Goal: Contribute content: Contribute content

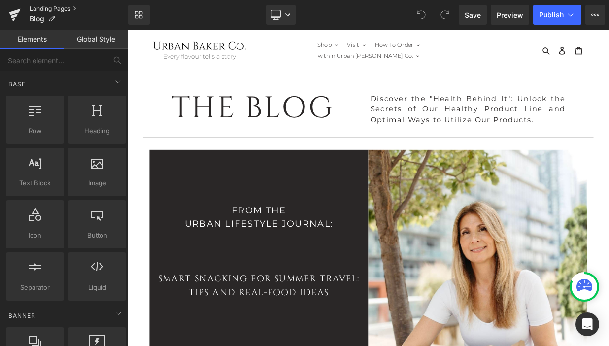
click at [45, 7] on link "Landing Pages" at bounding box center [79, 9] width 98 height 8
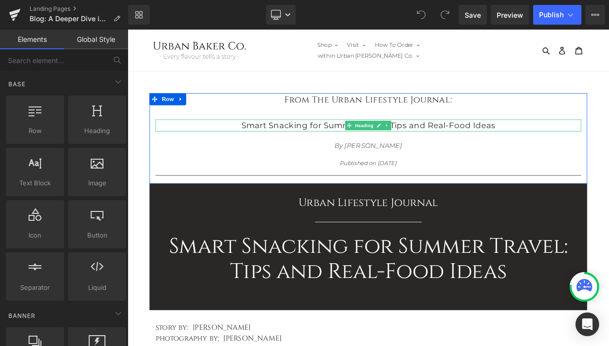
click at [540, 142] on b "Smart Snacking for Summer Travel: Tips and Real-Food Ideas" at bounding box center [425, 148] width 315 height 12
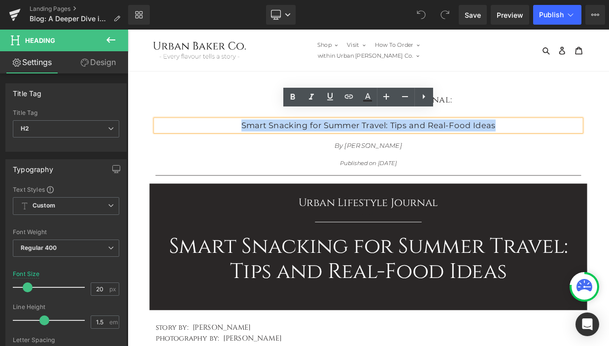
drag, startPoint x: 589, startPoint y: 139, endPoint x: 270, endPoint y: 138, distance: 318.6
click at [270, 141] on h2 "Smart Snacking for Summer Travel: Tips and Real-Food Ideas" at bounding box center [425, 148] width 527 height 15
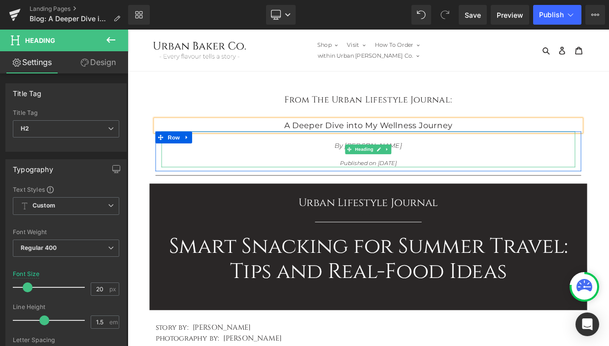
click at [451, 190] on icon "Published on [DATE]" at bounding box center [426, 194] width 70 height 9
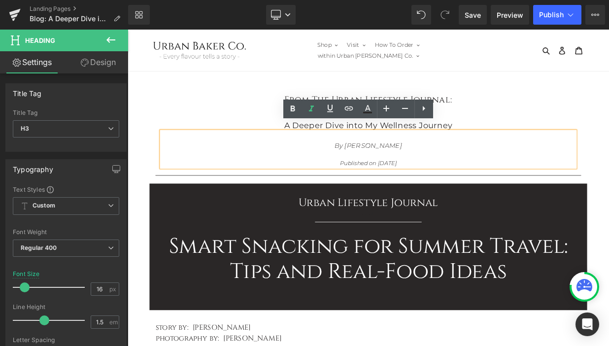
click at [451, 190] on icon "Published on [DATE]" at bounding box center [426, 194] width 70 height 9
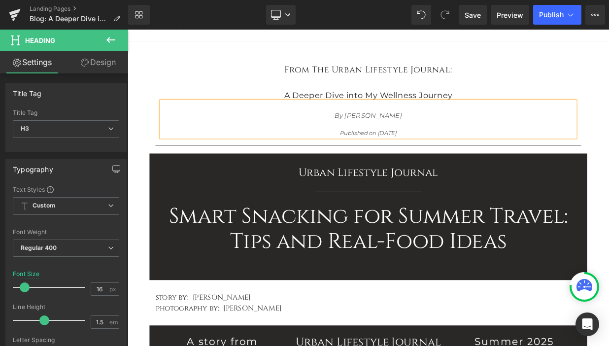
scroll to position [45, 0]
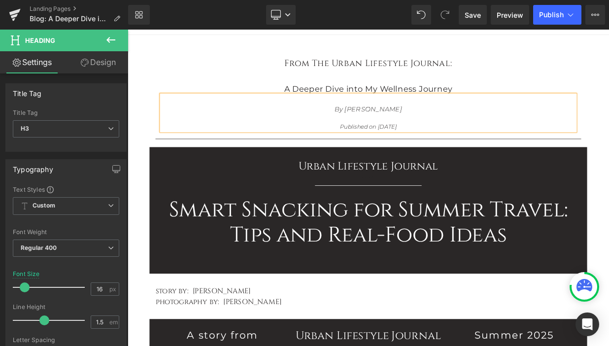
click at [508, 243] on h1 "Smart Snacking for Summer Travel: Tips and Real-Food Ideas" at bounding box center [425, 268] width 527 height 63
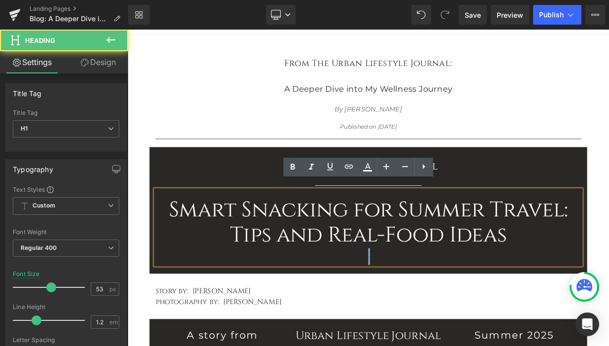
drag, startPoint x: 603, startPoint y: 281, endPoint x: 160, endPoint y: 242, distance: 445.0
click at [162, 242] on div "Smart Snacking for Summer Travel: Tips and Real-Food Ideas" at bounding box center [425, 274] width 527 height 93
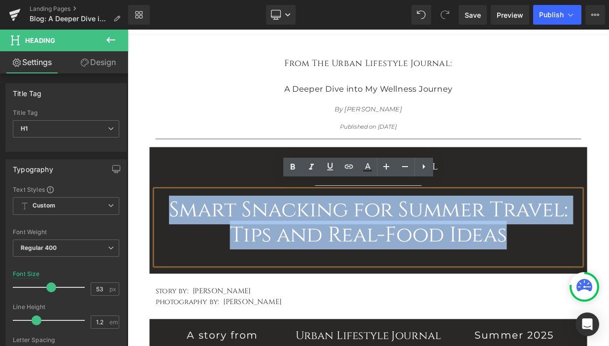
drag, startPoint x: 605, startPoint y: 275, endPoint x: 180, endPoint y: 248, distance: 425.9
click at [180, 248] on h1 "Smart Snacking for Summer Travel: Tips and Real-Food Ideas" at bounding box center [425, 268] width 527 height 63
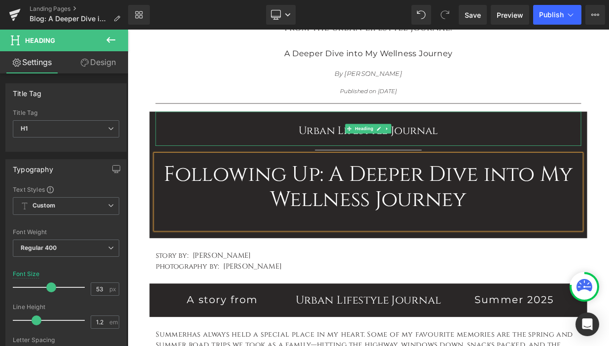
scroll to position [97, 0]
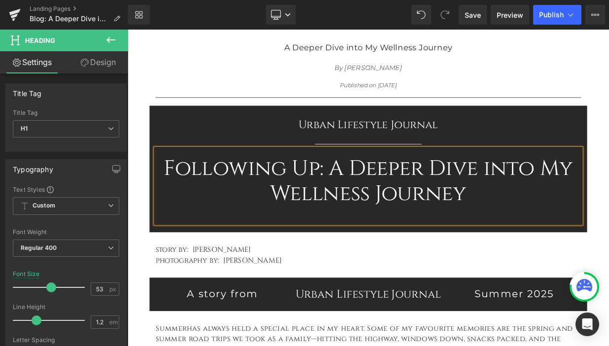
click at [377, 188] on h1 "Following Up: A Deeper Dive into My Wellness Journey" at bounding box center [425, 217] width 527 height 63
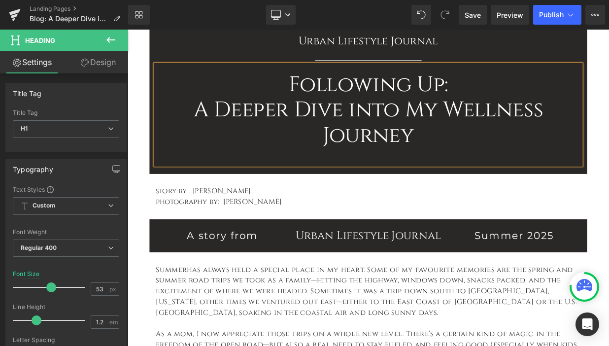
scroll to position [226, 0]
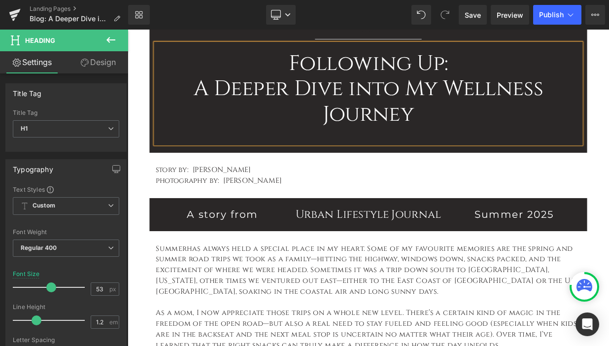
click at [328, 210] on h1 "photography by: [PERSON_NAME]" at bounding box center [425, 216] width 527 height 13
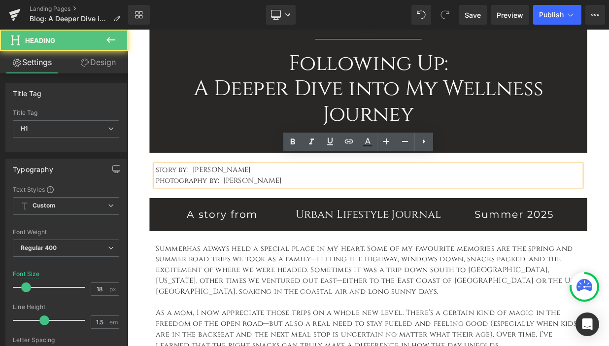
click at [328, 210] on h1 "photography by: [PERSON_NAME]" at bounding box center [425, 216] width 527 height 13
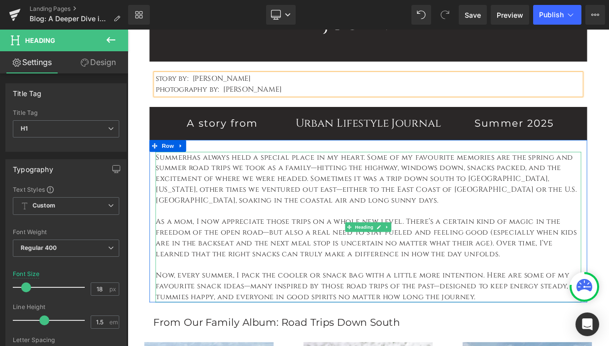
scroll to position [373, 0]
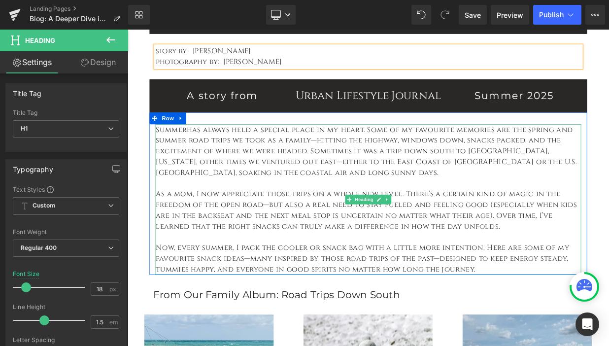
click at [373, 241] on span "As a mom, I now appreciate those trips on a whole new level. There’s a certain …" at bounding box center [424, 253] width 522 height 52
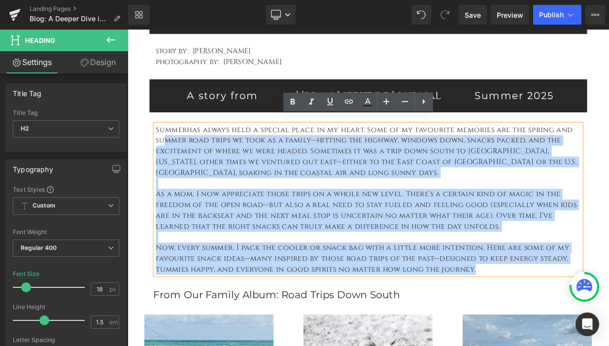
drag, startPoint x: 559, startPoint y: 313, endPoint x: 172, endPoint y: 158, distance: 417.0
click at [172, 158] on div "Summer has always held a special place in my heart. Some of my favourite memori…" at bounding box center [425, 240] width 527 height 186
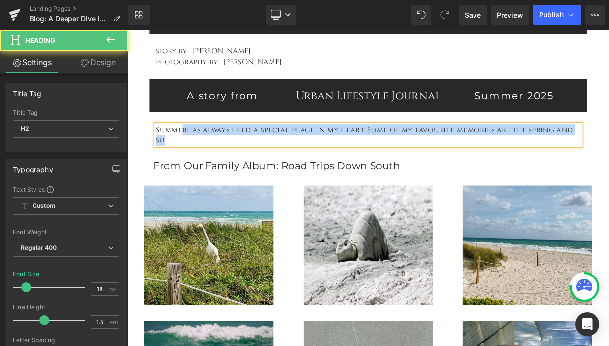
drag, startPoint x: 687, startPoint y: 142, endPoint x: 192, endPoint y: 149, distance: 495.0
click at [192, 149] on h2 "Summer has always held a special place in my heart. Some of my favourite memori…" at bounding box center [426, 160] width 526 height 27
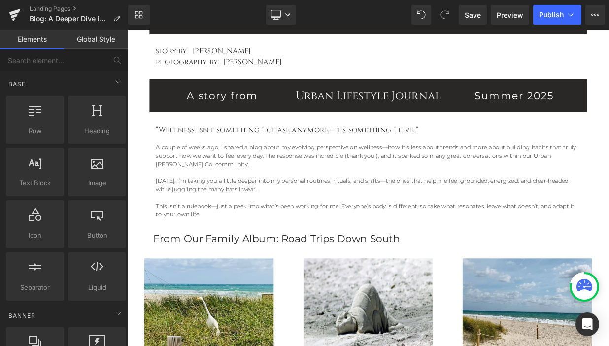
click at [223, 216] on div "[DATE], I’m taking you a little deeper into my personal routines, rituals, and …" at bounding box center [426, 222] width 526 height 21
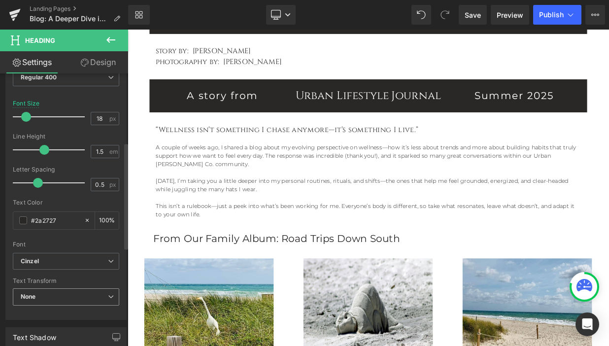
scroll to position [175, 0]
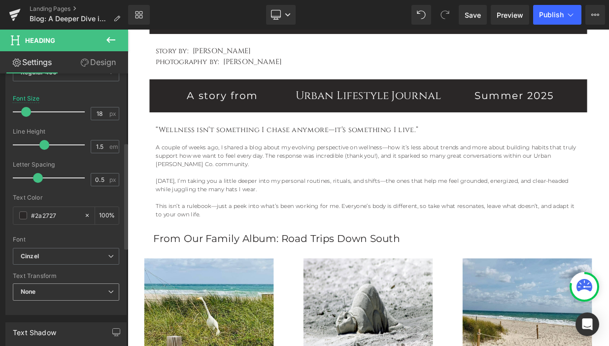
click at [81, 293] on span "None" at bounding box center [66, 291] width 106 height 17
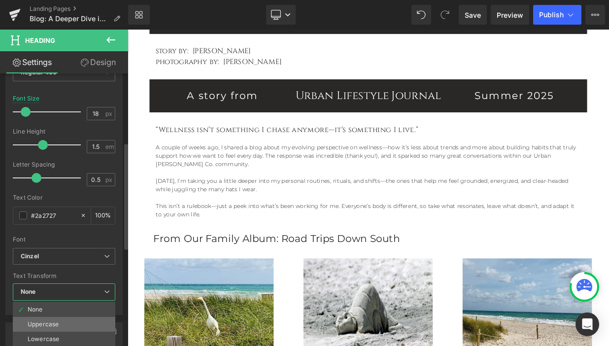
click at [81, 321] on li "Uppercase" at bounding box center [64, 324] width 102 height 15
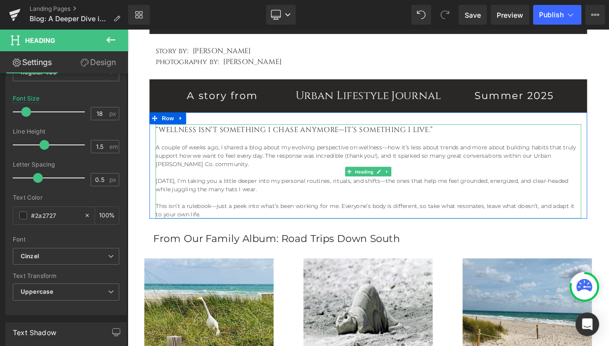
click at [258, 232] on div at bounding box center [426, 237] width 526 height 10
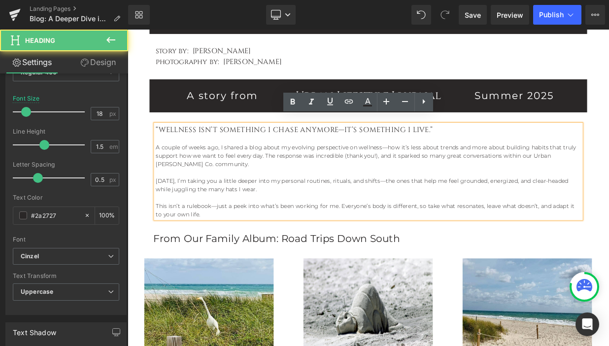
drag, startPoint x: 162, startPoint y: 165, endPoint x: 229, endPoint y: 246, distance: 105.9
click at [229, 246] on div "“Wellness isn’t something I chase anymore—it’s something I live.” A couple of w…" at bounding box center [425, 205] width 527 height 117
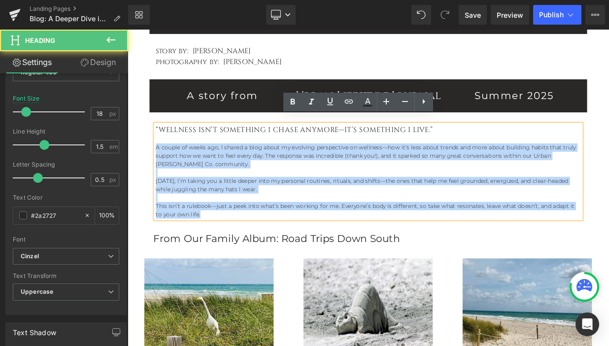
drag, startPoint x: 229, startPoint y: 246, endPoint x: 151, endPoint y: 164, distance: 113.9
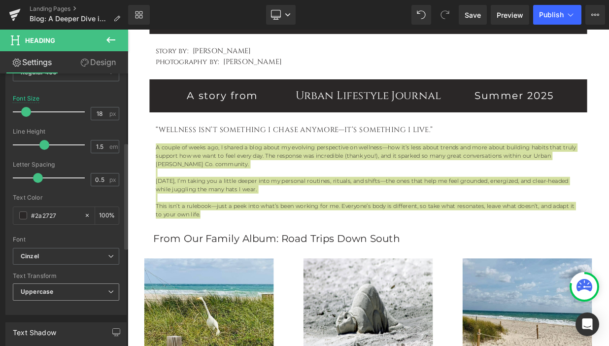
click at [70, 291] on span "Uppercase" at bounding box center [66, 291] width 106 height 17
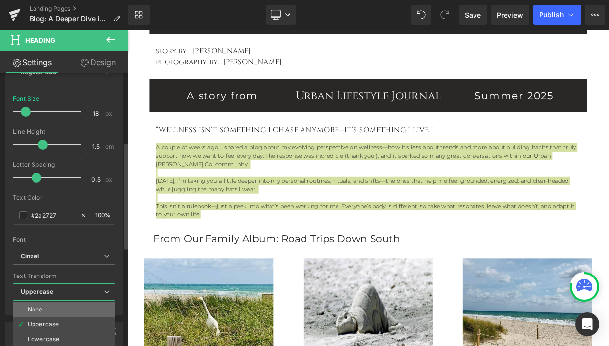
click at [66, 308] on li "None" at bounding box center [64, 309] width 102 height 15
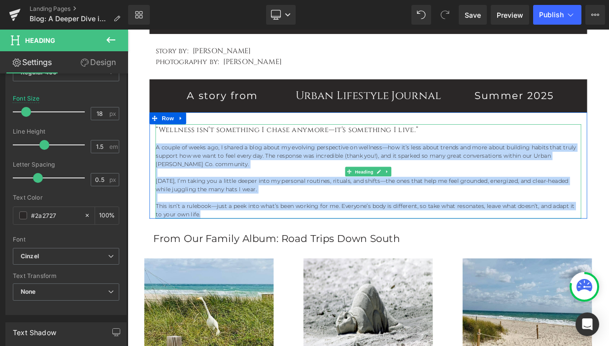
click at [262, 243] on div "This isn’t a rulebook—just a peek into what’s been working for me. Everyone’s b…" at bounding box center [426, 253] width 526 height 21
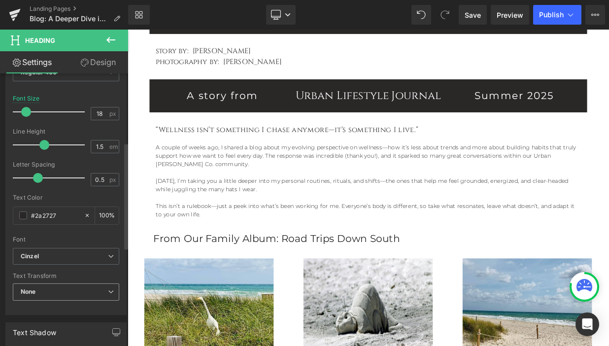
click at [94, 289] on span "None" at bounding box center [66, 291] width 106 height 17
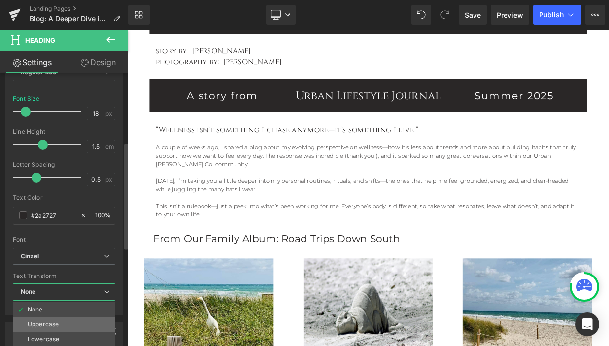
click at [73, 320] on li "Uppercase" at bounding box center [64, 324] width 102 height 15
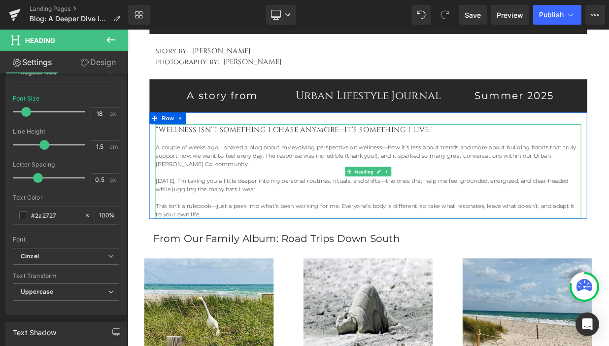
click at [244, 212] on div "[DATE], I’m taking you a little deeper into my personal routines, rituals, and …" at bounding box center [426, 222] width 526 height 21
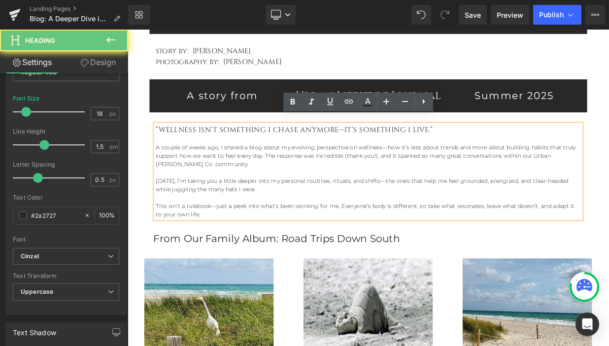
click at [213, 201] on div at bounding box center [426, 206] width 526 height 10
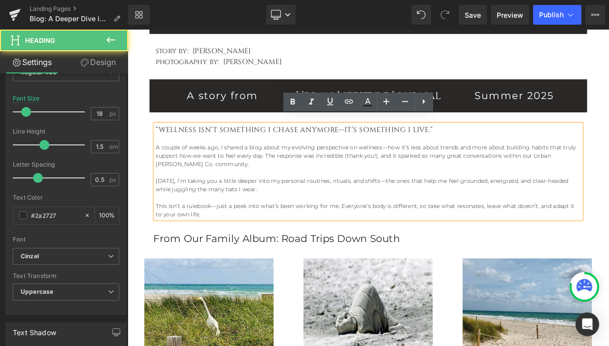
click at [162, 147] on div "“Wellness isn’t something I chase anymore—it’s something I live.” A couple of w…" at bounding box center [425, 205] width 527 height 117
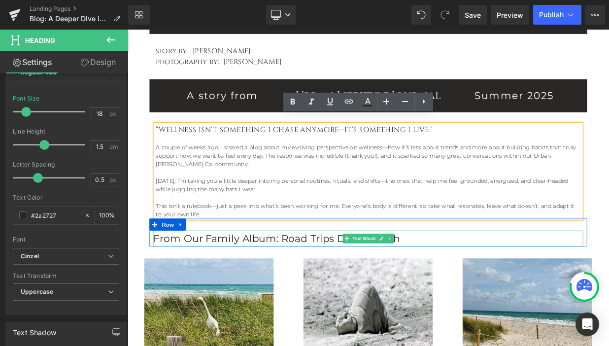
click at [460, 283] on p "From Our Family Album: Road Trips Down South" at bounding box center [426, 288] width 532 height 20
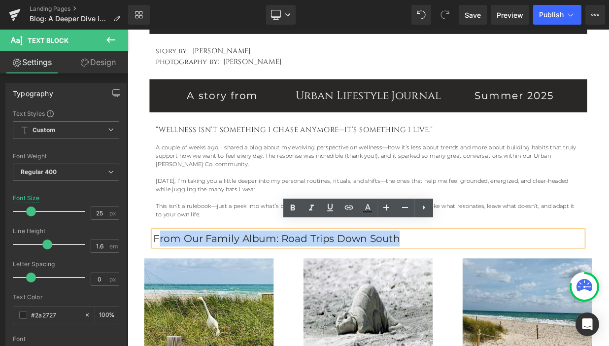
drag, startPoint x: 461, startPoint y: 278, endPoint x: 166, endPoint y: 275, distance: 295.0
click at [166, 278] on p "From Our Family Album: Road Trips Down South" at bounding box center [426, 288] width 532 height 20
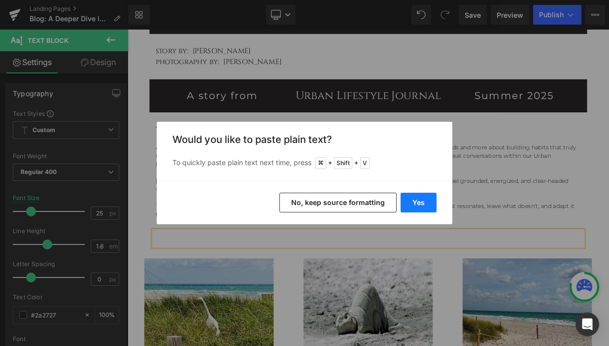
click at [431, 201] on button "Yes" at bounding box center [418, 203] width 36 height 20
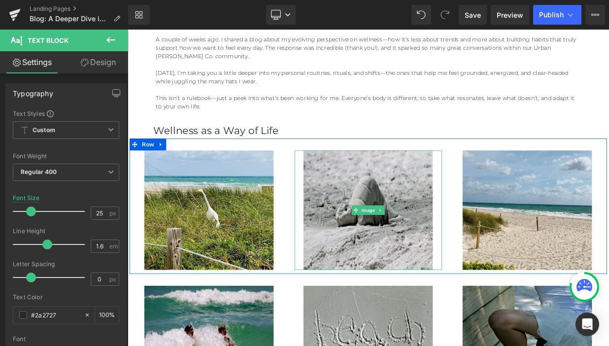
scroll to position [484, 0]
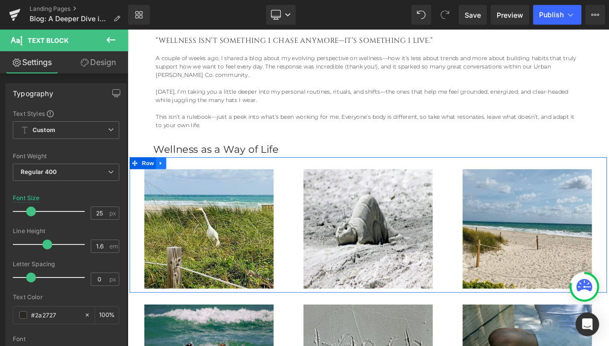
click at [171, 192] on icon at bounding box center [168, 195] width 7 height 7
click at [196, 192] on icon at bounding box center [194, 195] width 7 height 7
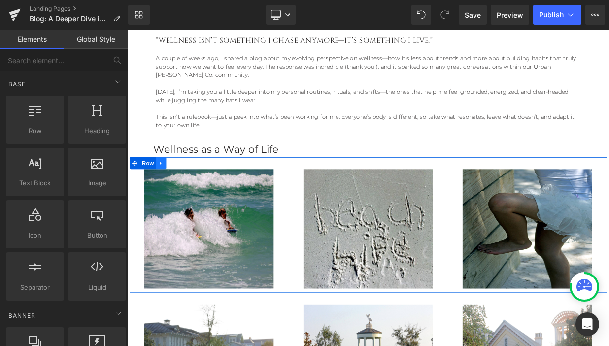
click at [171, 192] on icon at bounding box center [168, 195] width 7 height 7
click at [191, 188] on link at bounding box center [194, 195] width 13 height 15
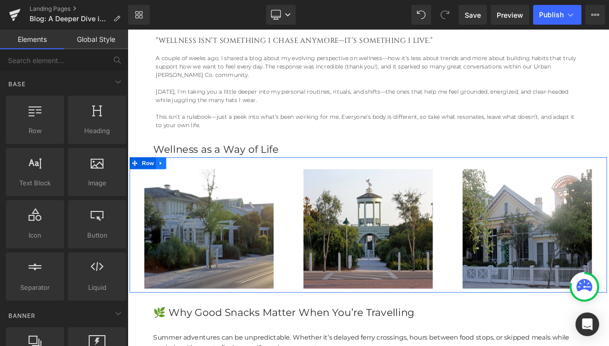
click at [170, 192] on icon at bounding box center [168, 195] width 7 height 7
click at [151, 188] on span "Row" at bounding box center [153, 195] width 20 height 15
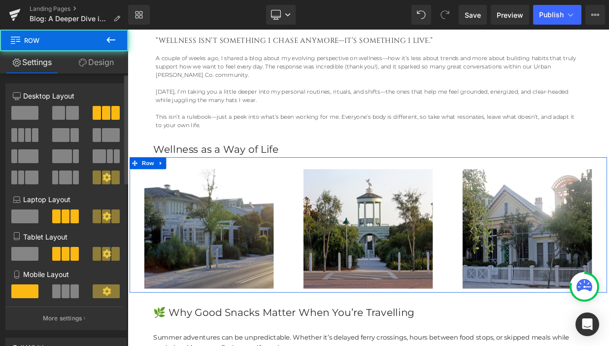
click at [26, 116] on span at bounding box center [24, 113] width 27 height 14
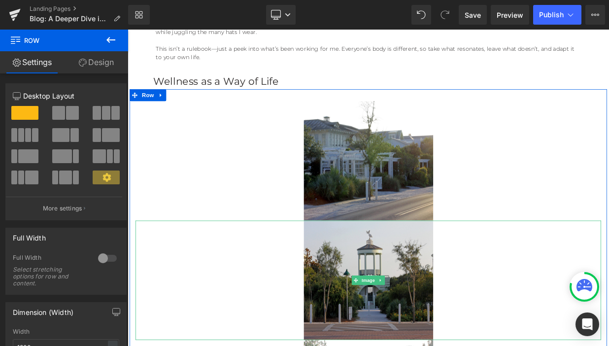
scroll to position [574, 0]
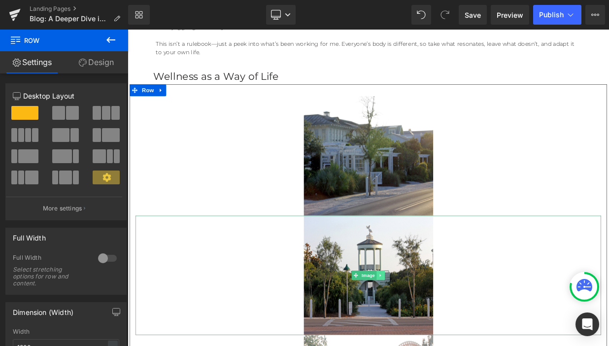
click at [439, 330] on icon at bounding box center [440, 333] width 5 height 6
click at [445, 331] on icon at bounding box center [445, 333] width 5 height 5
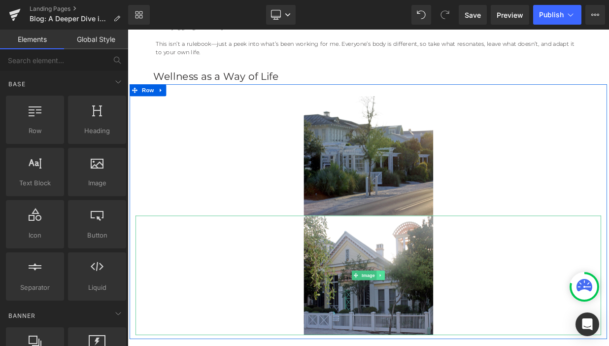
click at [444, 328] on link at bounding box center [441, 334] width 10 height 12
click at [444, 331] on icon at bounding box center [445, 333] width 5 height 5
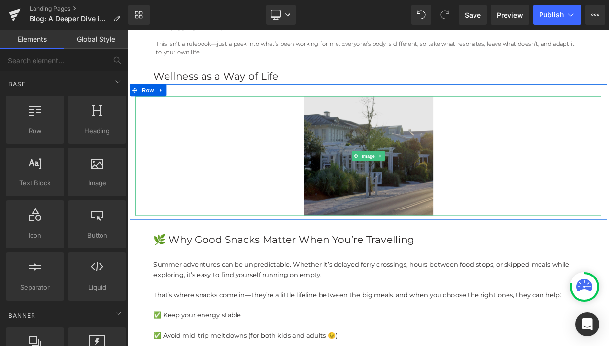
click at [417, 186] on img at bounding box center [426, 186] width 160 height 148
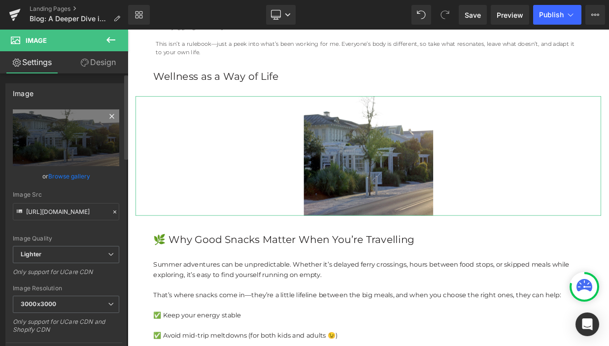
click at [109, 117] on icon at bounding box center [111, 116] width 4 height 4
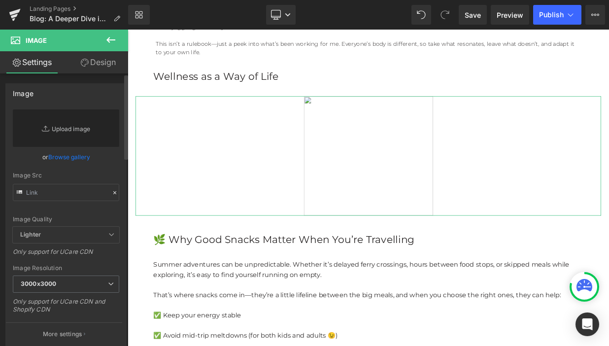
click at [68, 128] on link "Replace Image" at bounding box center [66, 127] width 106 height 37
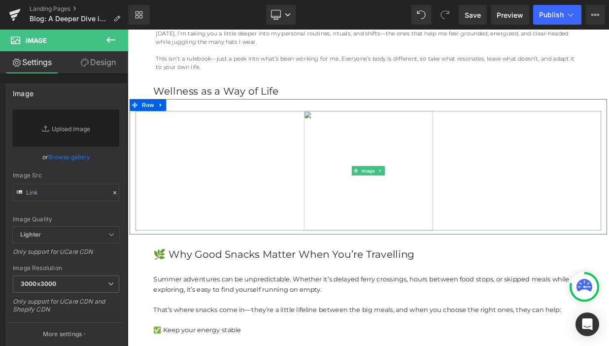
scroll to position [555, 0]
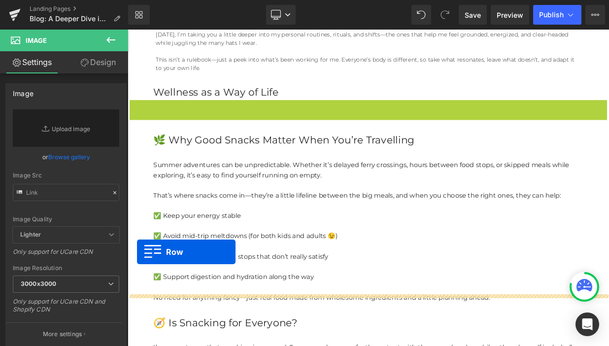
drag, startPoint x: 138, startPoint y: 113, endPoint x: 139, endPoint y: 305, distance: 191.6
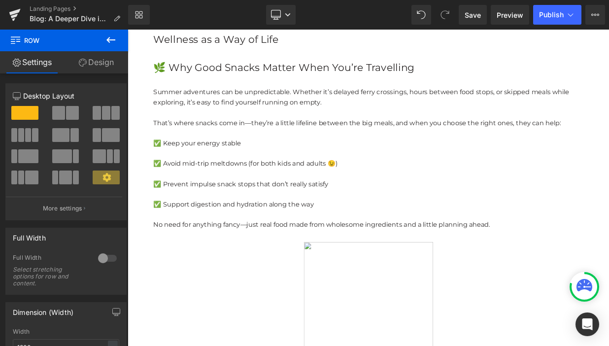
scroll to position [593, 0]
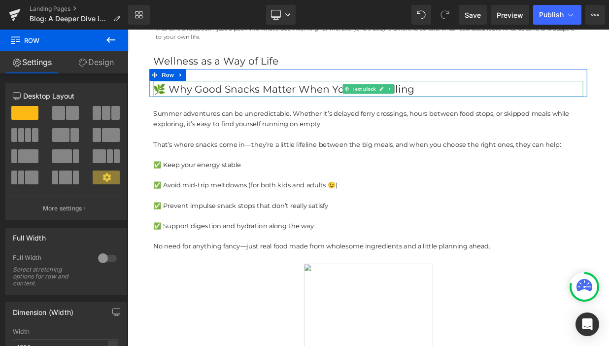
click at [297, 97] on p "🌿 Why Good Snacks Matter When You’re Travelling" at bounding box center [426, 103] width 532 height 20
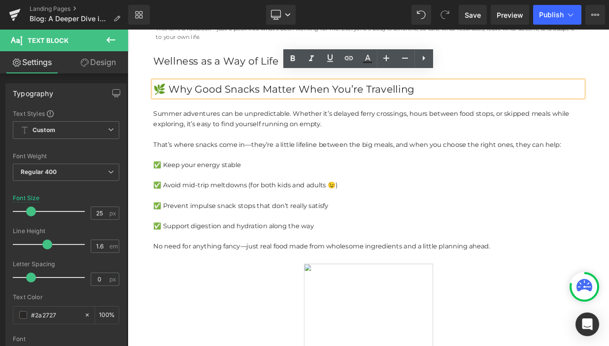
click at [168, 93] on p "🌿 Why Good Snacks Matter When You’re Travelling" at bounding box center [426, 103] width 532 height 20
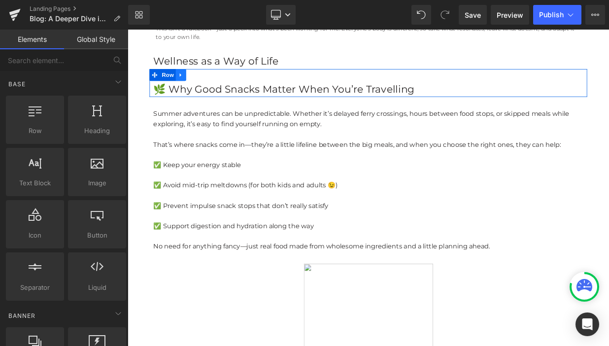
click at [197, 82] on icon at bounding box center [193, 85] width 7 height 7
click at [217, 82] on icon at bounding box center [219, 85] width 7 height 7
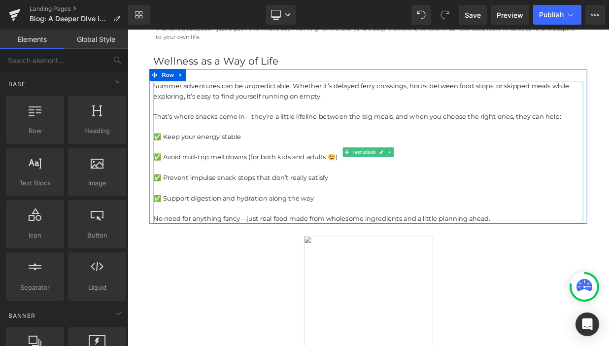
click at [217, 118] on p at bounding box center [426, 124] width 532 height 13
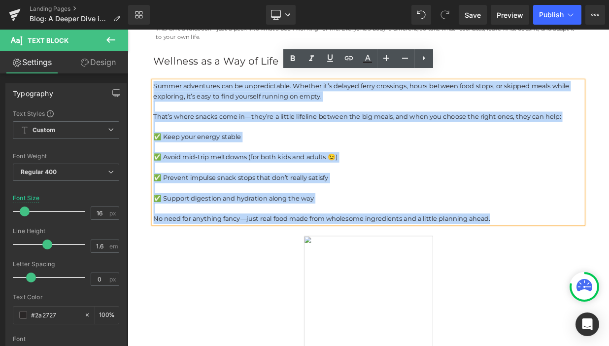
drag, startPoint x: 160, startPoint y: 89, endPoint x: 602, endPoint y: 251, distance: 470.8
click at [602, 251] on div "Summer adventures can be unpredictable. Whether it’s delayed ferry crossings, h…" at bounding box center [426, 181] width 532 height 176
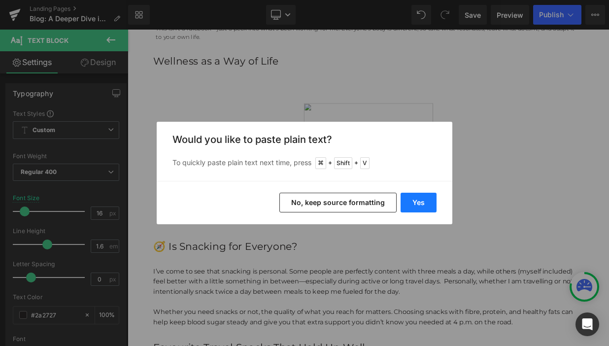
click at [422, 199] on button "Yes" at bounding box center [418, 203] width 36 height 20
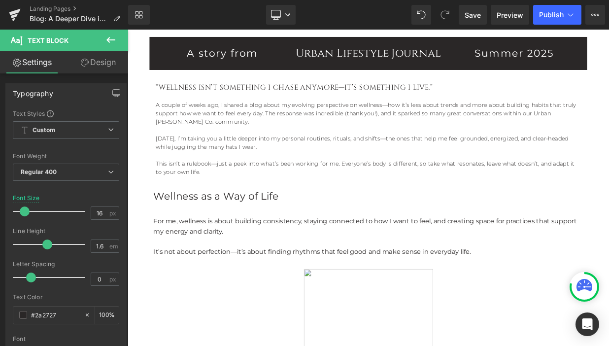
scroll to position [400, 0]
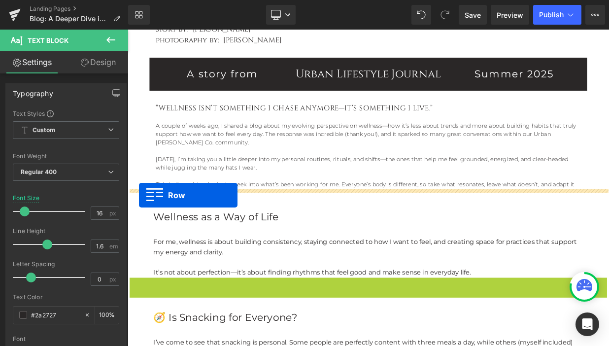
drag, startPoint x: 136, startPoint y: 338, endPoint x: 141, endPoint y: 234, distance: 103.6
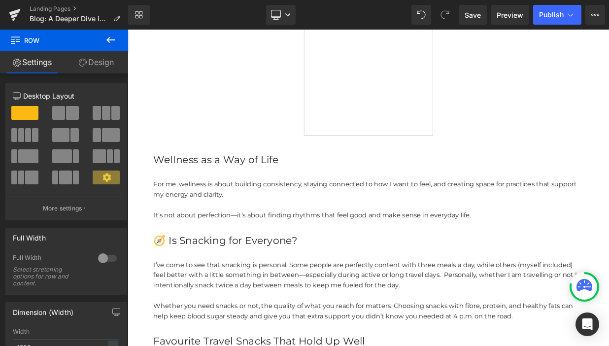
scroll to position [685, 0]
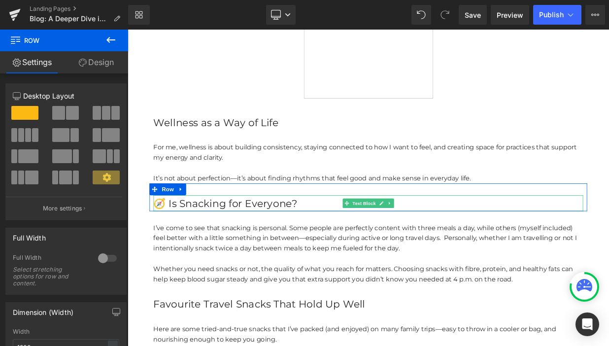
click at [301, 240] on p "🧭 Is Snacking for Everyone?" at bounding box center [426, 244] width 532 height 20
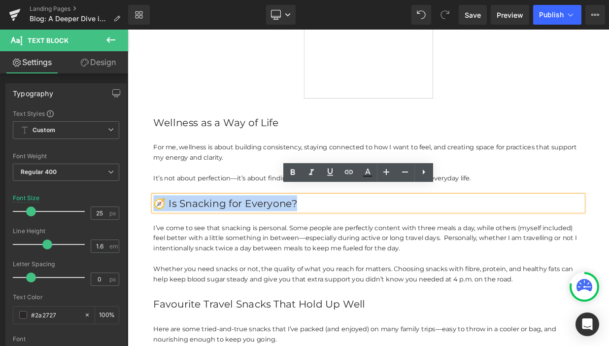
drag, startPoint x: 335, startPoint y: 232, endPoint x: 138, endPoint y: 234, distance: 196.5
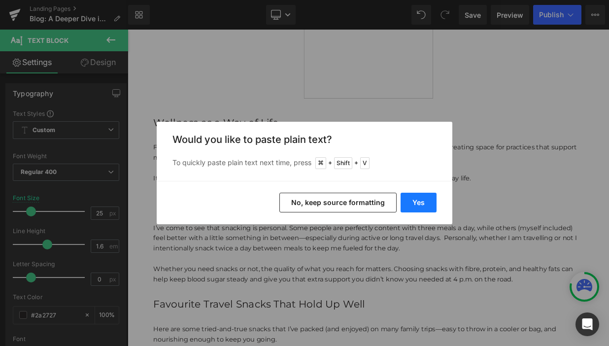
click at [416, 207] on button "Yes" at bounding box center [418, 203] width 36 height 20
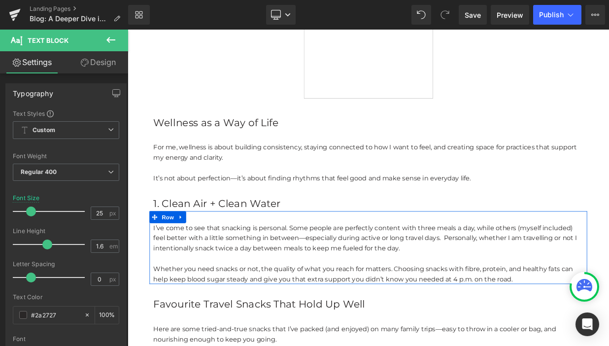
click at [366, 307] on p at bounding box center [426, 312] width 532 height 13
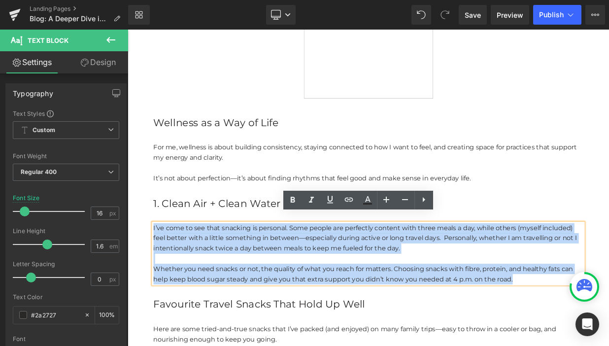
drag, startPoint x: 614, startPoint y: 328, endPoint x: 151, endPoint y: 262, distance: 467.8
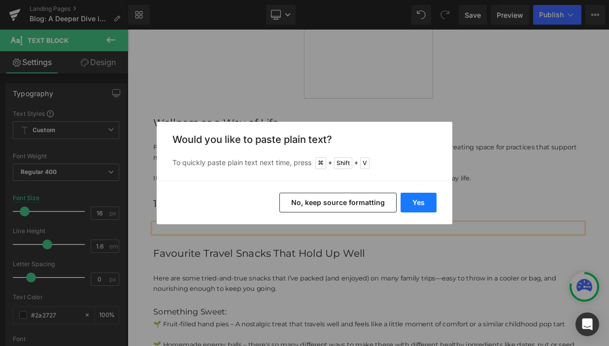
click at [422, 199] on button "Yes" at bounding box center [418, 203] width 36 height 20
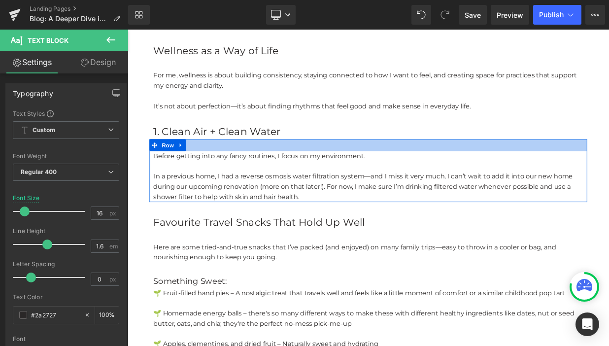
scroll to position [807, 0]
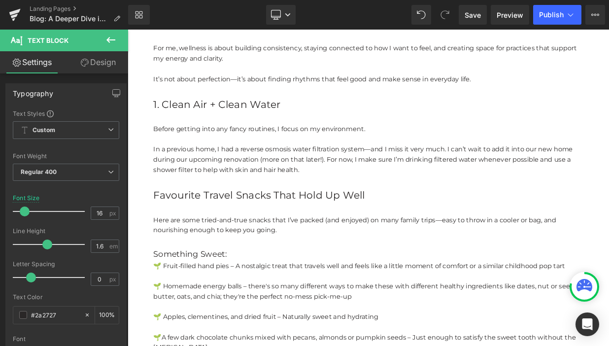
click at [425, 225] on div "Favourite Travel Snacks That Hold Up Well Text Block" at bounding box center [426, 235] width 532 height 20
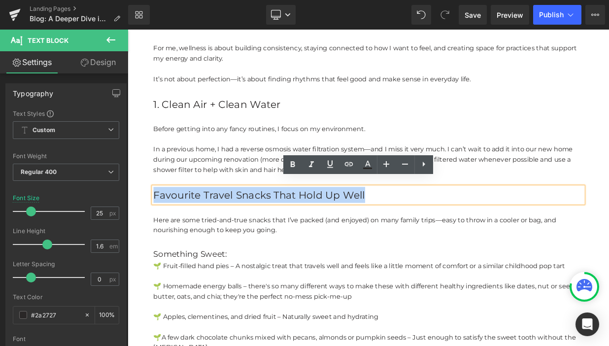
drag, startPoint x: 423, startPoint y: 227, endPoint x: 96, endPoint y: 229, distance: 327.0
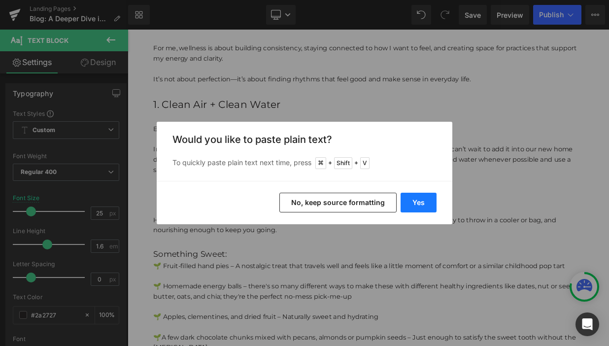
click at [417, 197] on button "Yes" at bounding box center [418, 203] width 36 height 20
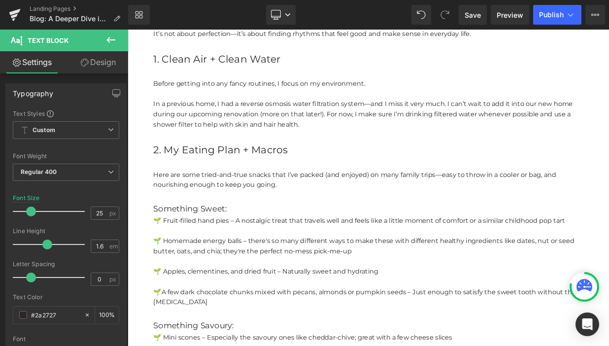
scroll to position [864, 0]
click at [282, 227] on div "Something Sweet: Text Block Row" at bounding box center [426, 242] width 542 height 31
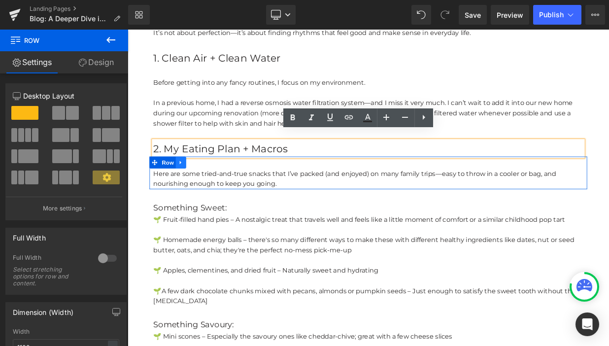
click at [195, 188] on link at bounding box center [193, 194] width 13 height 15
click at [221, 191] on icon at bounding box center [219, 194] width 7 height 7
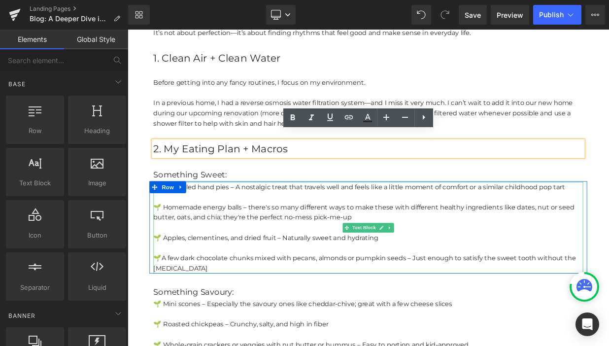
click at [216, 230] on p at bounding box center [426, 236] width 532 height 13
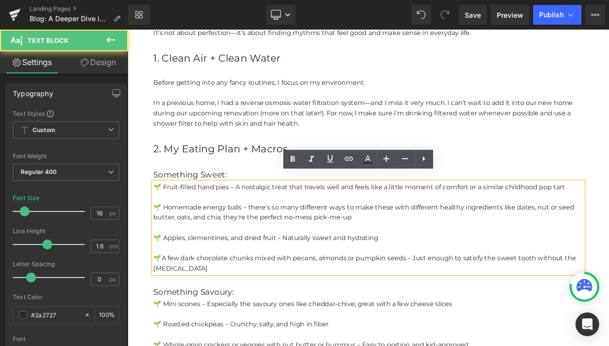
click at [221, 202] on p "Something Sweet:" at bounding box center [426, 209] width 532 height 16
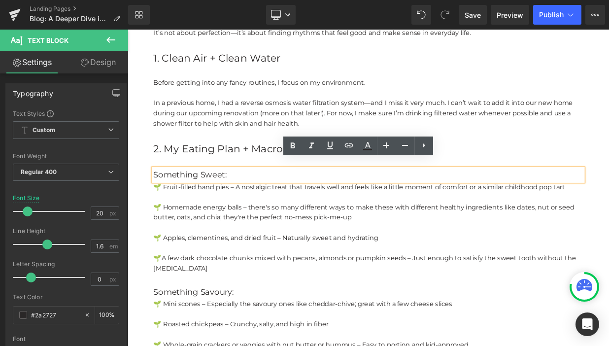
click at [209, 187] on div "Something Sweet: Text Block Row" at bounding box center [426, 202] width 542 height 31
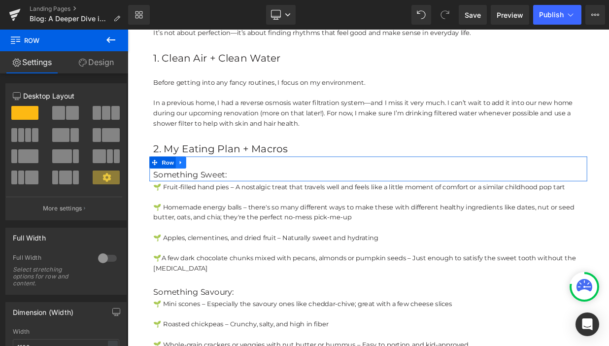
click at [195, 190] on icon at bounding box center [193, 193] width 7 height 7
click at [217, 190] on icon at bounding box center [219, 193] width 7 height 7
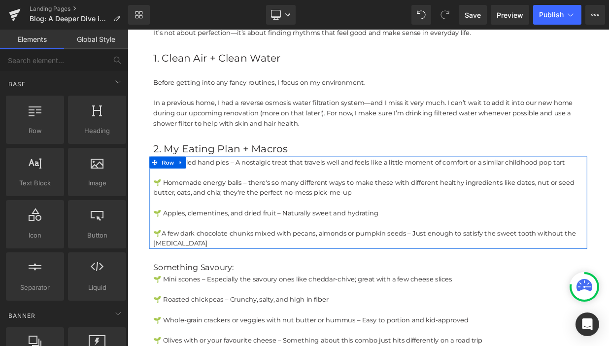
click at [231, 213] on p "🌱 Homemade energy balls – there's so many different ways to make these with dif…" at bounding box center [426, 225] width 532 height 25
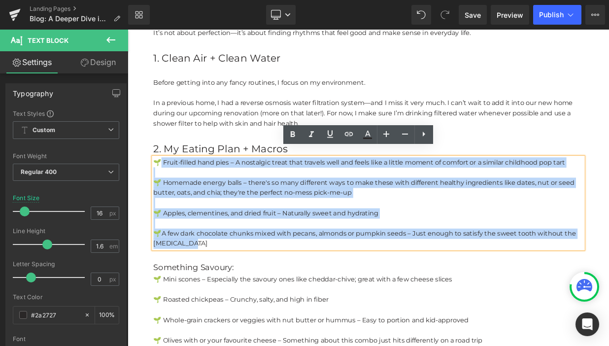
drag, startPoint x: 210, startPoint y: 287, endPoint x: 166, endPoint y: 185, distance: 111.0
click at [166, 188] on div "🌱 Fruit-filled hand pies – A nostalgic treat that travels well and feels like a…" at bounding box center [426, 244] width 532 height 113
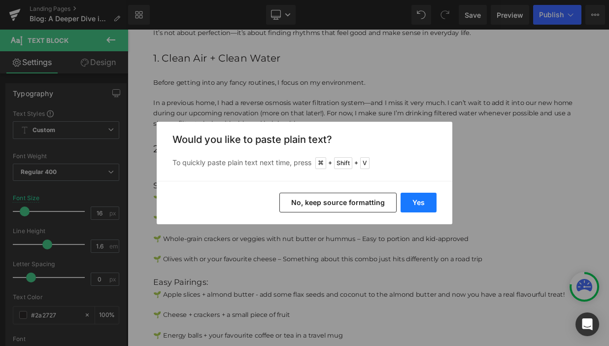
click at [421, 203] on button "Yes" at bounding box center [418, 203] width 36 height 20
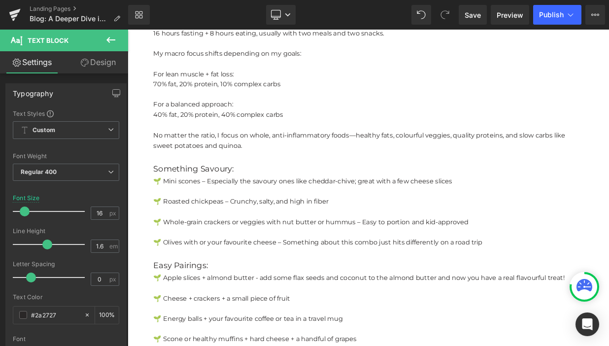
scroll to position [1037, 0]
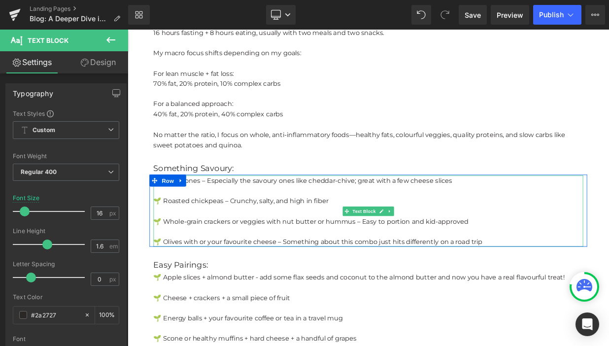
click at [261, 223] on p at bounding box center [426, 229] width 532 height 13
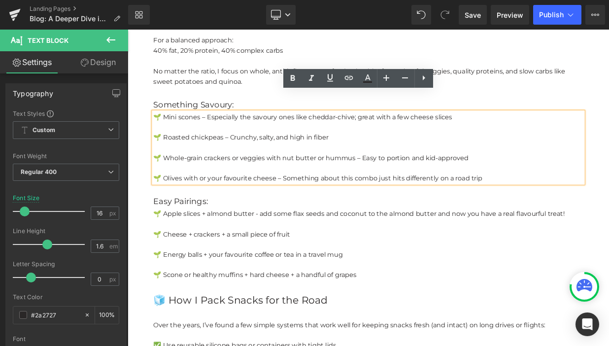
scroll to position [1113, 0]
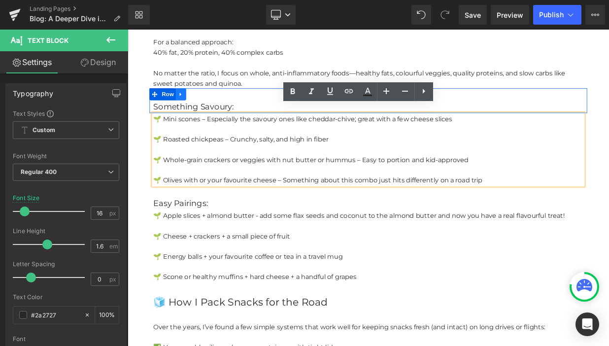
click at [196, 106] on icon at bounding box center [193, 109] width 7 height 7
click at [218, 106] on icon at bounding box center [219, 109] width 7 height 7
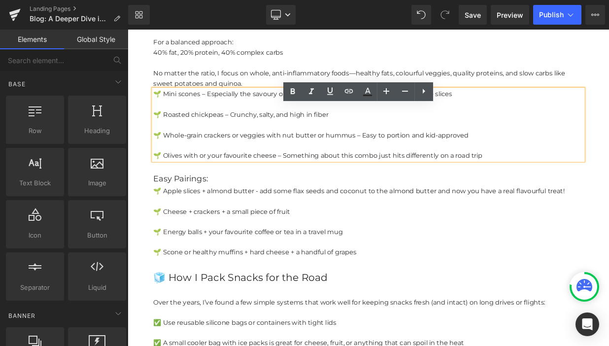
click at [144, 143] on div "From The Urban Lifestyle Journal: Heading A Deeper Dive into My Wellness Journe…" at bounding box center [426, 68] width 596 height 2147
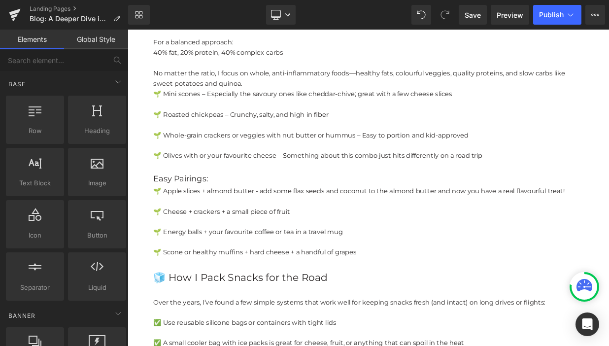
click at [216, 141] on p at bounding box center [426, 147] width 532 height 13
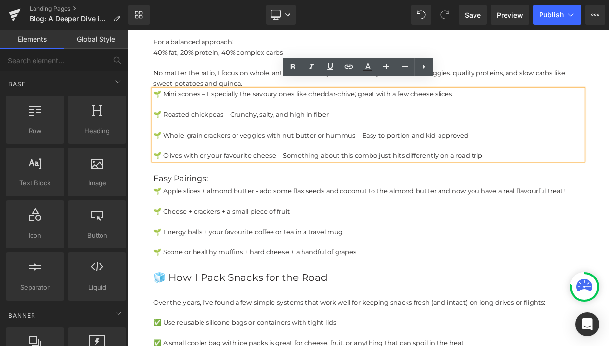
click at [137, 131] on div "From The Urban Lifestyle Journal: Heading A Deeper Dive into My Wellness Journe…" at bounding box center [426, 68] width 596 height 2147
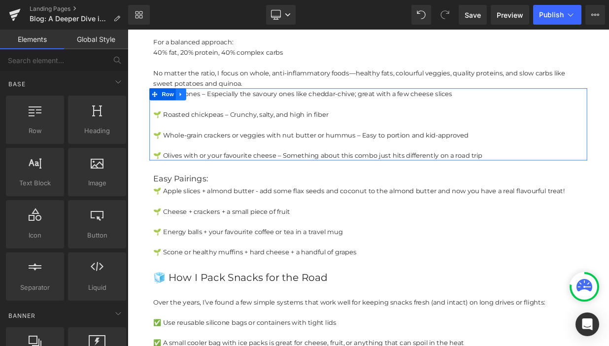
click at [196, 106] on icon at bounding box center [193, 109] width 7 height 7
click at [221, 106] on icon at bounding box center [219, 109] width 7 height 7
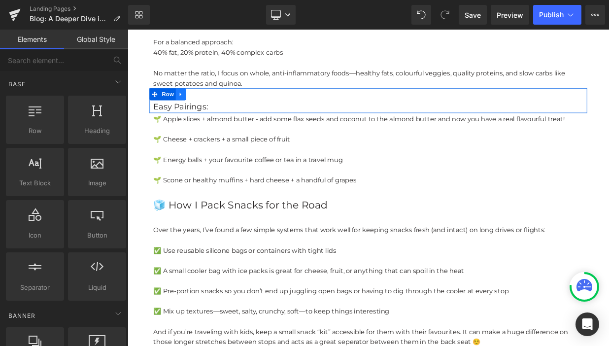
click at [197, 106] on icon at bounding box center [193, 109] width 7 height 7
click at [217, 106] on icon at bounding box center [219, 109] width 7 height 7
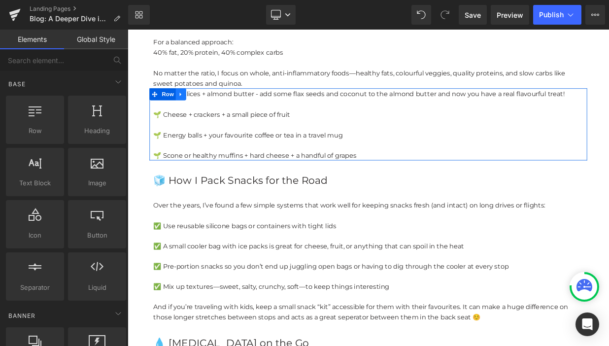
click at [194, 106] on icon at bounding box center [193, 109] width 7 height 7
click at [219, 106] on icon at bounding box center [219, 109] width 7 height 7
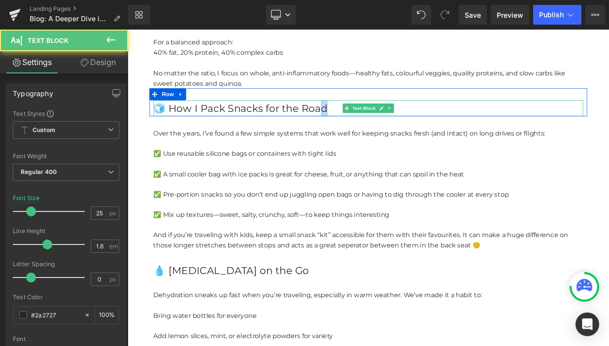
drag, startPoint x: 371, startPoint y: 114, endPoint x: 364, endPoint y: 114, distance: 6.9
click at [364, 117] on p "🧊 How I Pack Snacks for the Road" at bounding box center [426, 127] width 532 height 20
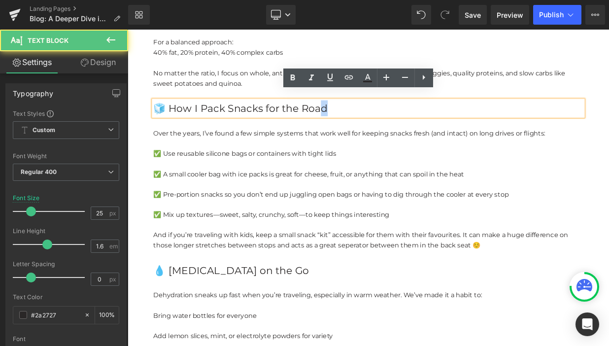
click at [375, 117] on p "🧊 How I Pack Snacks for the Road" at bounding box center [426, 127] width 532 height 20
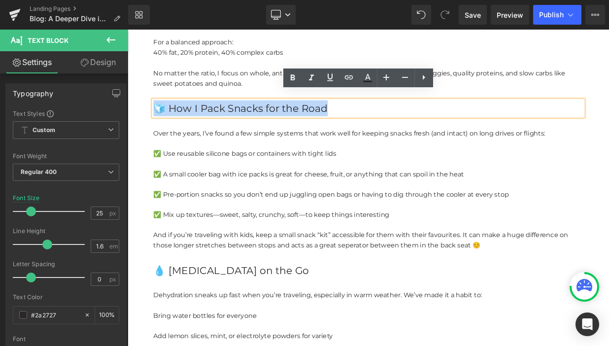
drag, startPoint x: 375, startPoint y: 115, endPoint x: 161, endPoint y: 117, distance: 213.7
click at [161, 117] on p "🧊 How I Pack Snacks for the Road" at bounding box center [426, 127] width 532 height 20
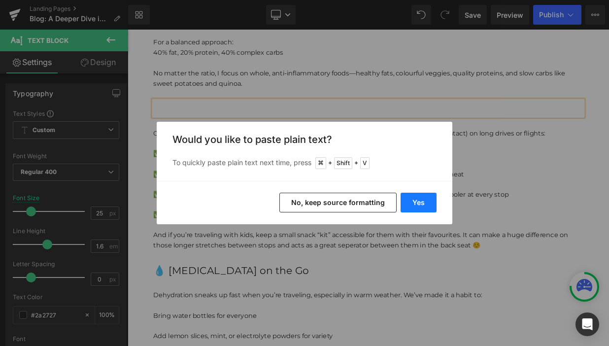
click at [416, 198] on button "Yes" at bounding box center [418, 203] width 36 height 20
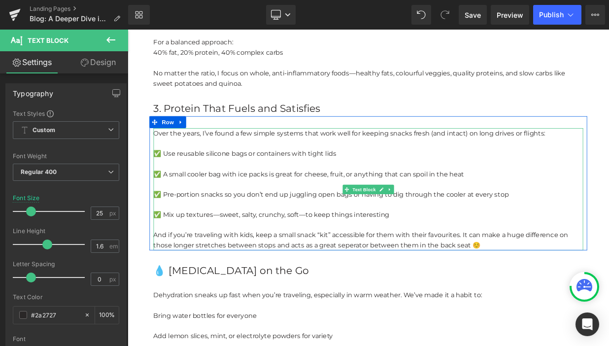
click at [272, 228] on p "✅ Pre-portion snacks so you don’t end up juggling open bags or having to dig th…" at bounding box center [426, 234] width 532 height 13
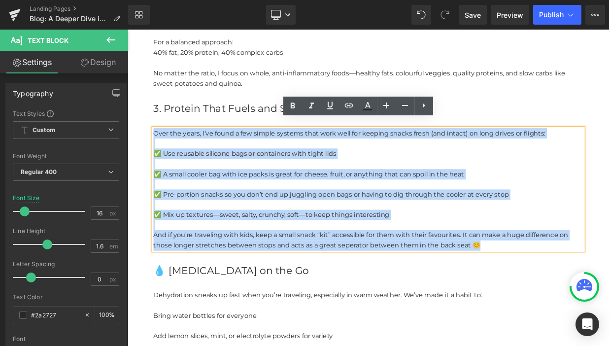
drag, startPoint x: 560, startPoint y: 287, endPoint x: 161, endPoint y: 149, distance: 422.4
click at [161, 152] on div "Over the years, I’ve found a few simple systems that work well for keeping snac…" at bounding box center [426, 227] width 532 height 151
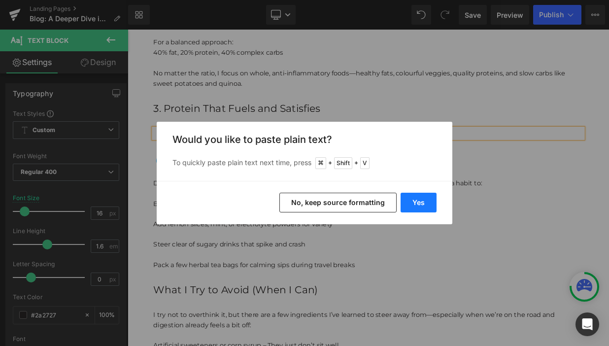
click at [414, 198] on button "Yes" at bounding box center [418, 203] width 36 height 20
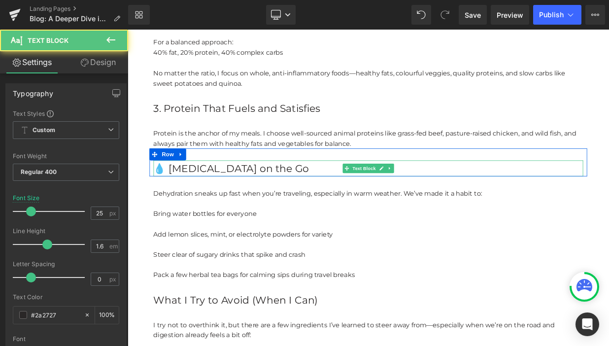
drag, startPoint x: 346, startPoint y: 193, endPoint x: 296, endPoint y: 193, distance: 49.7
click at [296, 193] on p "💧 [MEDICAL_DATA] on the Go" at bounding box center [426, 202] width 532 height 20
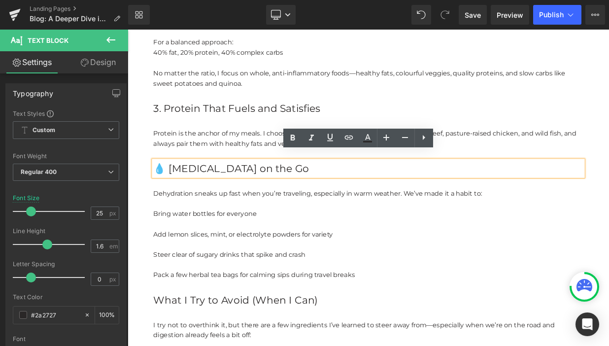
click at [356, 192] on p "💧 [MEDICAL_DATA] on the Go" at bounding box center [426, 202] width 532 height 20
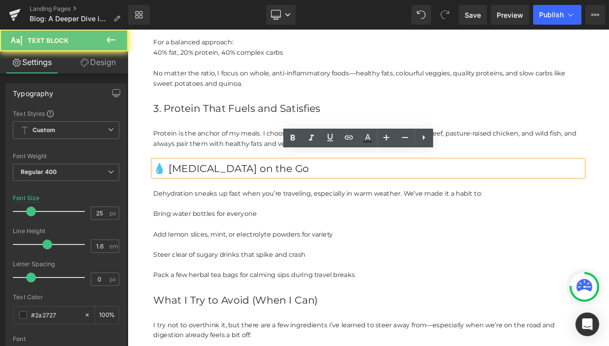
drag, startPoint x: 356, startPoint y: 190, endPoint x: 140, endPoint y: 191, distance: 216.2
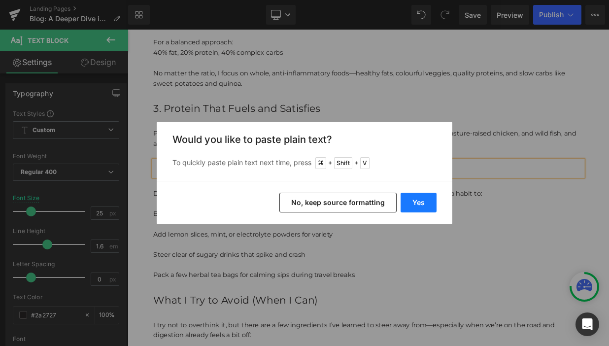
click at [427, 200] on button "Yes" at bounding box center [418, 203] width 36 height 20
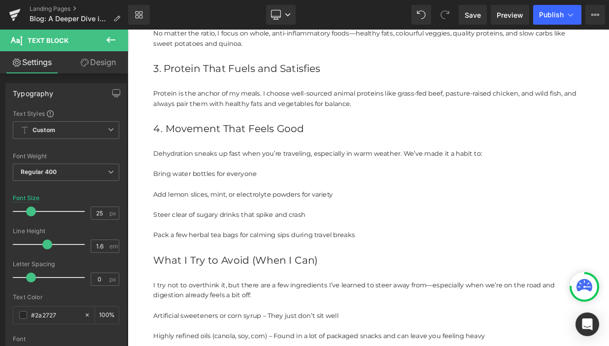
scroll to position [1172, 0]
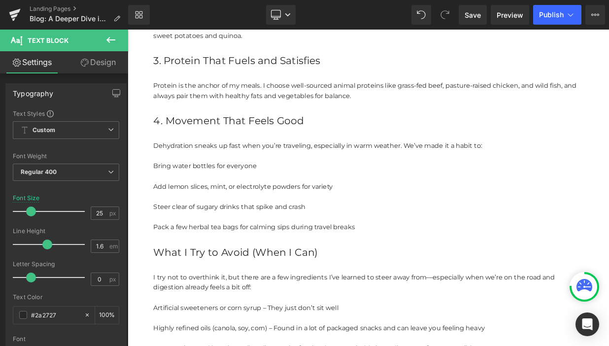
click at [414, 268] on p "Pack a few herbal tea bags for calming sips during travel breaks" at bounding box center [426, 274] width 532 height 13
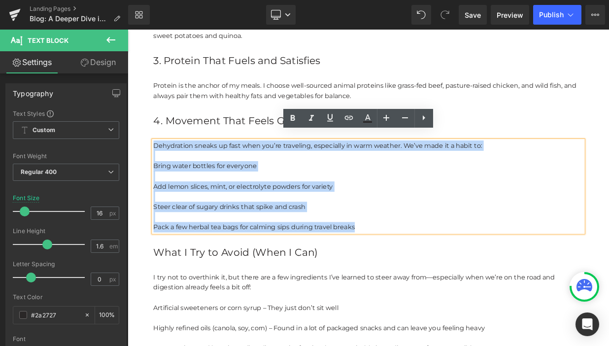
drag, startPoint x: 414, startPoint y: 265, endPoint x: 120, endPoint y: 147, distance: 316.9
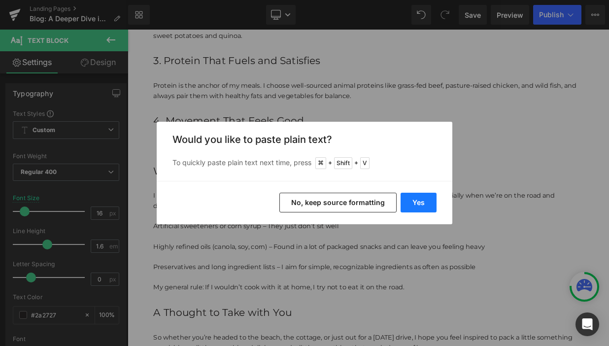
click at [412, 205] on button "Yes" at bounding box center [418, 203] width 36 height 20
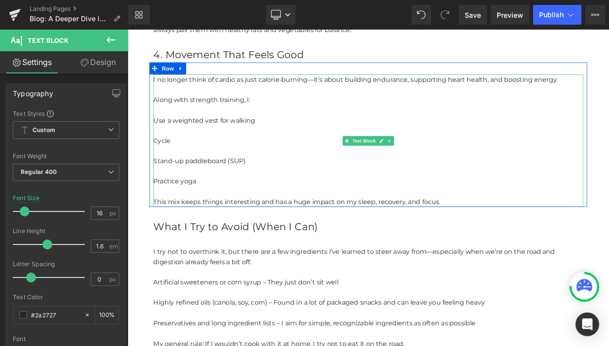
scroll to position [1262, 0]
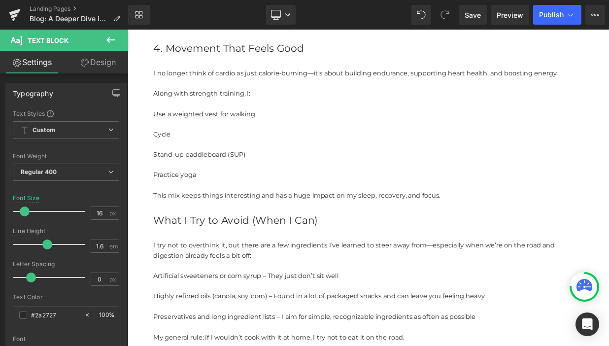
click at [330, 276] on div "I try not to overthink it, but there are a few ingredients I’ve learned to stee…" at bounding box center [426, 346] width 542 height 141
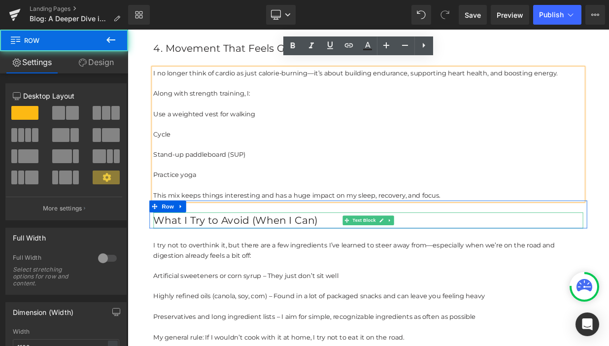
click at [360, 257] on p "What I Try to Avoid (When I Can)" at bounding box center [426, 266] width 532 height 20
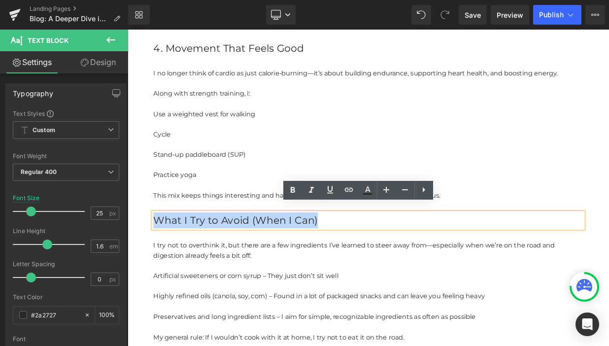
drag, startPoint x: 360, startPoint y: 257, endPoint x: 144, endPoint y: 257, distance: 216.2
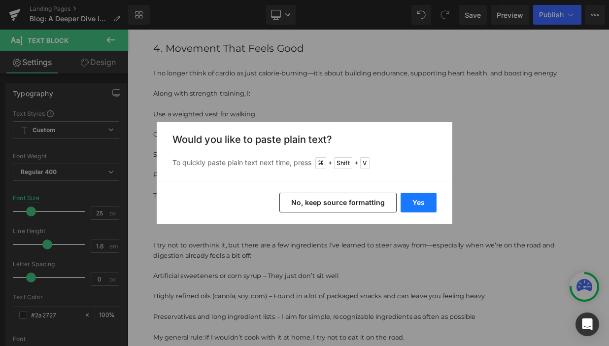
click at [416, 201] on button "Yes" at bounding box center [418, 203] width 36 height 20
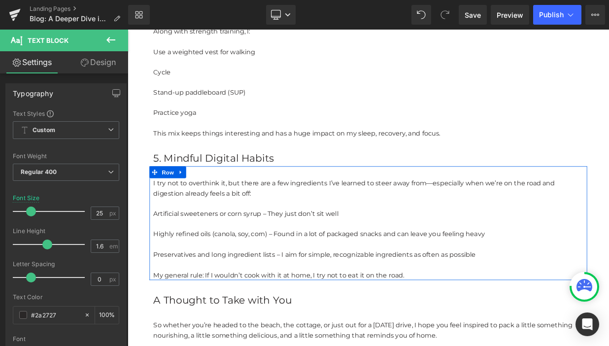
scroll to position [1349, 0]
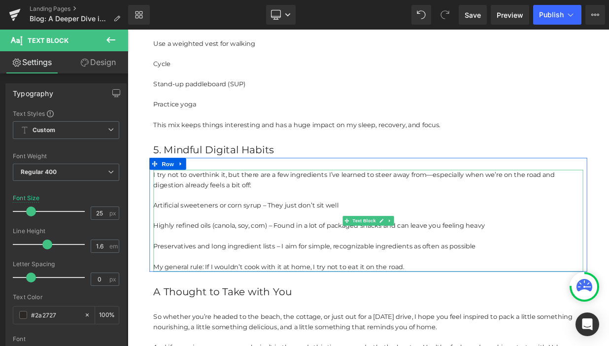
click at [475, 317] on p "My general rule: If I wouldn’t cook with it at home, I try not to eat it on the…" at bounding box center [426, 323] width 532 height 13
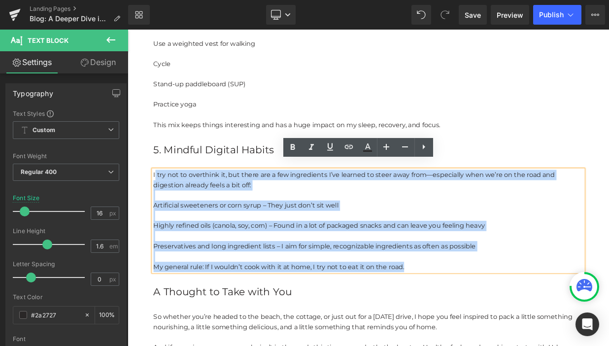
drag, startPoint x: 473, startPoint y: 313, endPoint x: 161, endPoint y: 198, distance: 332.8
click at [161, 203] on div "I try not to overthink it, but there are a few ingredients I’ve learned to stee…" at bounding box center [426, 266] width 532 height 126
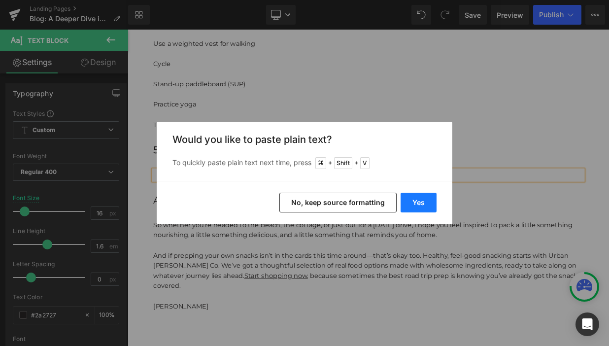
click at [417, 199] on button "Yes" at bounding box center [418, 203] width 36 height 20
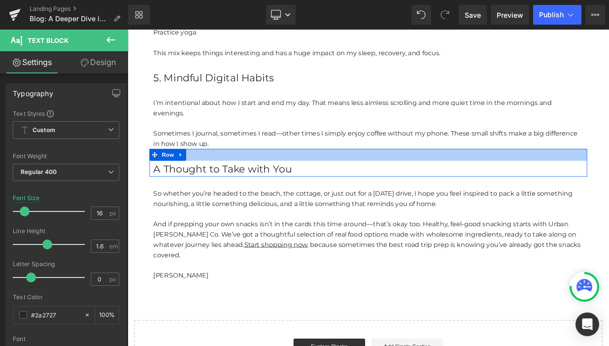
scroll to position [1441, 0]
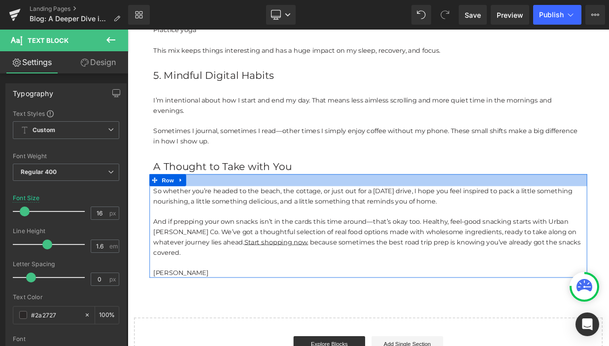
click at [347, 189] on p "A Thought to Take with You" at bounding box center [426, 199] width 532 height 20
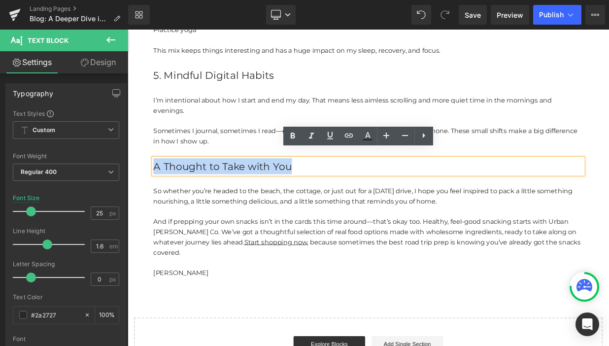
drag, startPoint x: 347, startPoint y: 189, endPoint x: 160, endPoint y: 188, distance: 186.7
click at [160, 189] on p "A Thought to Take with You" at bounding box center [426, 199] width 532 height 20
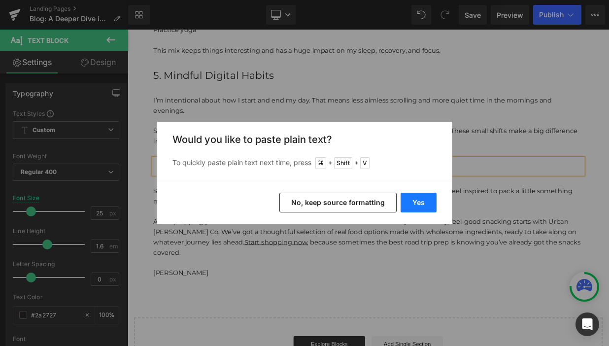
click at [432, 205] on button "Yes" at bounding box center [418, 203] width 36 height 20
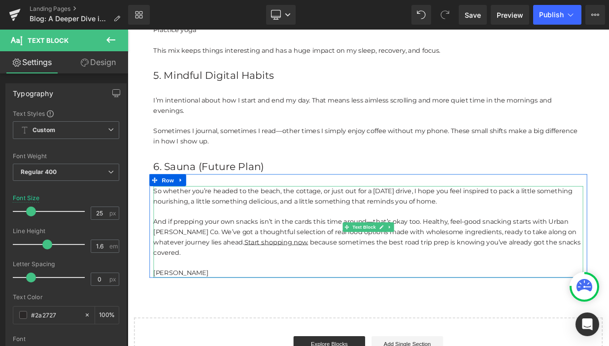
click at [217, 325] on p "[PERSON_NAME]" at bounding box center [426, 331] width 532 height 13
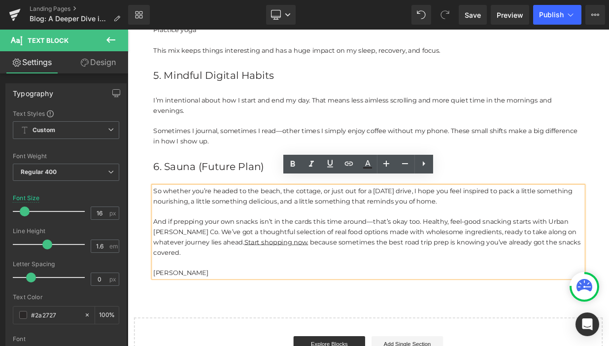
drag, startPoint x: 217, startPoint y: 307, endPoint x: 157, endPoint y: 222, distance: 104.7
click at [160, 224] on div "So whether you’re headed to the beach, the cottage, or just out for a [DATE] dr…" at bounding box center [426, 280] width 532 height 113
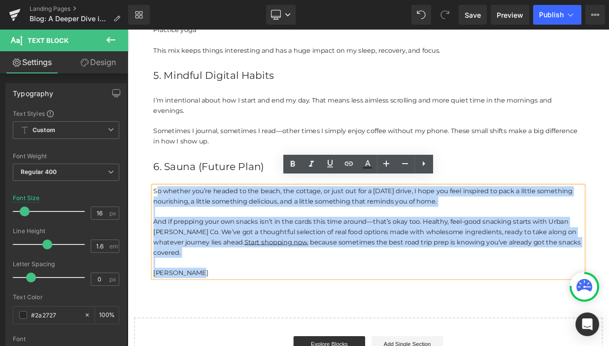
drag, startPoint x: 216, startPoint y: 307, endPoint x: 164, endPoint y: 216, distance: 104.8
click at [164, 224] on div "So whether you’re headed to the beach, the cottage, or just out for a [DATE] dr…" at bounding box center [426, 280] width 532 height 113
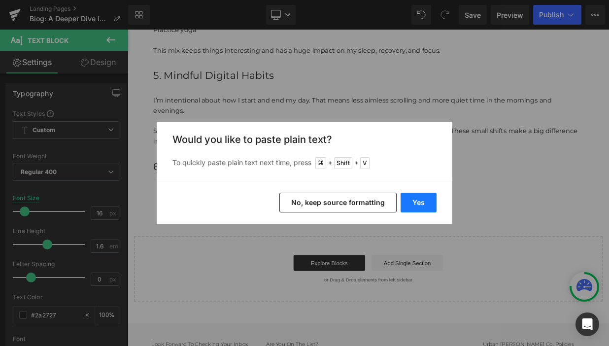
click at [426, 202] on button "Yes" at bounding box center [418, 203] width 36 height 20
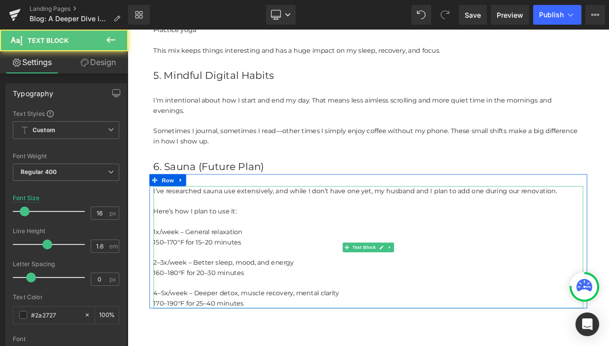
click at [261, 249] on p "Here’s how I plan to use it:" at bounding box center [426, 255] width 532 height 13
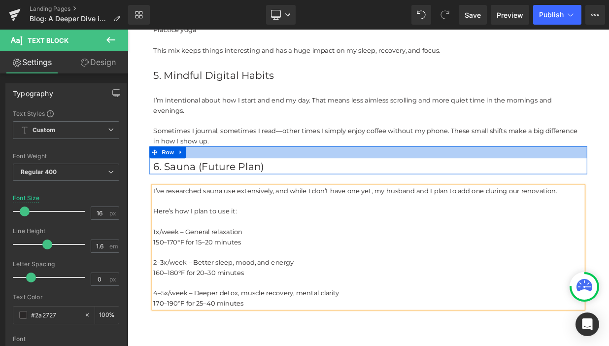
scroll to position [1446, 0]
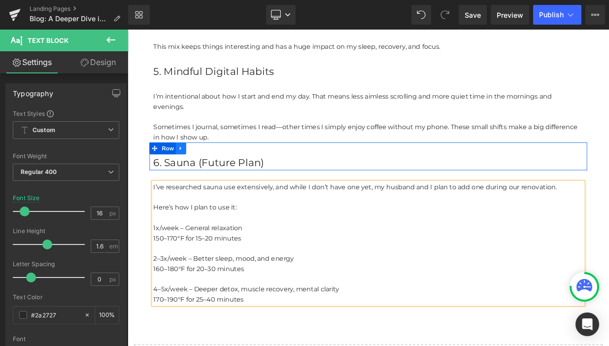
click at [195, 173] on icon at bounding box center [193, 176] width 7 height 7
click at [210, 169] on link at bounding box center [206, 176] width 13 height 15
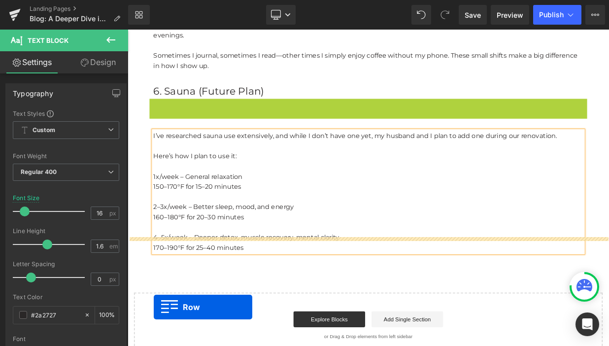
scroll to position [1564, 0]
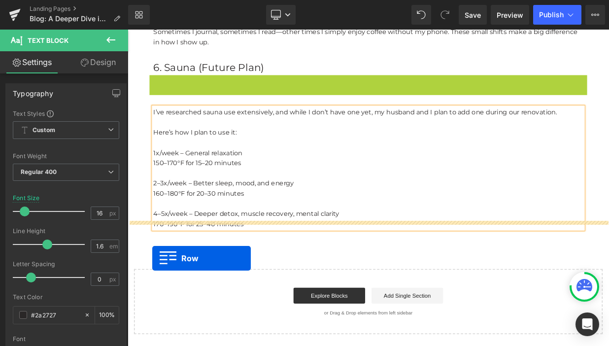
drag, startPoint x: 162, startPoint y: 203, endPoint x: 158, endPoint y: 304, distance: 101.5
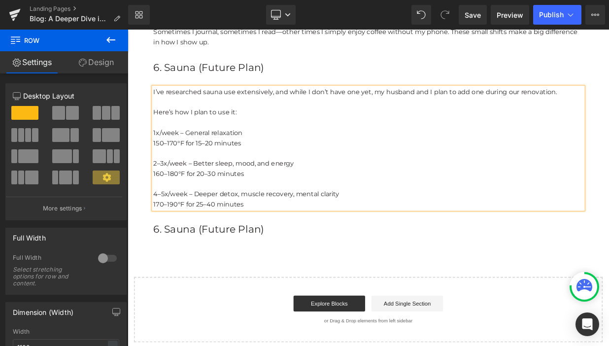
click at [177, 126] on p "Here’s how I plan to use it:" at bounding box center [426, 132] width 532 height 13
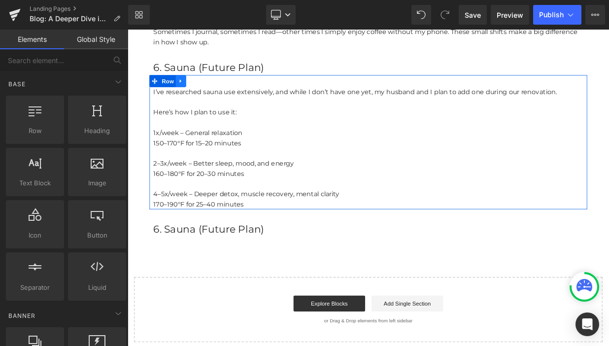
click at [195, 90] on icon at bounding box center [193, 93] width 7 height 7
click at [209, 90] on icon at bounding box center [206, 93] width 7 height 7
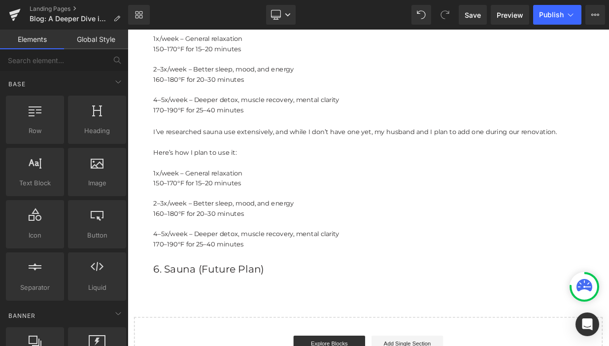
scroll to position [1662, 0]
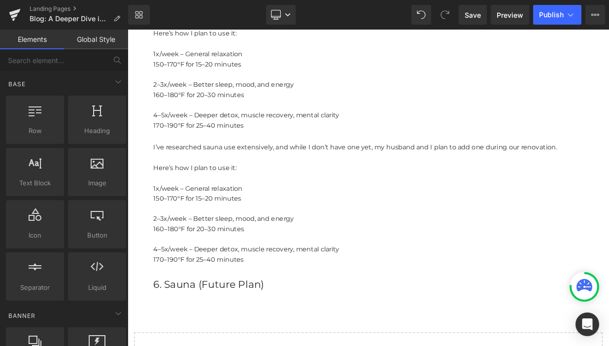
click at [189, 194] on p "Here’s how I plan to use it:" at bounding box center [426, 200] width 532 height 13
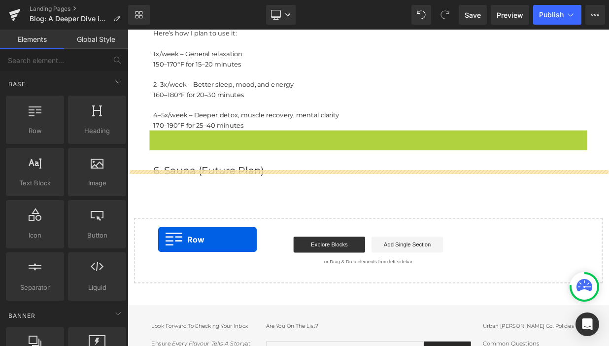
drag, startPoint x: 159, startPoint y: 155, endPoint x: 165, endPoint y: 289, distance: 134.6
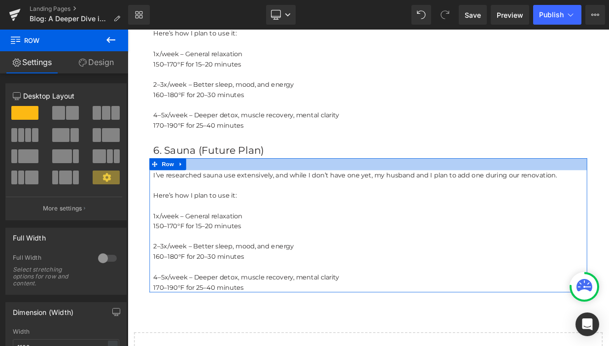
click at [283, 170] on p "6. Sauna (Future Plan)" at bounding box center [426, 179] width 532 height 20
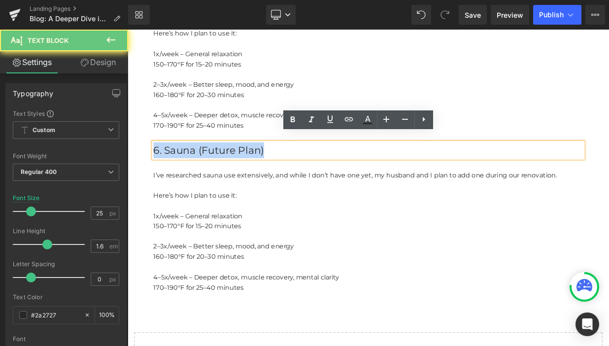
drag, startPoint x: 302, startPoint y: 169, endPoint x: 143, endPoint y: 169, distance: 159.1
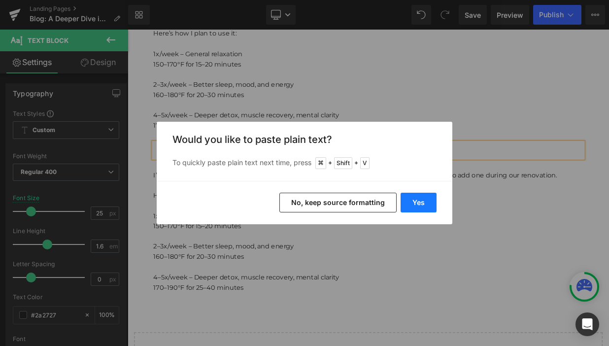
click at [413, 208] on button "Yes" at bounding box center [418, 203] width 36 height 20
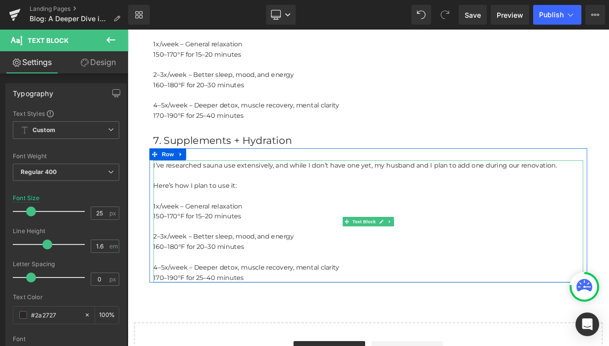
scroll to position [1674, 0]
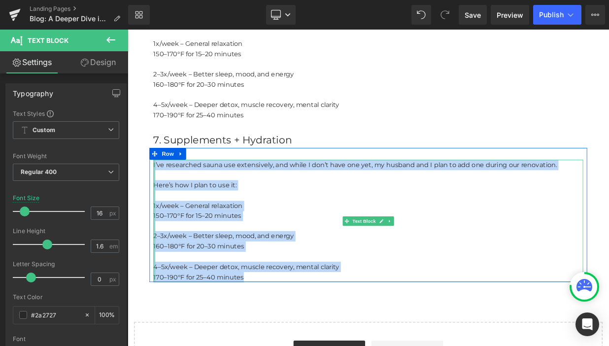
drag, startPoint x: 280, startPoint y: 325, endPoint x: 161, endPoint y: 188, distance: 181.5
click at [161, 191] on div "I’ve researched sauna use extensively, and while I don’t have one yet, my husba…" at bounding box center [426, 266] width 532 height 151
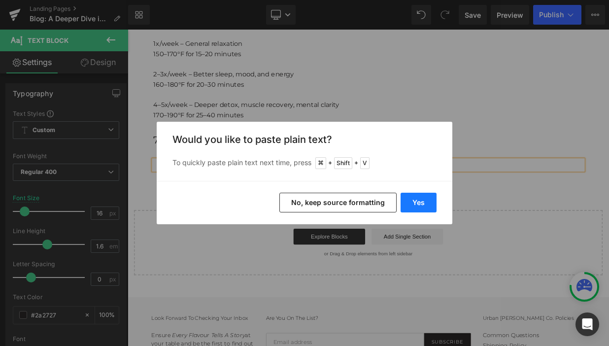
click at [425, 200] on button "Yes" at bounding box center [418, 203] width 36 height 20
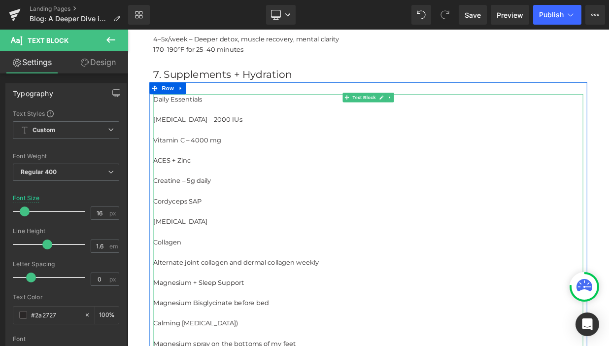
scroll to position [1746, 0]
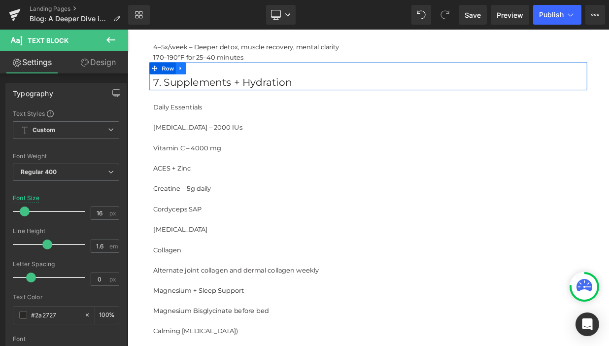
click at [193, 74] on icon at bounding box center [193, 77] width 7 height 7
click at [218, 74] on icon at bounding box center [219, 77] width 7 height 7
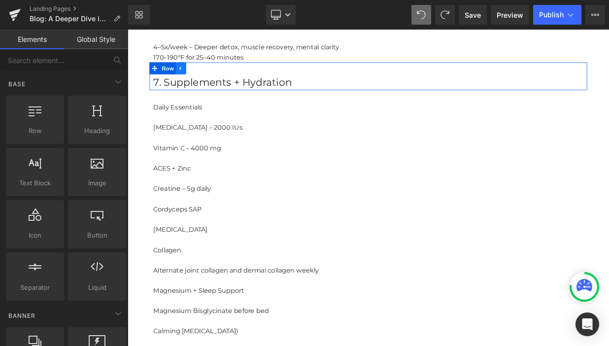
click at [195, 74] on icon at bounding box center [193, 77] width 7 height 7
click at [209, 74] on icon at bounding box center [206, 77] width 7 height 7
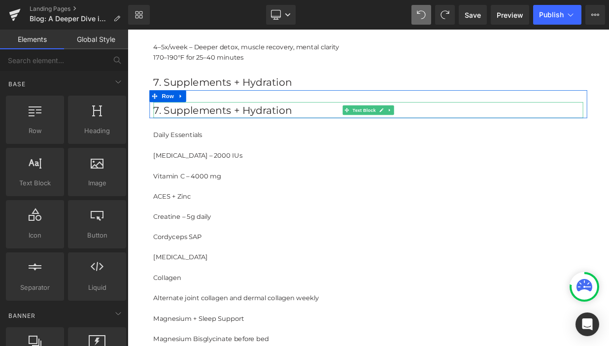
click at [333, 120] on p "7. Supplements + Hydration" at bounding box center [426, 129] width 532 height 20
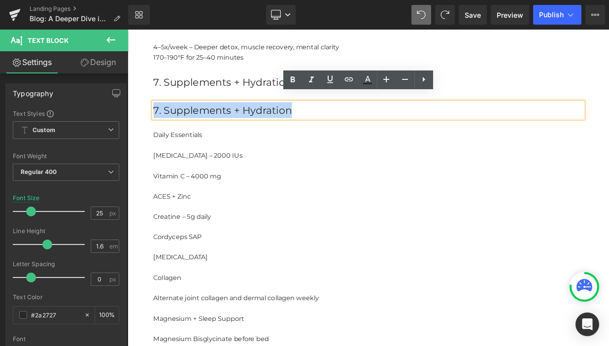
drag, startPoint x: 333, startPoint y: 120, endPoint x: 155, endPoint y: 123, distance: 178.3
click at [155, 123] on div "7. Supplements + Hydration Text Block" at bounding box center [426, 129] width 542 height 20
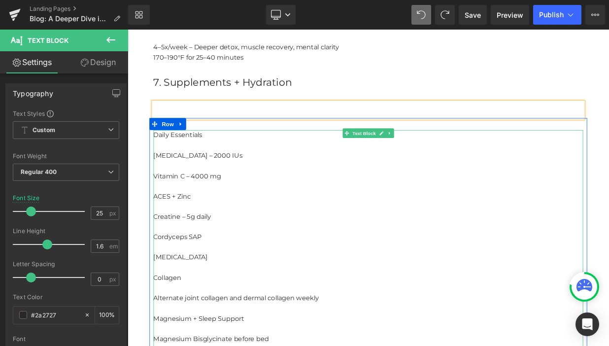
click at [211, 154] on p "Daily Essentials" at bounding box center [426, 160] width 532 height 13
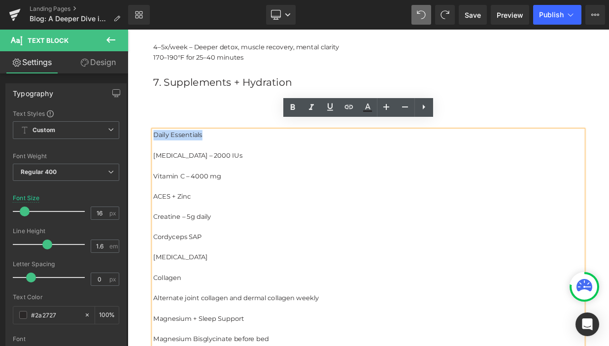
drag, startPoint x: 225, startPoint y: 152, endPoint x: 131, endPoint y: 152, distance: 93.6
copy p "Daily Essentials"
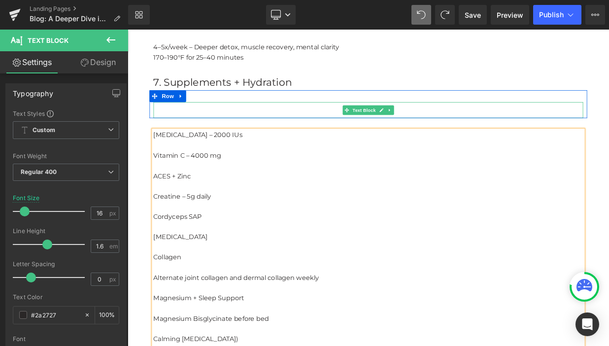
click at [191, 124] on p at bounding box center [426, 129] width 532 height 20
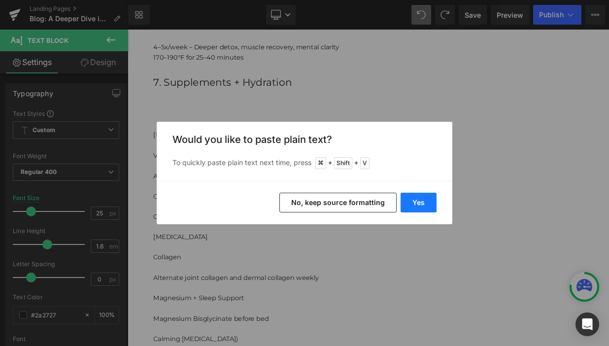
click at [420, 200] on button "Yes" at bounding box center [418, 203] width 36 height 20
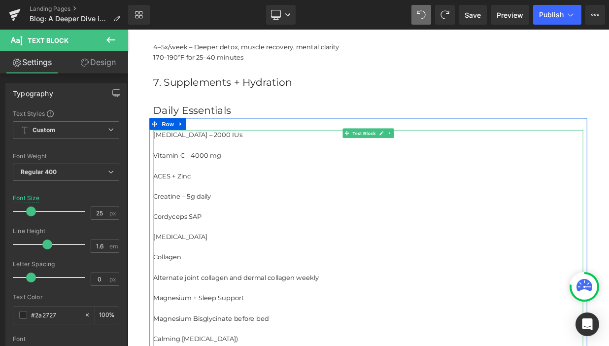
click at [169, 168] on p at bounding box center [426, 172] width 532 height 13
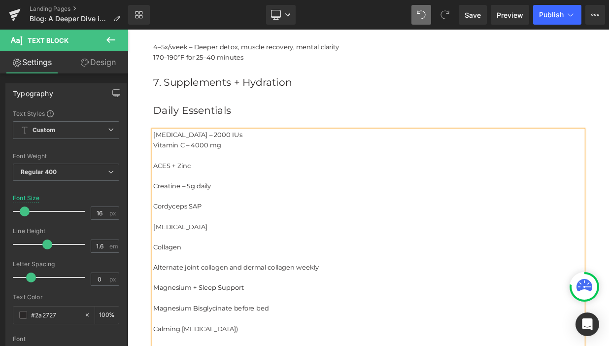
click at [163, 179] on p at bounding box center [426, 185] width 532 height 13
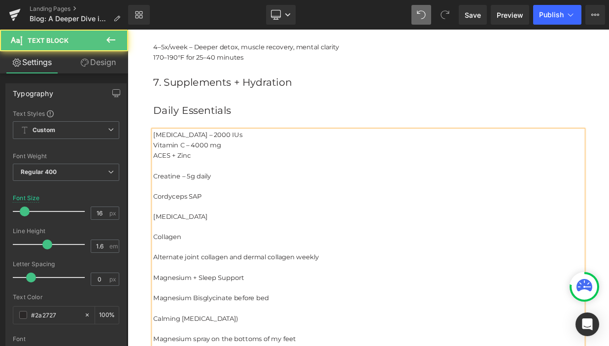
click at [164, 194] on p at bounding box center [426, 198] width 532 height 13
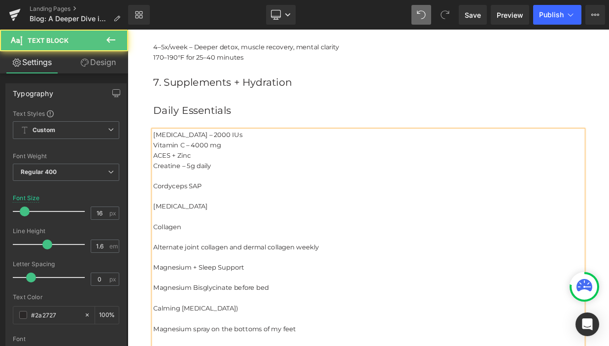
click at [162, 204] on p at bounding box center [426, 210] width 532 height 13
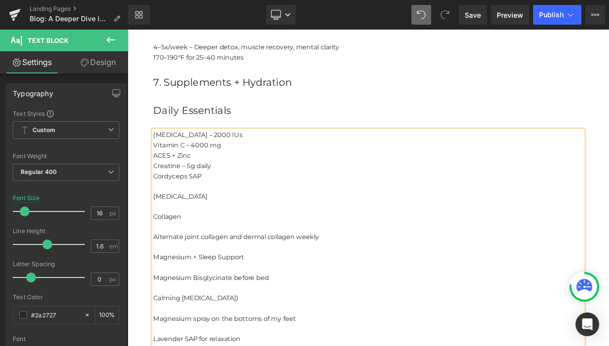
click at [162, 217] on p at bounding box center [426, 223] width 532 height 13
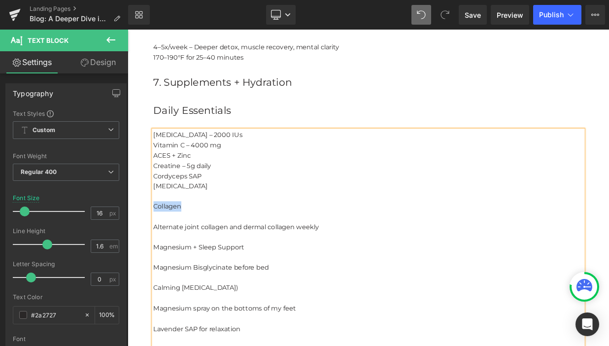
drag, startPoint x: 197, startPoint y: 238, endPoint x: 148, endPoint y: 238, distance: 49.2
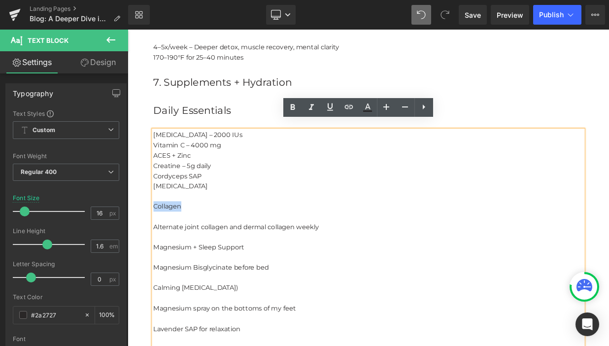
copy p "Collagen"
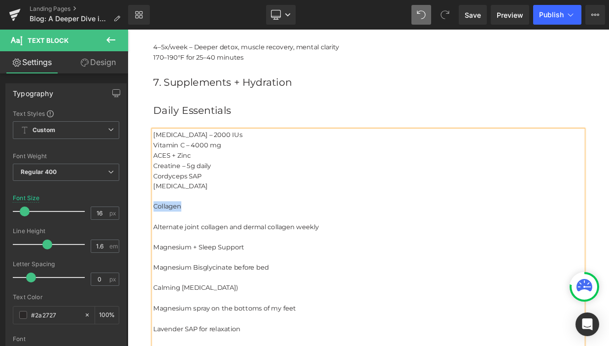
scroll to position [1750, 0]
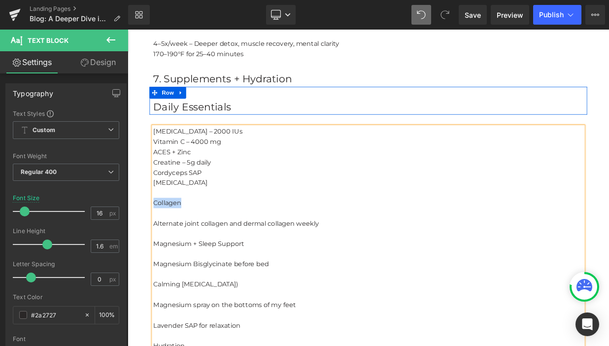
click at [372, 100] on div "Daily Essentials Text Block Row" at bounding box center [426, 117] width 542 height 34
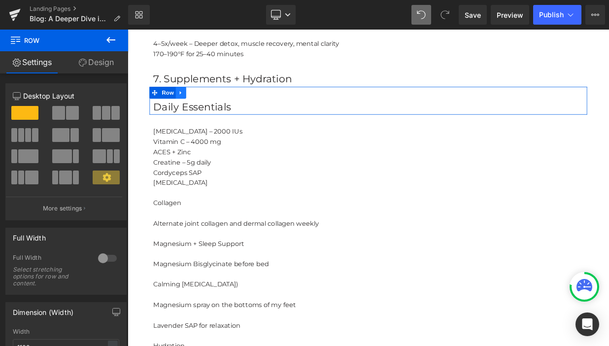
click at [194, 104] on icon at bounding box center [193, 107] width 7 height 7
click at [208, 104] on icon at bounding box center [206, 107] width 7 height 7
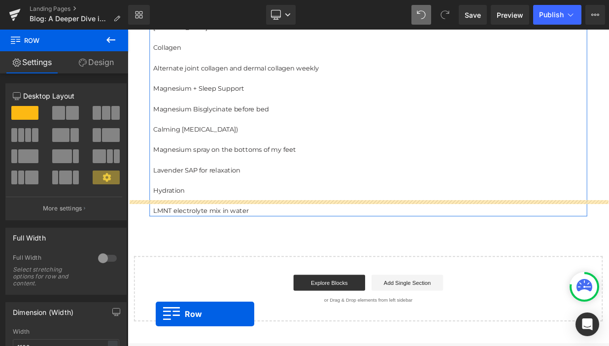
scroll to position [2026, 0]
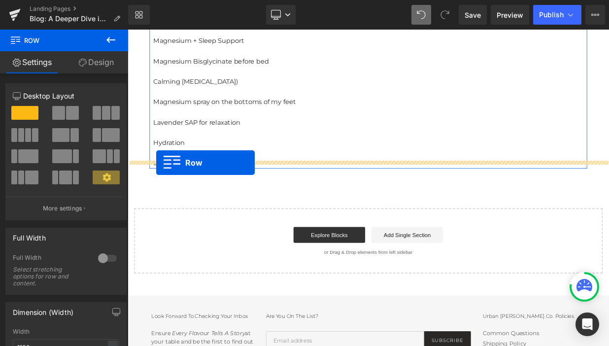
drag, startPoint x: 161, startPoint y: 135, endPoint x: 164, endPoint y: 198, distance: 63.1
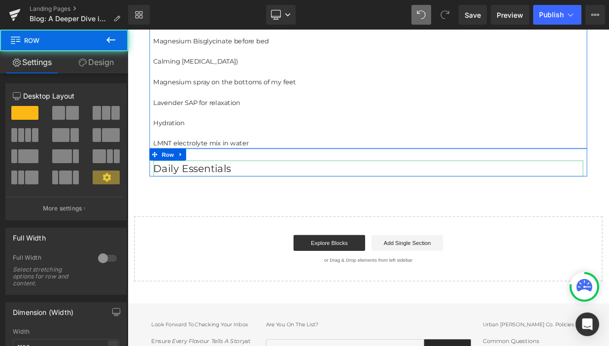
scroll to position [2001, 0]
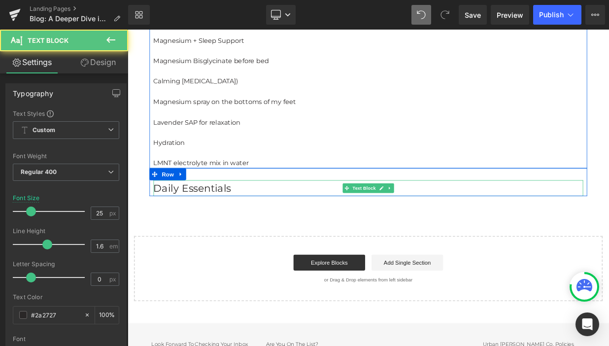
click at [259, 216] on p "Daily Essentials" at bounding box center [426, 226] width 532 height 20
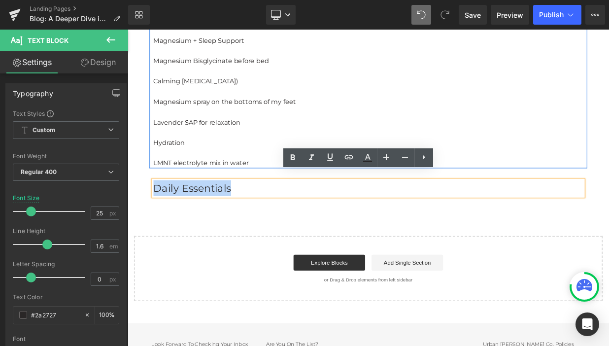
drag, startPoint x: 259, startPoint y: 216, endPoint x: 114, endPoint y: 216, distance: 144.8
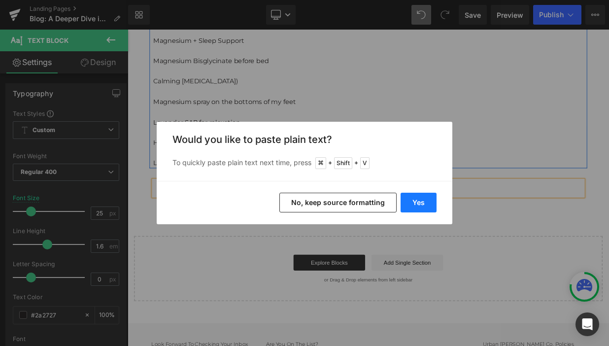
click at [425, 203] on button "Yes" at bounding box center [418, 203] width 36 height 20
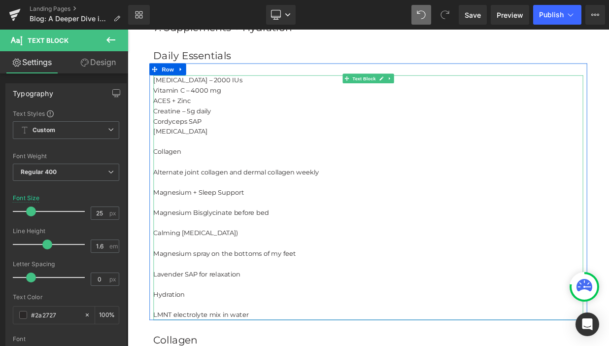
scroll to position [1805, 0]
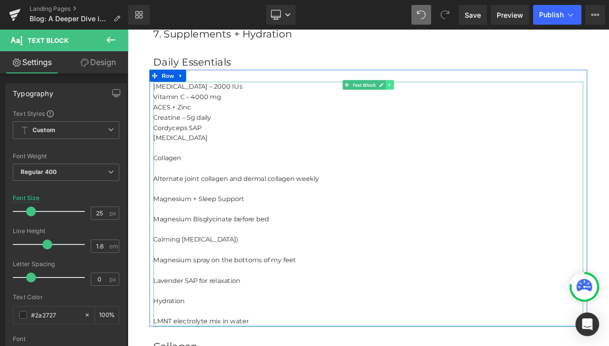
click at [452, 95] on icon at bounding box center [451, 98] width 5 height 6
click at [450, 92] on link at bounding box center [447, 98] width 10 height 12
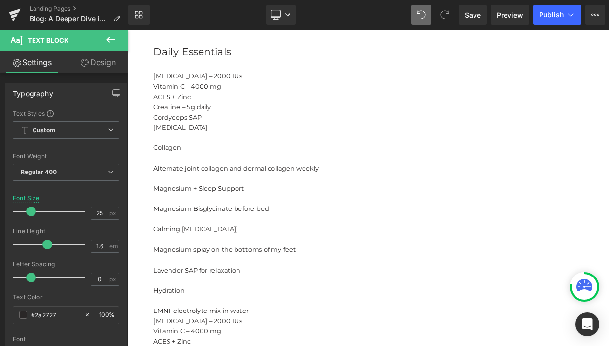
scroll to position [1822, 0]
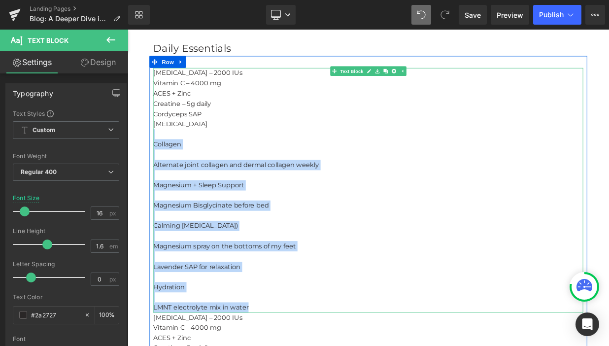
drag, startPoint x: 164, startPoint y: 151, endPoint x: 300, endPoint y: 367, distance: 255.6
click at [300, 345] on div "[MEDICAL_DATA] – 2000 IUs Vitamin C – 4000 mg ACES + Zinc Creatine – 5g daily C…" at bounding box center [426, 228] width 532 height 302
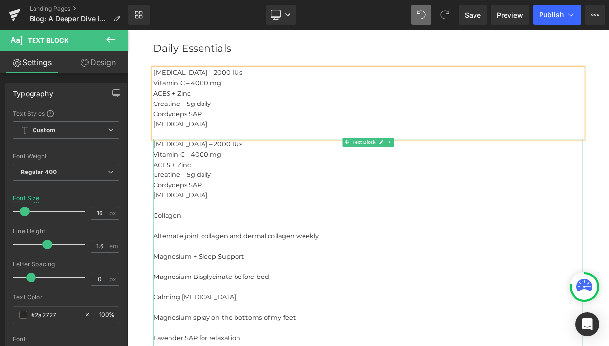
click at [187, 241] on p at bounding box center [426, 247] width 532 height 13
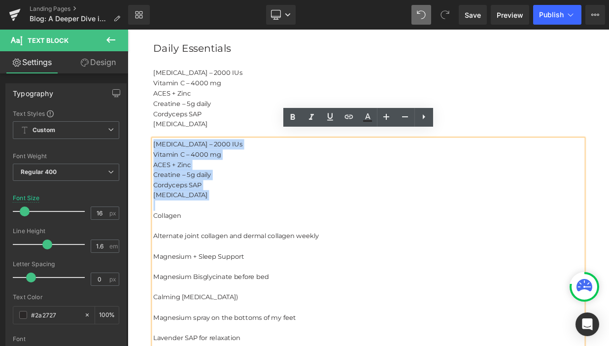
drag, startPoint x: 170, startPoint y: 240, endPoint x: 153, endPoint y: 162, distance: 80.3
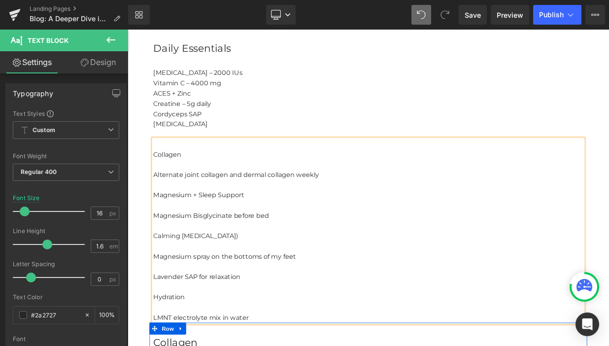
scroll to position [1842, 0]
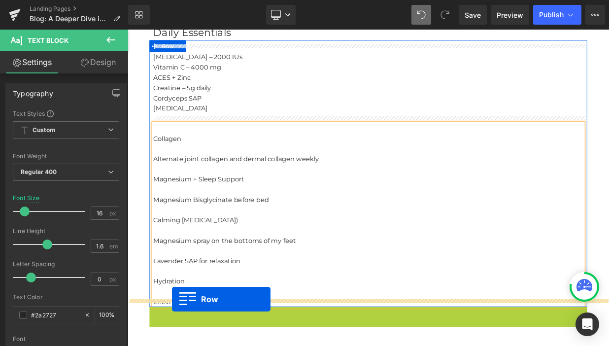
drag, startPoint x: 158, startPoint y: 392, endPoint x: 182, endPoint y: 363, distance: 37.0
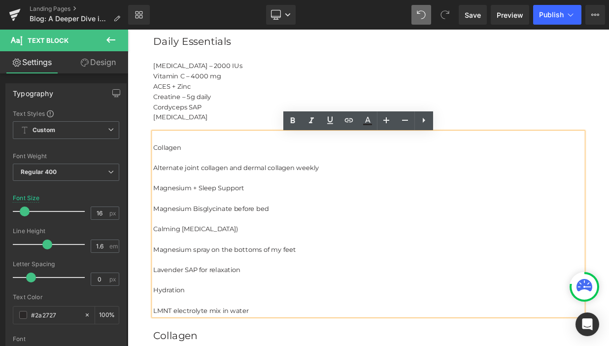
scroll to position [1811, 0]
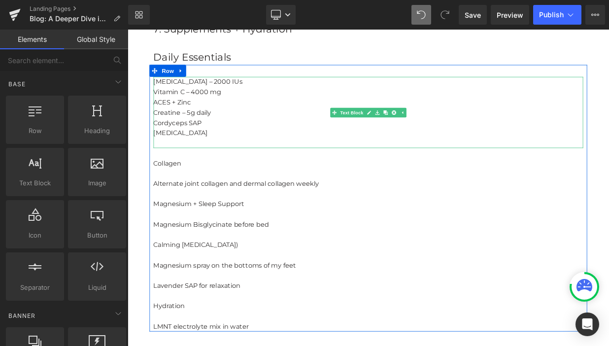
click at [206, 151] on p "[MEDICAL_DATA]" at bounding box center [426, 157] width 532 height 13
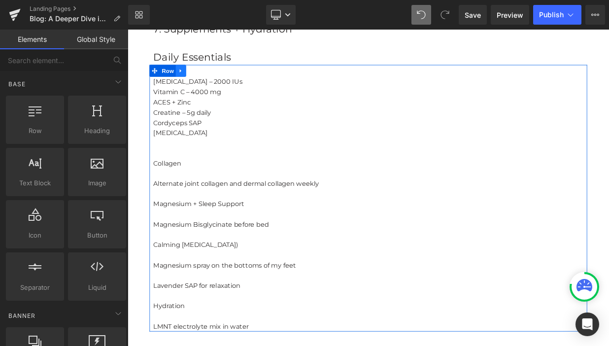
click at [194, 77] on icon at bounding box center [193, 80] width 7 height 7
click at [207, 77] on icon at bounding box center [206, 80] width 7 height 7
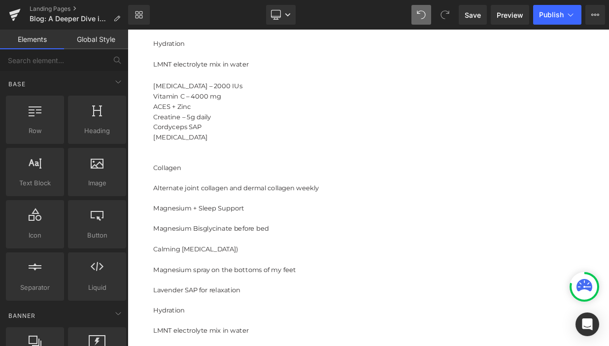
scroll to position [2136, 0]
click at [177, 106] on p "Vitamin C – 4000 mg" at bounding box center [426, 112] width 532 height 13
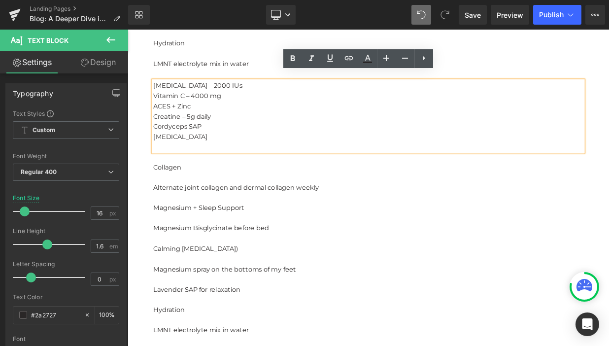
click at [182, 82] on div "[MEDICAL_DATA] – 2000 IUs Vitamin C – 4000 mg ACES + Zinc Creatine – 5g daily C…" at bounding box center [426, 243] width 542 height 330
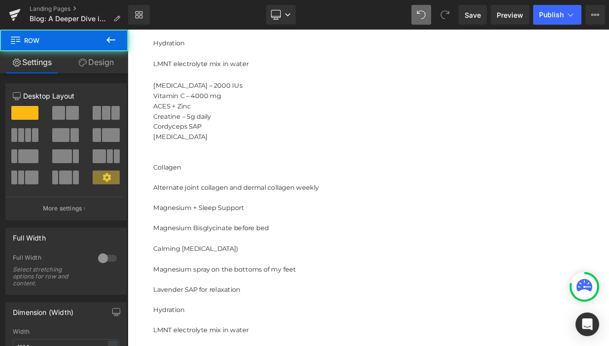
click at [182, 95] on span "[MEDICAL_DATA] – 2000 IUs" at bounding box center [215, 99] width 110 height 9
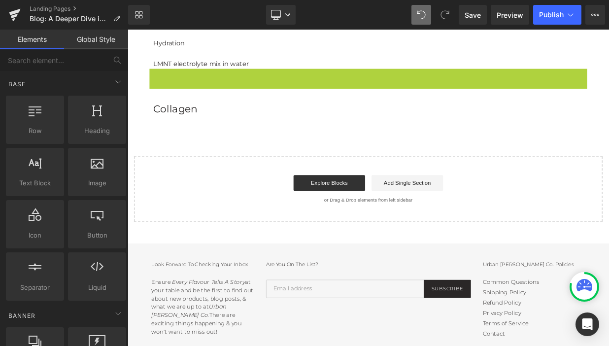
scroll to position [2087, 0]
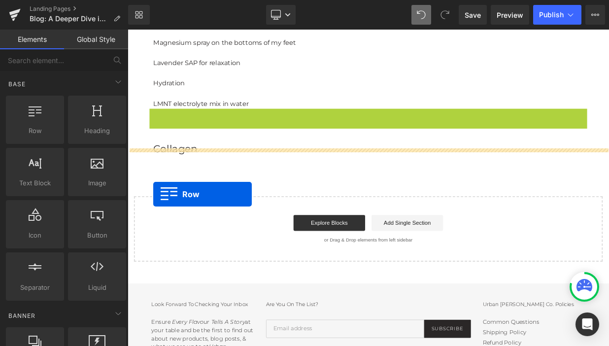
drag, startPoint x: 163, startPoint y: 75, endPoint x: 160, endPoint y: 233, distance: 158.6
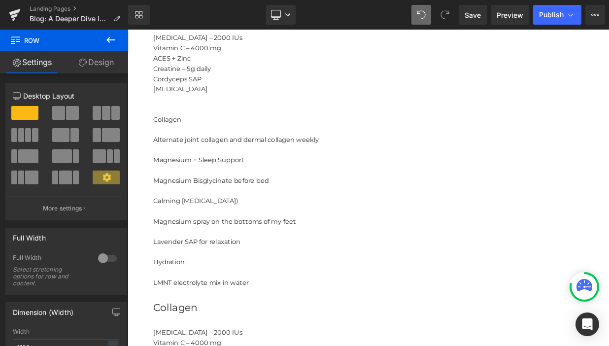
scroll to position [1857, 0]
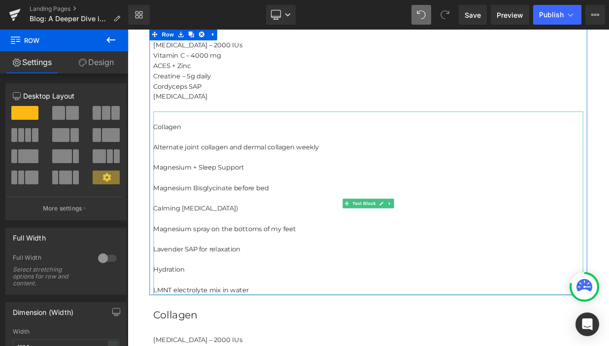
click at [168, 131] on p at bounding box center [426, 137] width 532 height 13
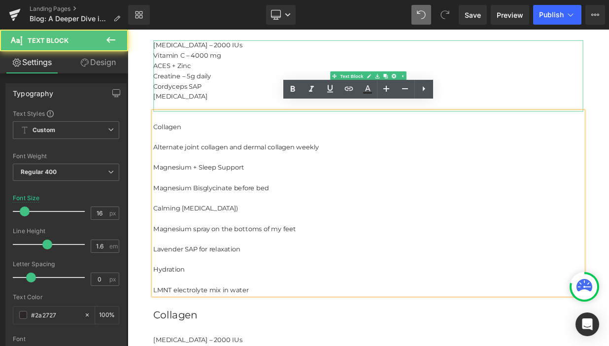
click at [164, 119] on p at bounding box center [426, 125] width 532 height 13
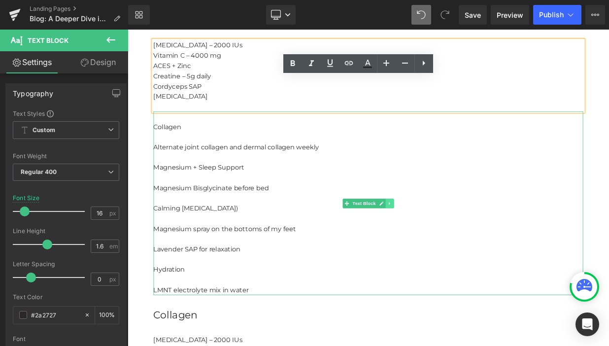
click at [451, 242] on icon at bounding box center [451, 245] width 5 height 6
click at [454, 239] on link at bounding box center [457, 245] width 10 height 12
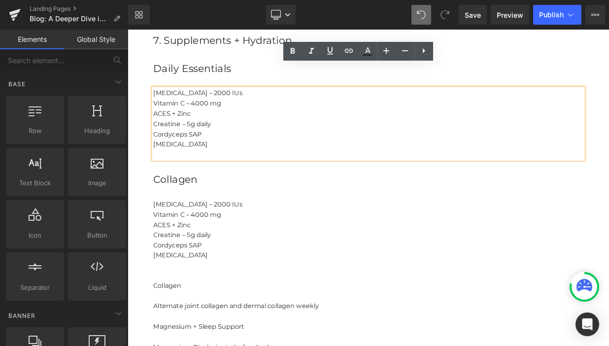
scroll to position [1788, 0]
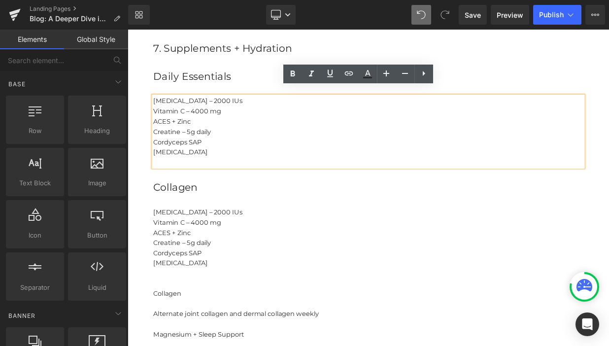
click at [272, 138] on p "ACES + Zinc" at bounding box center [426, 143] width 532 height 13
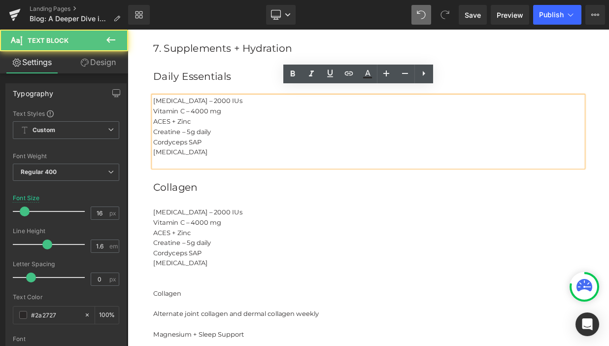
click at [167, 112] on p "[MEDICAL_DATA] – 2000 IUs" at bounding box center [426, 118] width 532 height 13
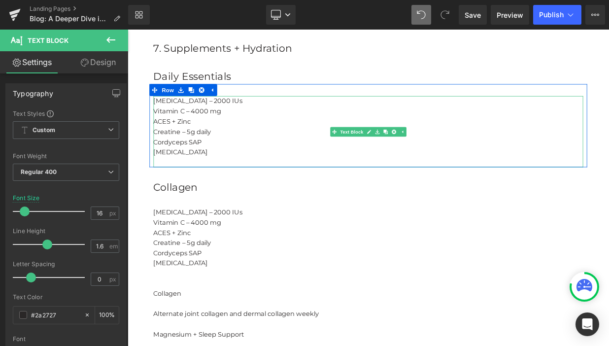
click at [179, 125] on p "Vitamin C – 4000 mg" at bounding box center [426, 131] width 532 height 13
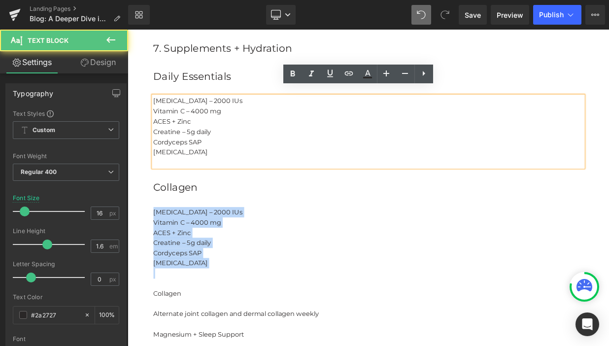
drag, startPoint x: 201, startPoint y: 317, endPoint x: 143, endPoint y: 247, distance: 91.6
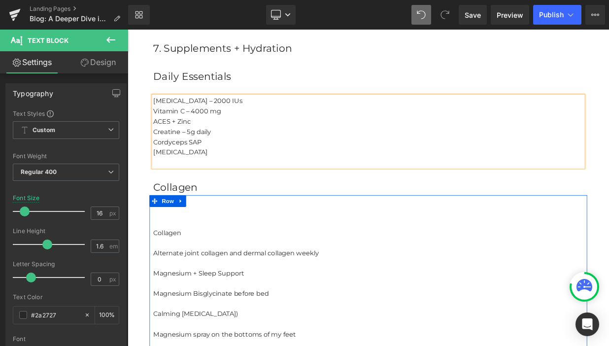
click at [128, 30] on div at bounding box center [128, 30] width 0 height 0
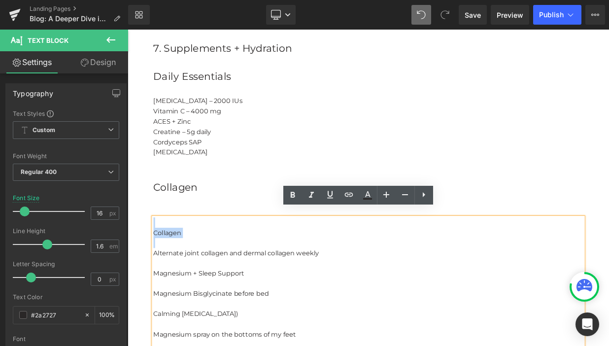
drag, startPoint x: 199, startPoint y: 282, endPoint x: 162, endPoint y: 264, distance: 41.9
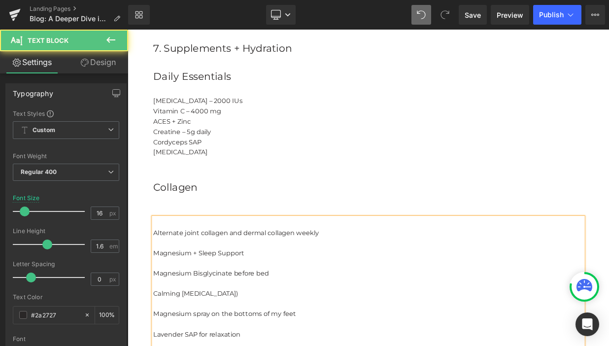
click at [160, 275] on p "Alternate joint collagen and dermal collagen weekly" at bounding box center [426, 281] width 532 height 13
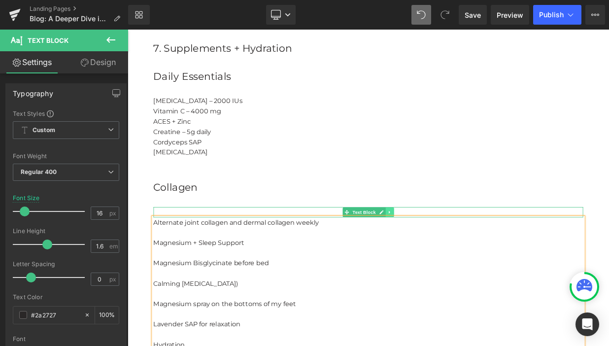
click at [454, 253] on icon at bounding box center [451, 256] width 5 height 6
click at [457, 253] on icon at bounding box center [457, 255] width 5 height 5
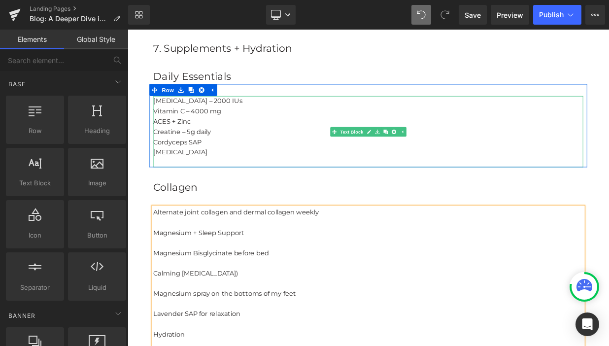
click at [197, 188] on p at bounding box center [426, 194] width 532 height 13
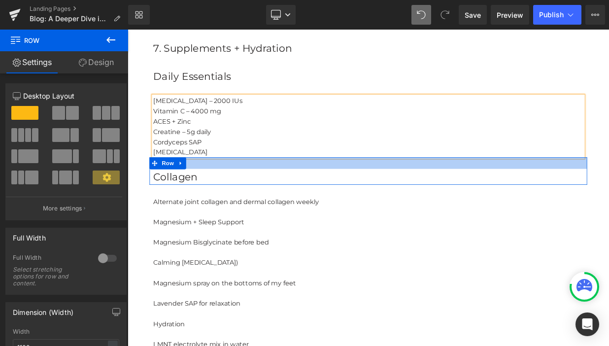
click at [220, 188] on div at bounding box center [426, 195] width 542 height 14
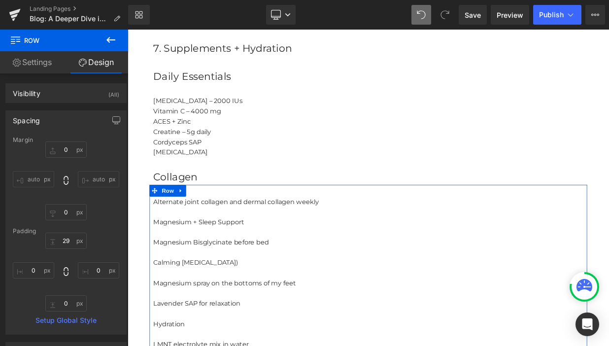
click at [215, 236] on div "Alternate joint collagen and dermal collagen weekly Magnesium + Sleep Support M…" at bounding box center [426, 330] width 532 height 189
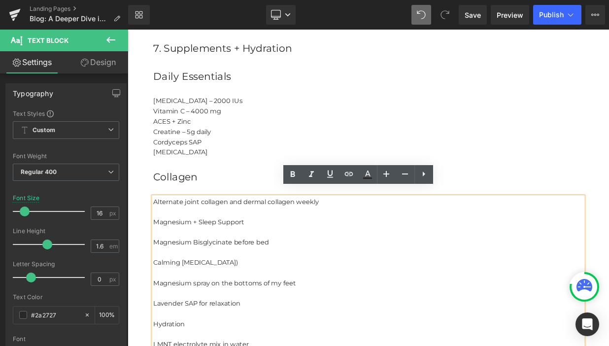
click at [163, 222] on div "Alternate joint collagen and dermal collagen weekly Magnesium + Sleep Support M…" at bounding box center [426, 324] width 542 height 204
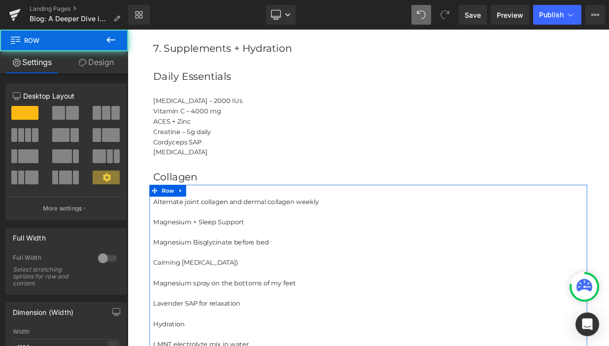
click at [217, 222] on div "Alternate joint collagen and dermal collagen weekly Magnesium + Sleep Support M…" at bounding box center [426, 324] width 542 height 204
click at [234, 222] on div "Alternate joint collagen and dermal collagen weekly Magnesium + Sleep Support M…" at bounding box center [426, 324] width 542 height 204
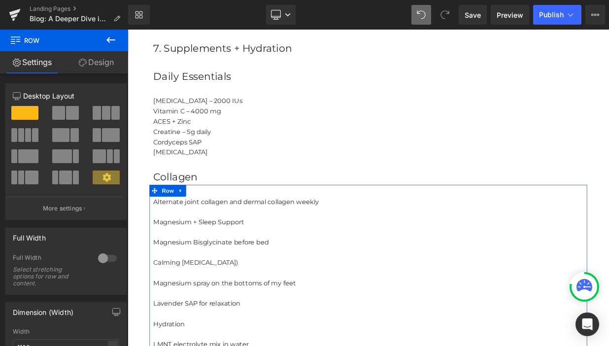
click at [235, 225] on div "Alternate joint collagen and dermal collagen weekly Magnesium + Sleep Support M…" at bounding box center [426, 324] width 542 height 204
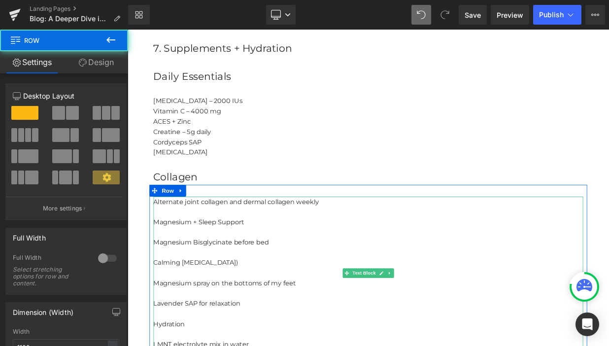
click at [262, 238] on p "Alternate joint collagen and dermal collagen weekly" at bounding box center [426, 242] width 532 height 13
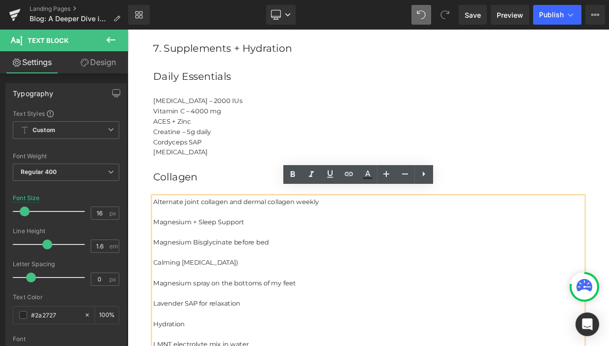
click at [259, 222] on div "Alternate joint collagen and dermal collagen weekly Magnesium + Sleep Support M…" at bounding box center [426, 324] width 542 height 204
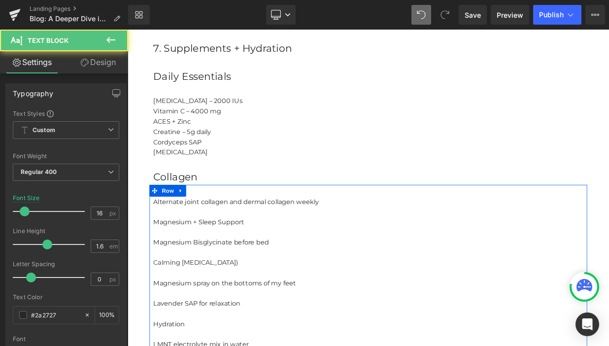
drag, startPoint x: 261, startPoint y: 227, endPoint x: 261, endPoint y: 220, distance: 6.9
click at [261, 222] on div "Alternate joint collagen and dermal collagen weekly Magnesium + Sleep Support M…" at bounding box center [426, 324] width 542 height 204
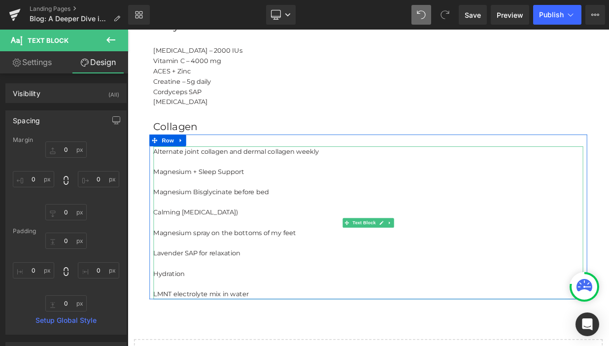
scroll to position [1857, 0]
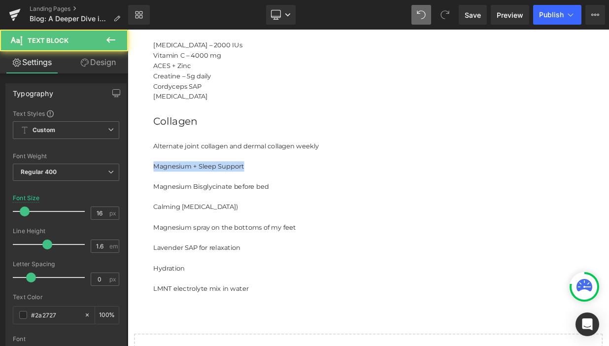
drag, startPoint x: 156, startPoint y: 189, endPoint x: 115, endPoint y: 193, distance: 41.1
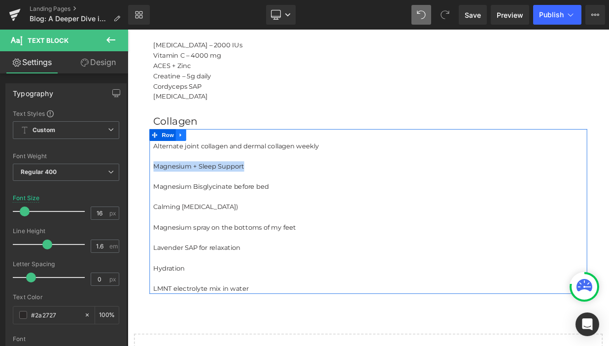
click at [194, 156] on icon at bounding box center [193, 159] width 7 height 7
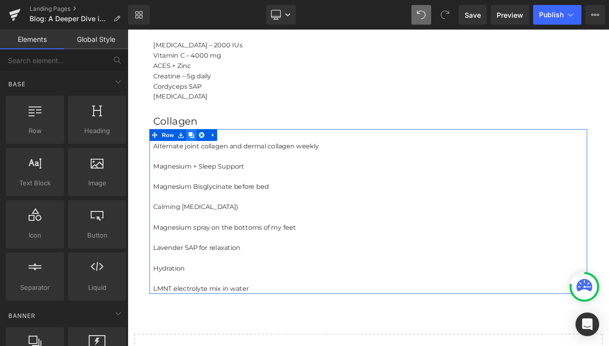
click at [205, 157] on icon at bounding box center [206, 160] width 7 height 7
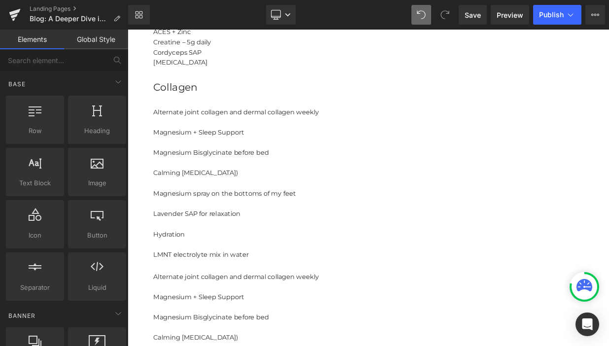
scroll to position [1899, 0]
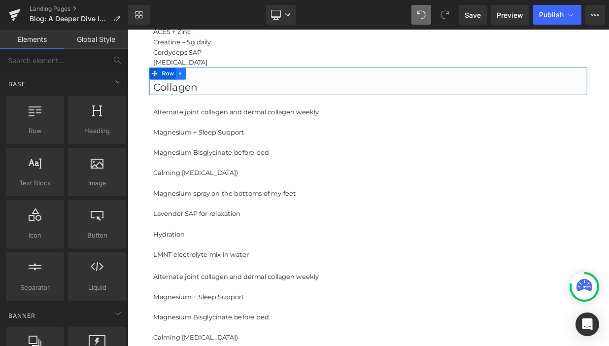
click at [197, 80] on icon at bounding box center [193, 83] width 7 height 7
click at [209, 80] on icon at bounding box center [206, 83] width 7 height 7
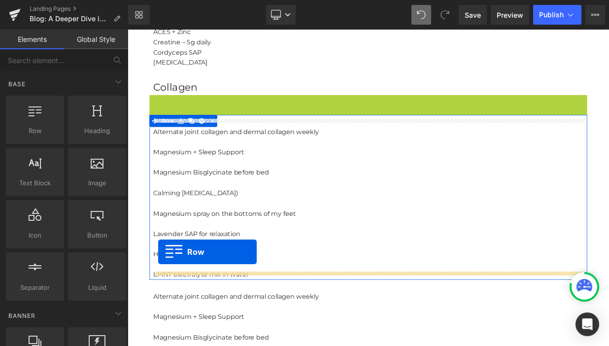
drag, startPoint x: 157, startPoint y: 109, endPoint x: 165, endPoint y: 304, distance: 195.7
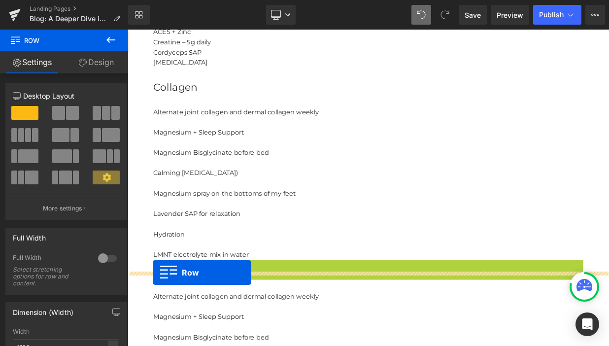
drag, startPoint x: 165, startPoint y: 313, endPoint x: 159, endPoint y: 330, distance: 18.6
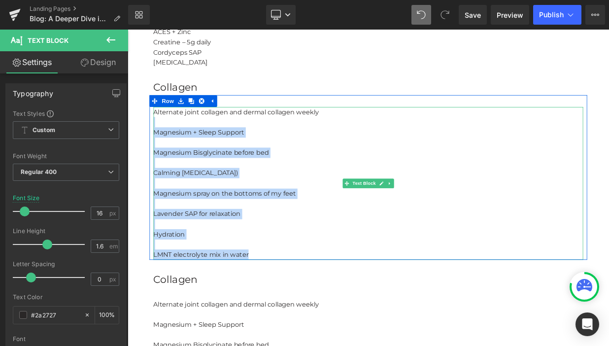
drag, startPoint x: 169, startPoint y: 139, endPoint x: 288, endPoint y: 296, distance: 196.9
click at [288, 296] on div "Alternate joint collagen and dermal collagen weekly Magnesium + Sleep Support M…" at bounding box center [426, 220] width 532 height 189
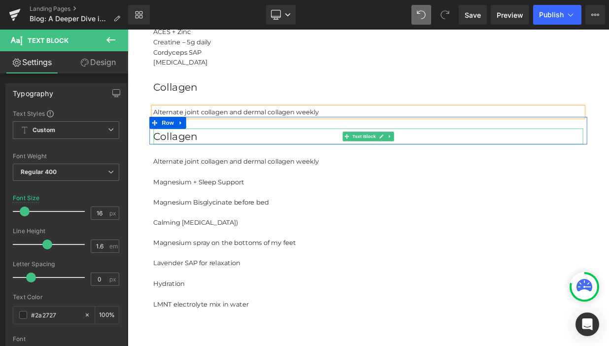
click at [226, 153] on p "Collagen" at bounding box center [426, 162] width 532 height 20
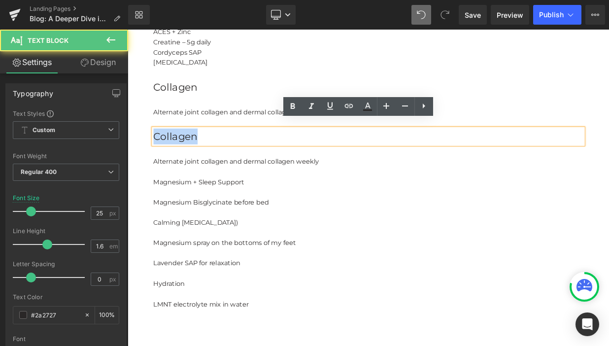
drag, startPoint x: 221, startPoint y: 151, endPoint x: 127, endPoint y: 151, distance: 94.1
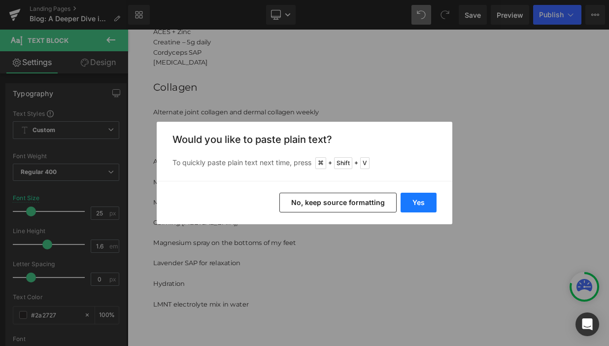
click at [424, 197] on button "Yes" at bounding box center [418, 203] width 36 height 20
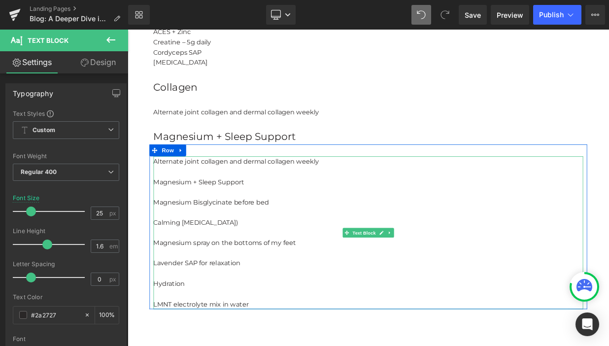
click at [161, 232] on div at bounding box center [161, 281] width 2 height 189
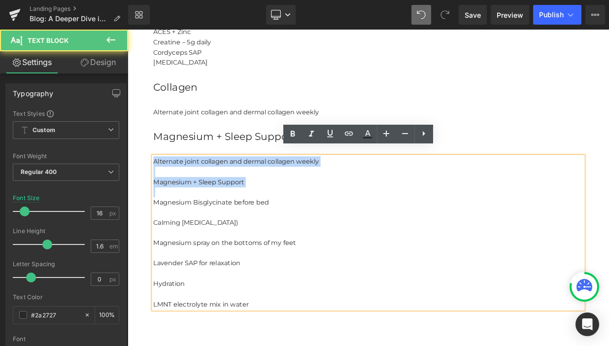
drag, startPoint x: 160, startPoint y: 234, endPoint x: 156, endPoint y: 179, distance: 54.8
click at [156, 187] on div "Alternate joint collagen and dermal collagen weekly Magnesium + Sleep Support M…" at bounding box center [426, 281] width 542 height 189
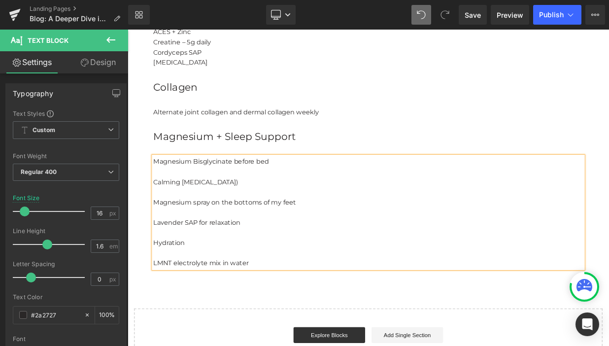
click at [164, 201] on p at bounding box center [426, 205] width 532 height 13
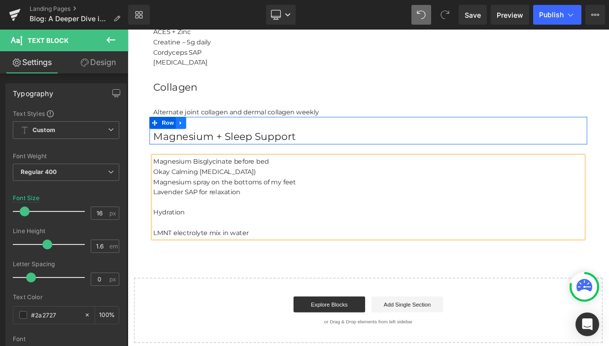
click at [197, 142] on icon at bounding box center [193, 145] width 7 height 7
click at [206, 142] on icon at bounding box center [206, 145] width 7 height 7
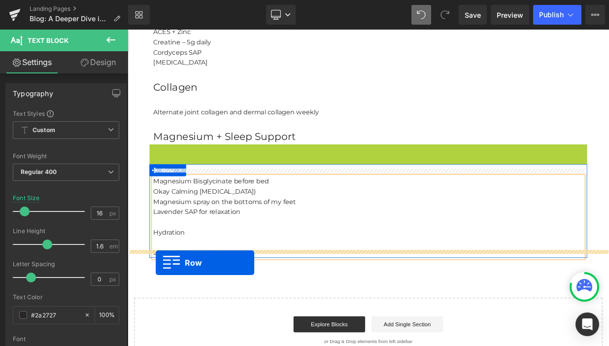
drag, startPoint x: 160, startPoint y: 170, endPoint x: 162, endPoint y: 318, distance: 147.8
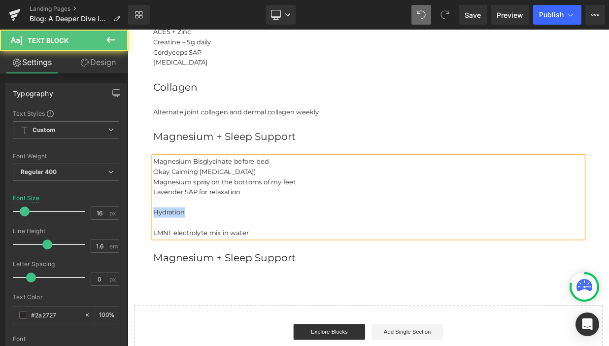
drag, startPoint x: 146, startPoint y: 246, endPoint x: 101, endPoint y: 246, distance: 44.8
copy p "Hydration"
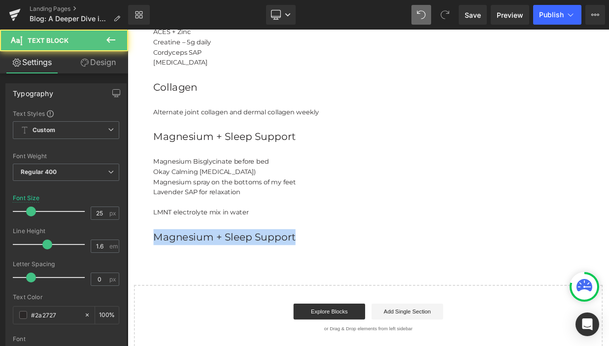
drag, startPoint x: 278, startPoint y: 278, endPoint x: 112, endPoint y: 278, distance: 166.5
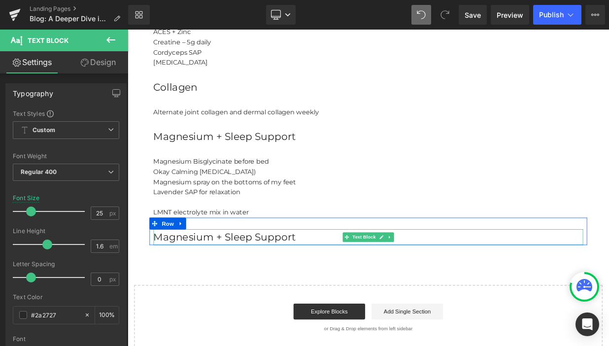
click at [361, 277] on p "Magnesium + Sleep Support" at bounding box center [426, 287] width 532 height 20
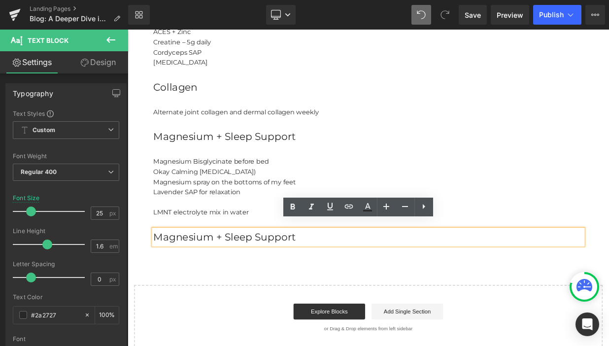
drag, startPoint x: 338, startPoint y: 278, endPoint x: 158, endPoint y: 284, distance: 179.9
click at [160, 284] on div "Magnesium + Sleep Support" at bounding box center [426, 287] width 532 height 20
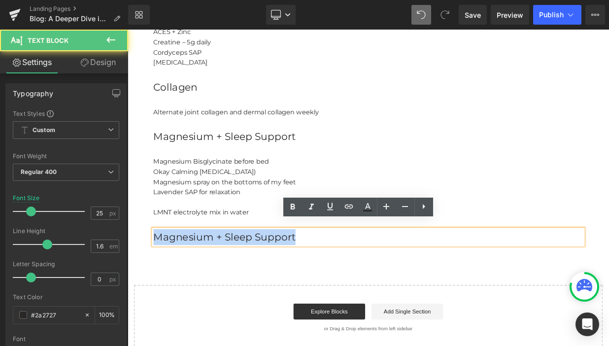
drag, startPoint x: 335, startPoint y: 276, endPoint x: 164, endPoint y: 271, distance: 171.5
click at [164, 277] on p "Magnesium + Sleep Support" at bounding box center [426, 287] width 532 height 20
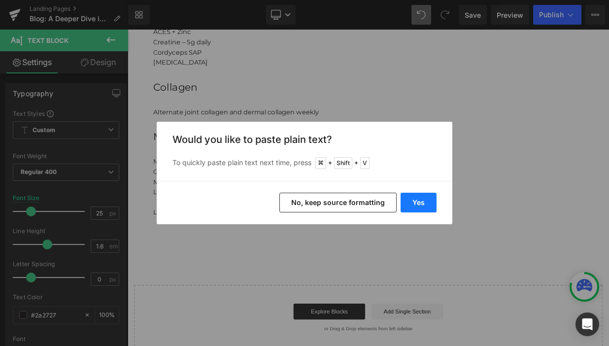
click at [419, 199] on button "Yes" at bounding box center [418, 203] width 36 height 20
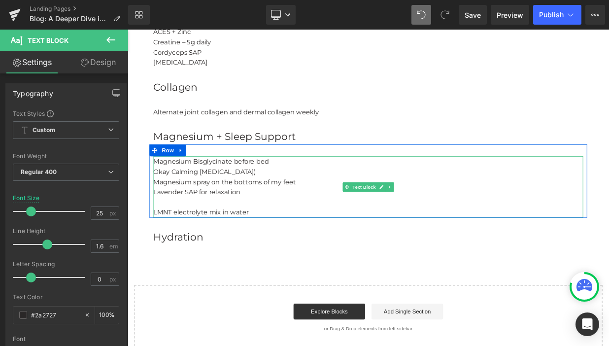
click at [237, 238] on p at bounding box center [426, 243] width 532 height 13
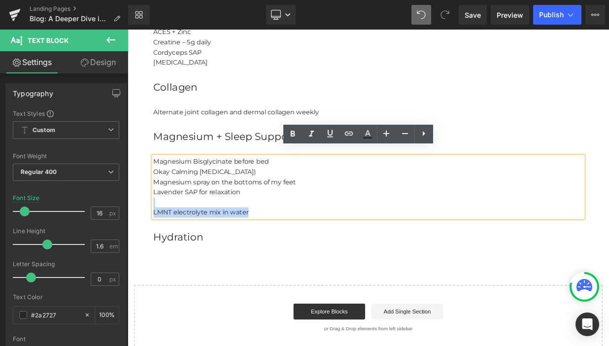
drag, startPoint x: 170, startPoint y: 231, endPoint x: 285, endPoint y: 250, distance: 116.2
click at [285, 250] on div "Magnesium Bisglycinate before bed Okay Calming [MEDICAL_DATA]) Magnesium spray …" at bounding box center [426, 225] width 532 height 76
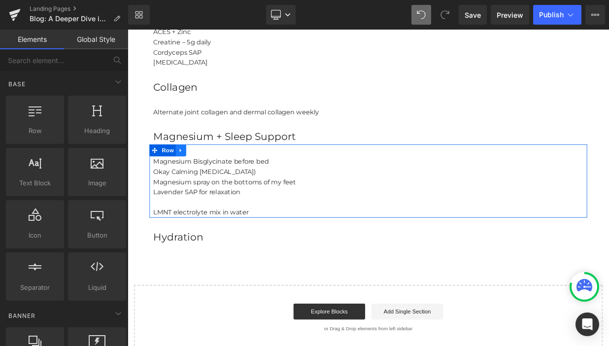
click at [194, 176] on icon at bounding box center [193, 179] width 7 height 7
click at [206, 176] on icon at bounding box center [206, 179] width 7 height 7
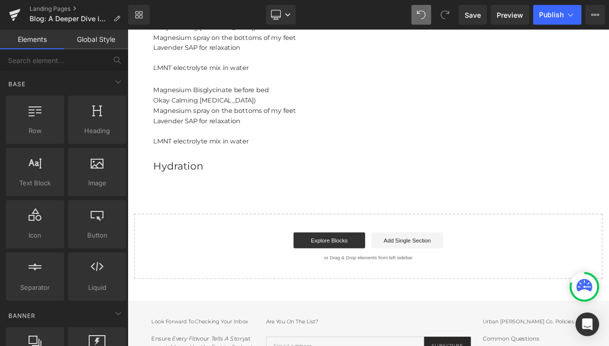
scroll to position [2082, 0]
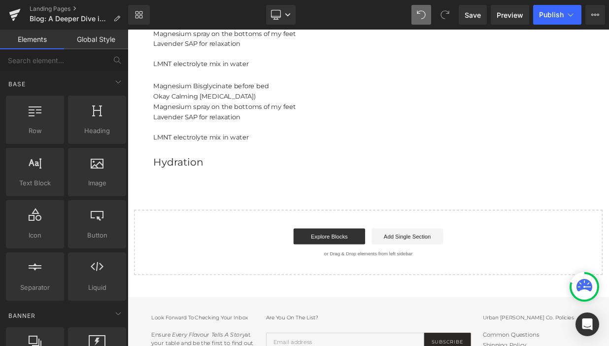
click at [195, 133] on p "Lavender SAP for relaxation" at bounding box center [426, 137] width 532 height 13
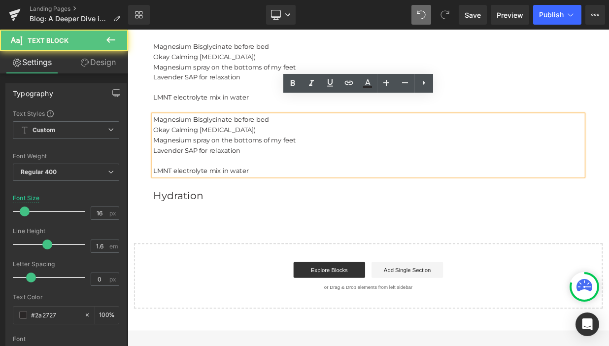
scroll to position [2035, 0]
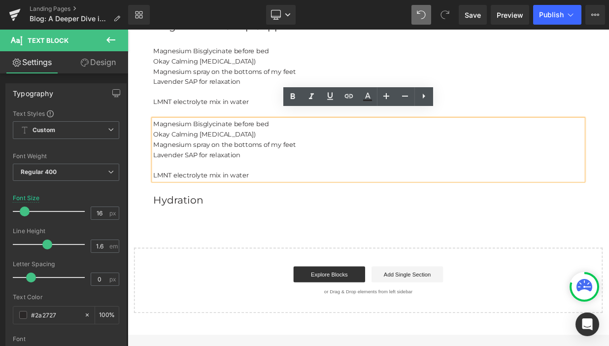
drag, startPoint x: 272, startPoint y: 95, endPoint x: 263, endPoint y: 95, distance: 8.4
click at [272, 100] on p at bounding box center [426, 106] width 532 height 13
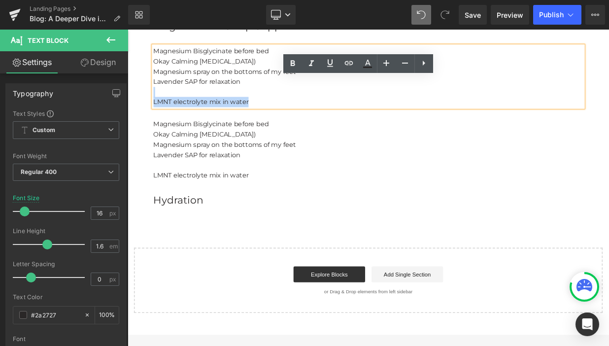
drag, startPoint x: 175, startPoint y: 94, endPoint x: 293, endPoint y: 110, distance: 118.3
click at [293, 110] on div "Magnesium Bisglycinate before bed Okay Calming [MEDICAL_DATA]) Magnesium spray …" at bounding box center [426, 88] width 532 height 76
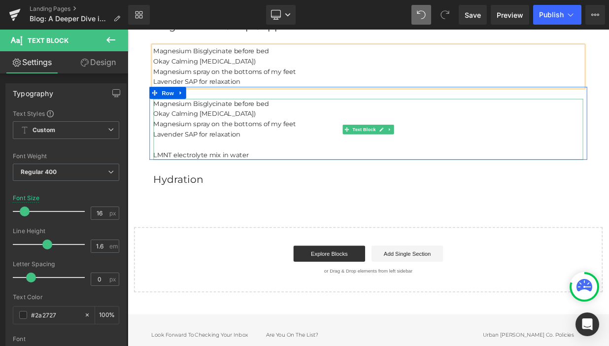
click at [245, 153] on p "Lavender SAP for relaxation" at bounding box center [426, 159] width 532 height 13
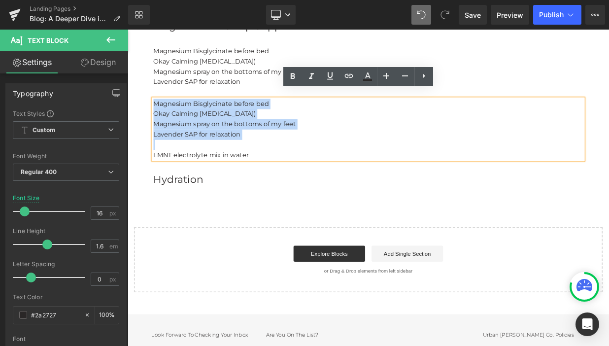
drag, startPoint x: 170, startPoint y: 164, endPoint x: 160, endPoint y: 107, distance: 57.6
click at [160, 115] on div "Magnesium Bisglycinate before bed Okay Calming [MEDICAL_DATA]) Magnesium spray …" at bounding box center [426, 153] width 532 height 76
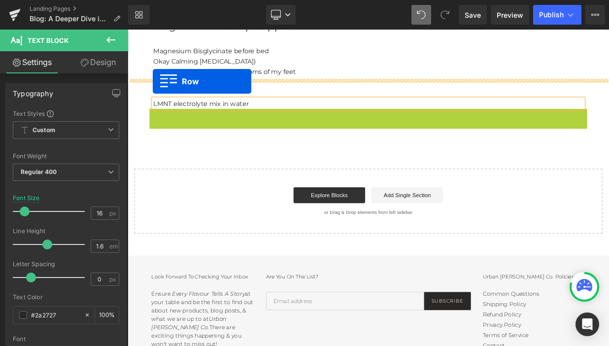
drag, startPoint x: 159, startPoint y: 124, endPoint x: 159, endPoint y: 93, distance: 31.0
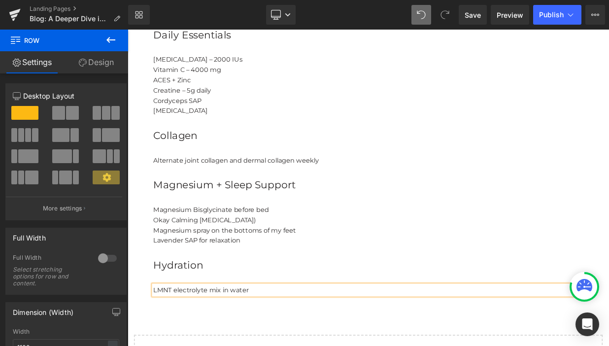
scroll to position [1858, 0]
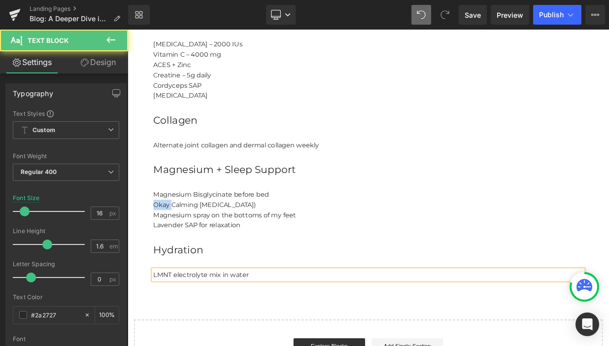
drag, startPoint x: 183, startPoint y: 236, endPoint x: 148, endPoint y: 236, distance: 34.5
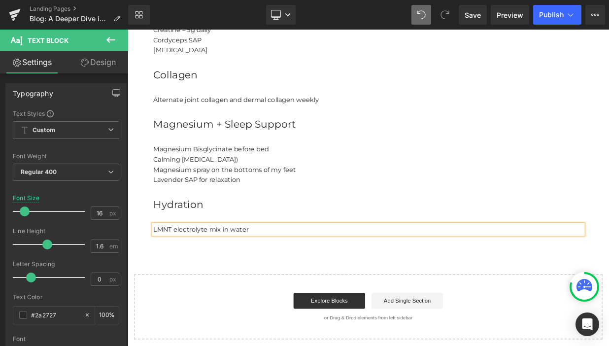
scroll to position [1922, 0]
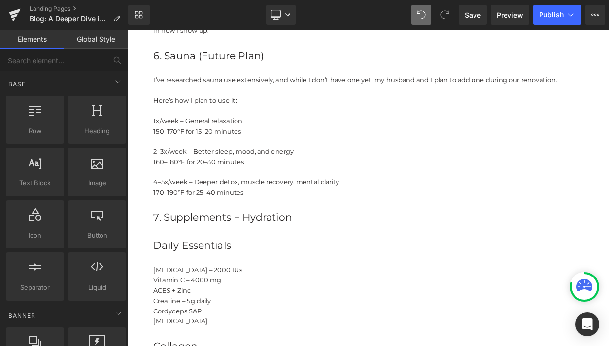
scroll to position [1615, 0]
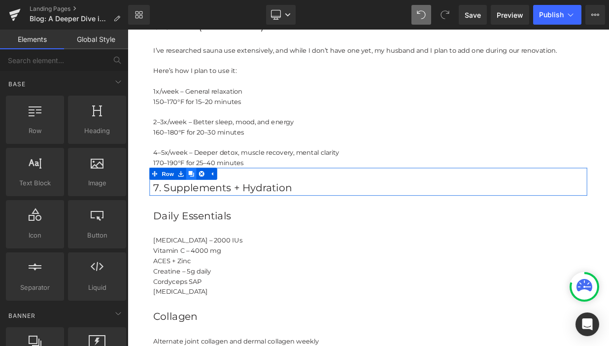
click at [206, 205] on icon at bounding box center [206, 208] width 7 height 7
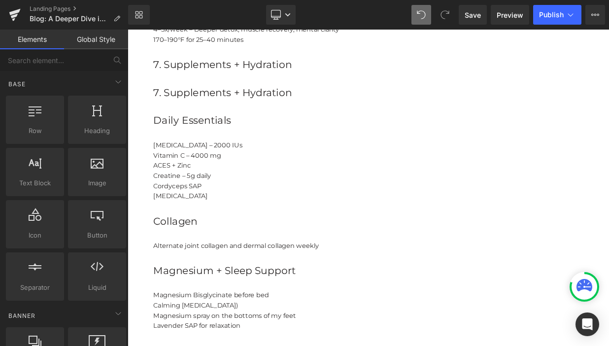
scroll to position [1772, 0]
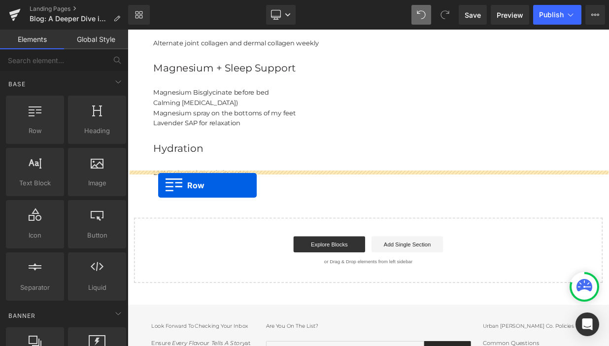
drag, startPoint x: 158, startPoint y: 75, endPoint x: 165, endPoint y: 222, distance: 146.9
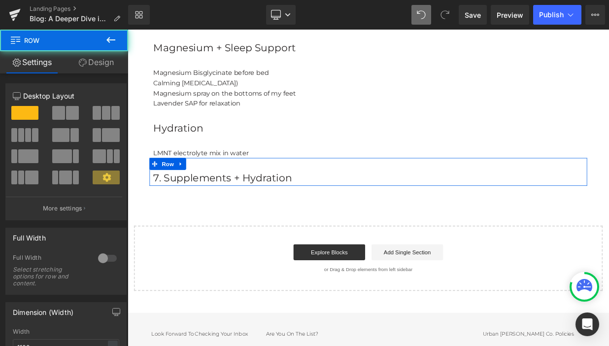
scroll to position [1984, 0]
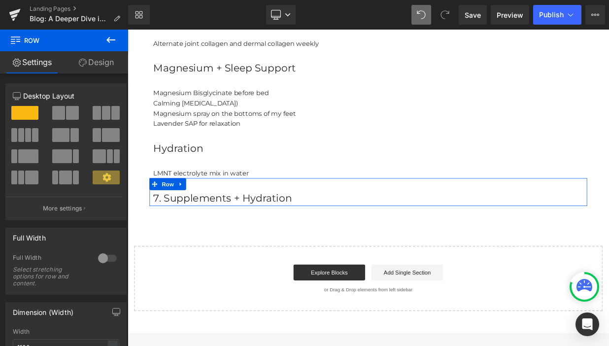
click at [332, 228] on p "7. Supplements + Hydration" at bounding box center [426, 238] width 532 height 20
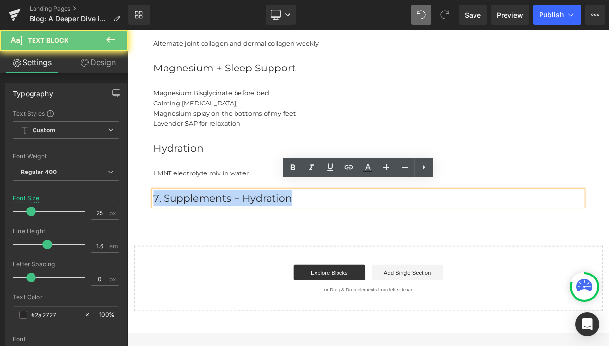
drag, startPoint x: 332, startPoint y: 229, endPoint x: 78, endPoint y: 229, distance: 254.1
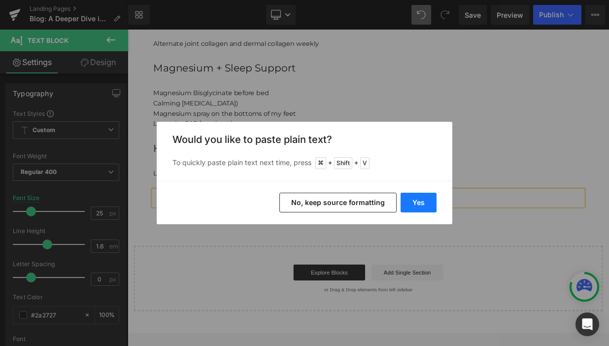
click at [422, 202] on button "Yes" at bounding box center [418, 203] width 36 height 20
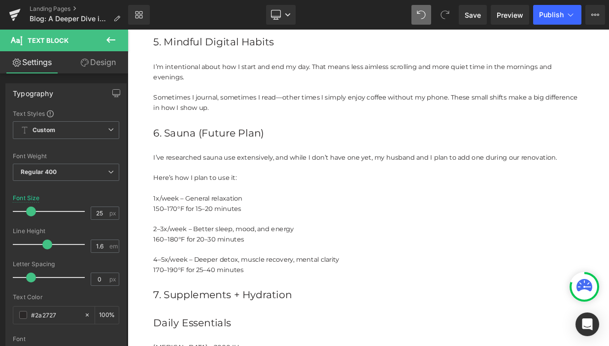
scroll to position [1476, 0]
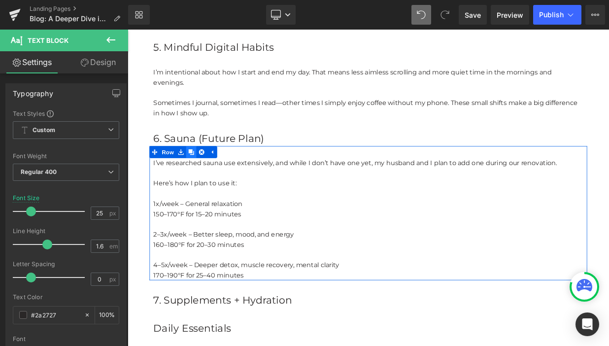
click at [208, 178] on icon at bounding box center [206, 181] width 7 height 7
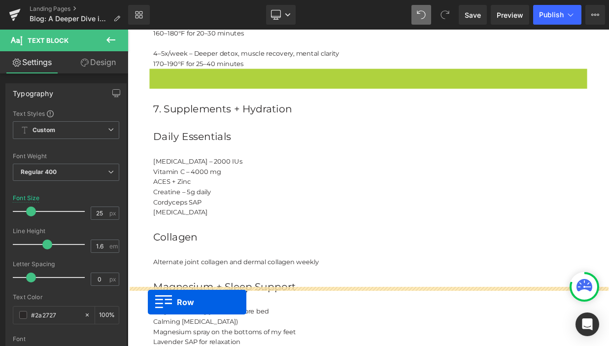
scroll to position [1846, 0]
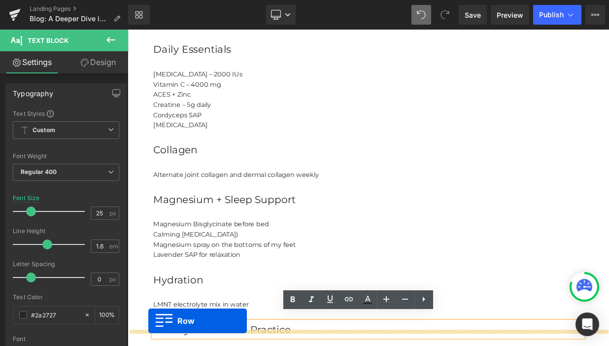
drag, startPoint x: 160, startPoint y: 75, endPoint x: 153, endPoint y: 400, distance: 325.1
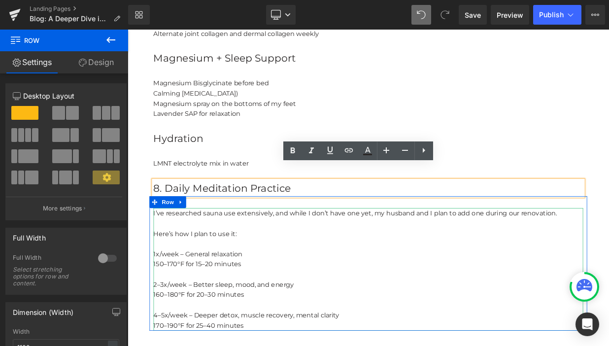
scroll to position [2025, 0]
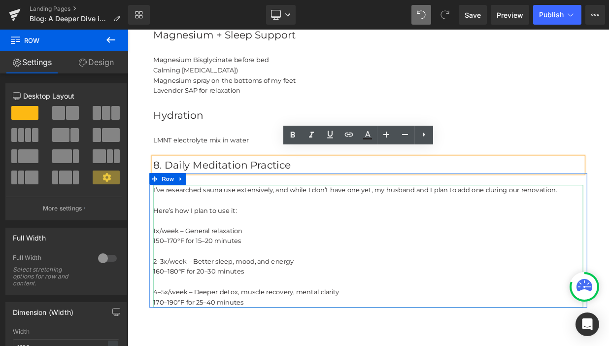
click at [200, 323] on p "160–180°F for 20–30 minutes" at bounding box center [426, 329] width 532 height 13
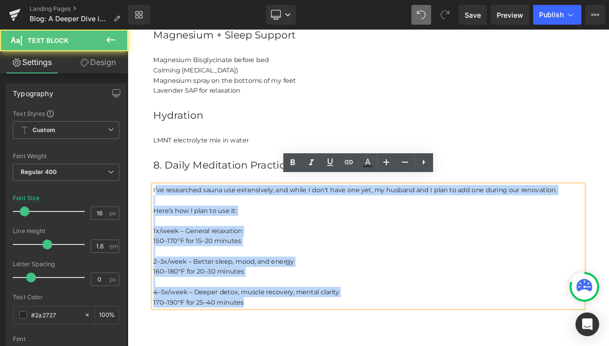
drag, startPoint x: 273, startPoint y: 359, endPoint x: 163, endPoint y: 221, distance: 176.6
click at [163, 222] on div "I’ve researched sauna use extensively, and while I don’t have one yet, my husba…" at bounding box center [426, 297] width 532 height 151
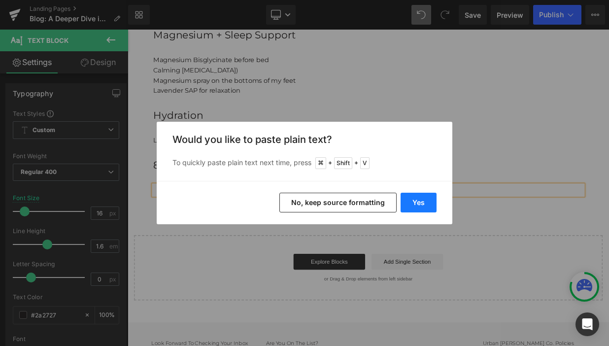
click at [408, 205] on button "Yes" at bounding box center [418, 203] width 36 height 20
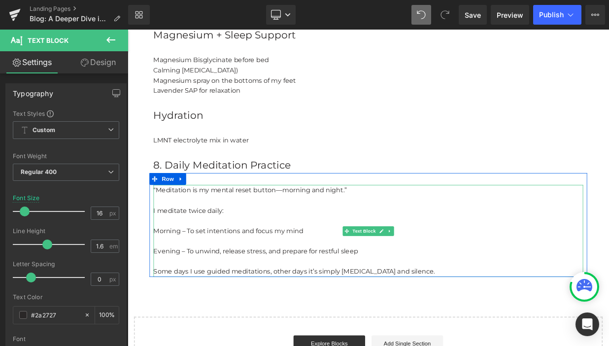
click at [197, 285] on p at bounding box center [426, 291] width 532 height 13
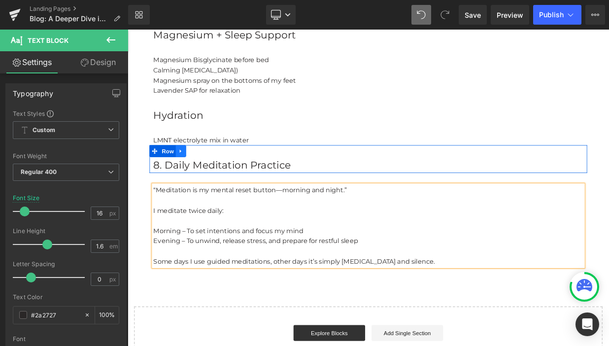
click at [194, 176] on icon at bounding box center [193, 179] width 7 height 7
click at [211, 172] on link at bounding box center [206, 179] width 13 height 15
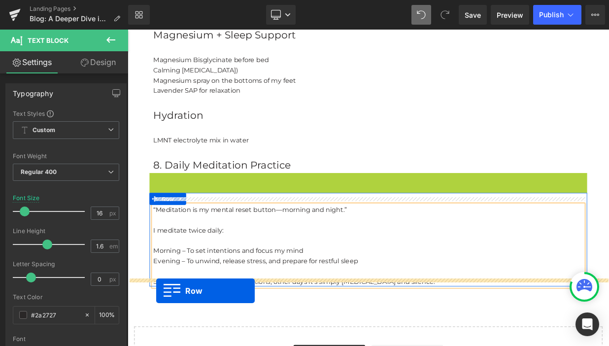
drag, startPoint x: 160, startPoint y: 204, endPoint x: 163, endPoint y: 353, distance: 148.8
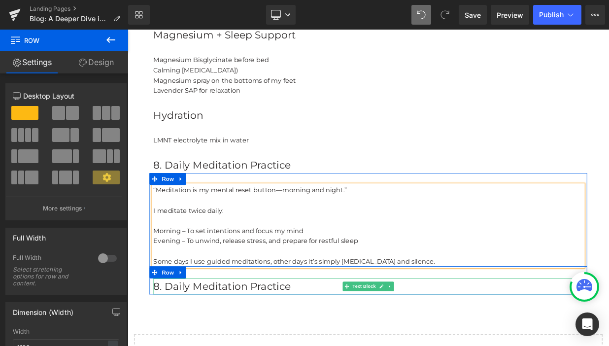
click at [333, 337] on p "8. Daily Meditation Practice" at bounding box center [426, 347] width 532 height 20
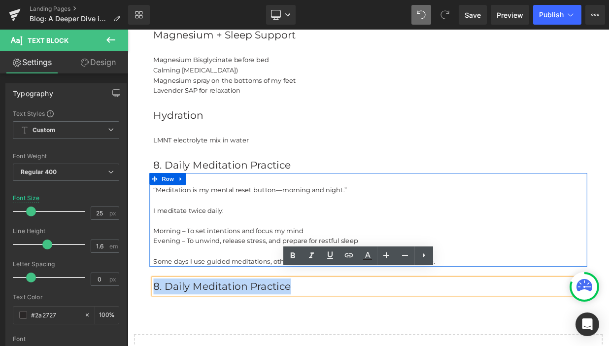
drag, startPoint x: 333, startPoint y: 337, endPoint x: 133, endPoint y: 342, distance: 200.0
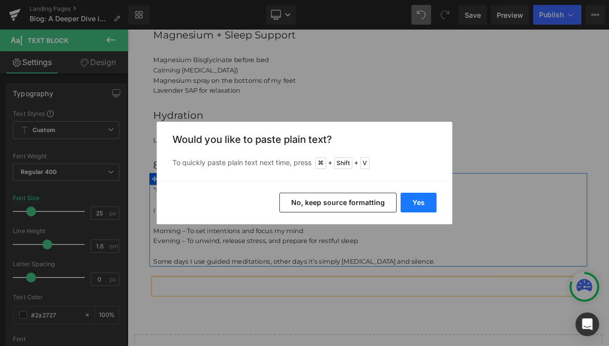
click at [411, 201] on button "Yes" at bounding box center [418, 203] width 36 height 20
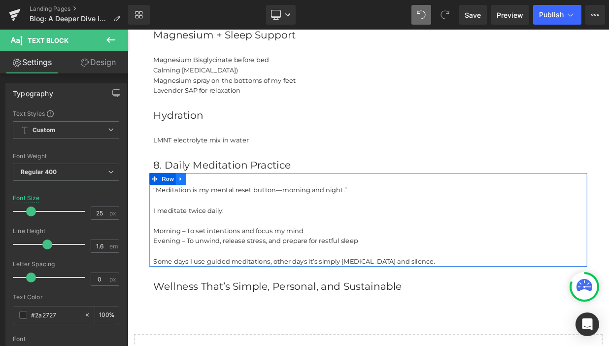
click at [195, 211] on icon at bounding box center [193, 214] width 7 height 7
click at [209, 211] on icon at bounding box center [206, 214] width 7 height 7
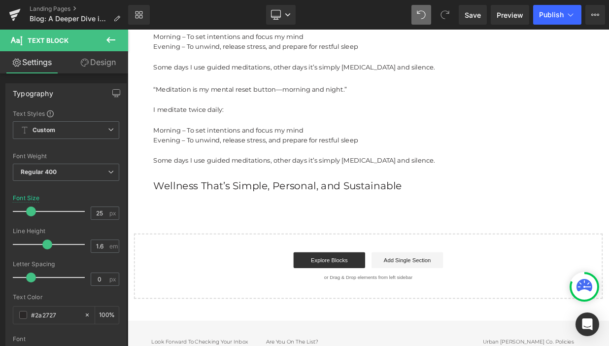
scroll to position [2269, 0]
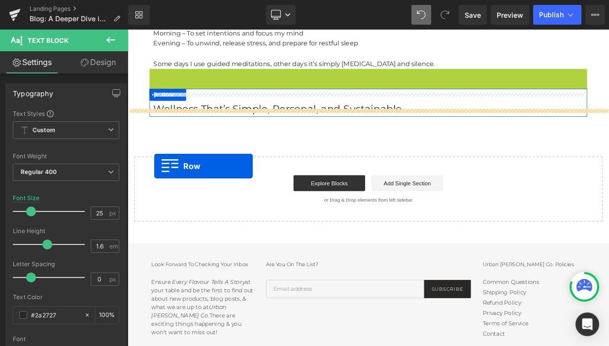
drag, startPoint x: 161, startPoint y: 78, endPoint x: 161, endPoint y: 198, distance: 120.2
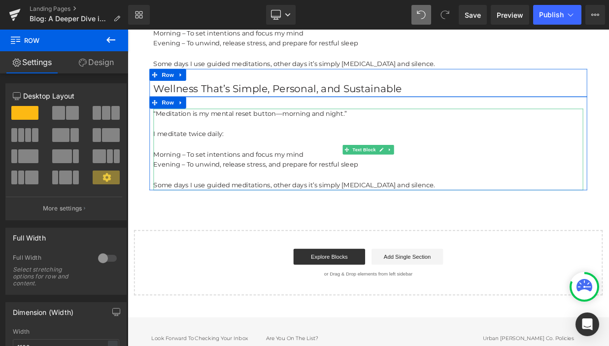
click at [500, 216] on p "Some days I use guided meditations, other days it’s simply [MEDICAL_DATA] and s…" at bounding box center [426, 222] width 532 height 13
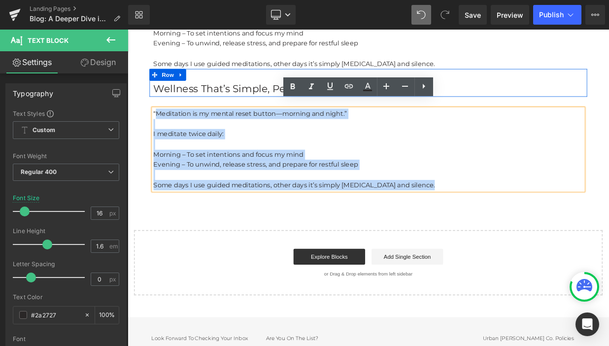
drag, startPoint x: 500, startPoint y: 212, endPoint x: 162, endPoint y: 126, distance: 349.6
click at [162, 128] on div "“Meditation is my mental reset button—morning and night.” I meditate twice dail…" at bounding box center [426, 178] width 532 height 101
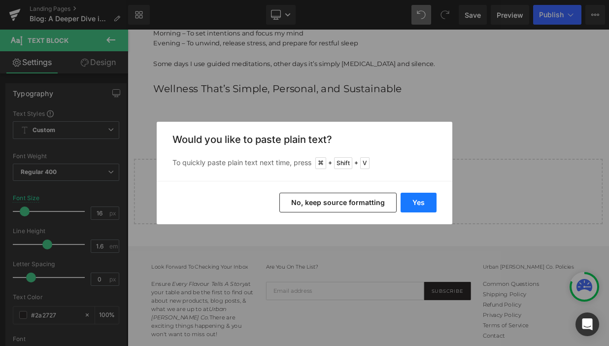
click at [424, 197] on button "Yes" at bounding box center [418, 203] width 36 height 20
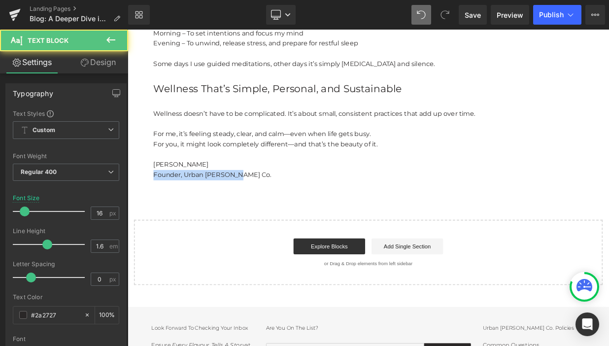
drag, startPoint x: 270, startPoint y: 199, endPoint x: 141, endPoint y: 200, distance: 128.5
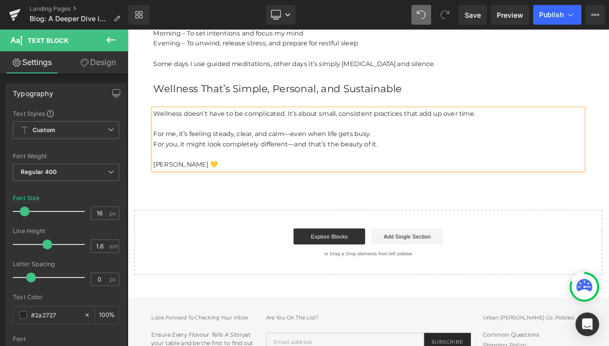
click at [431, 140] on p at bounding box center [426, 146] width 532 height 13
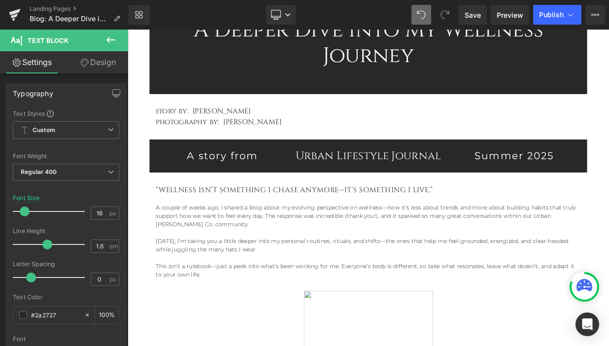
scroll to position [291, 0]
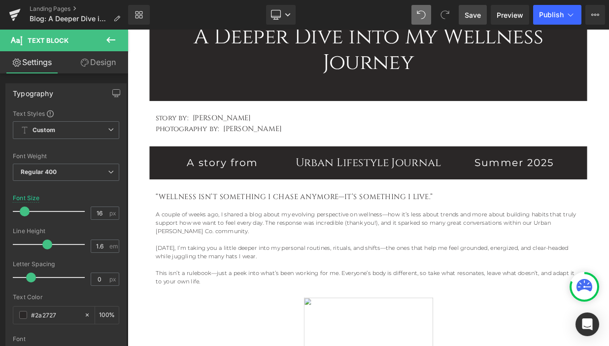
click at [470, 17] on span "Save" at bounding box center [472, 15] width 16 height 10
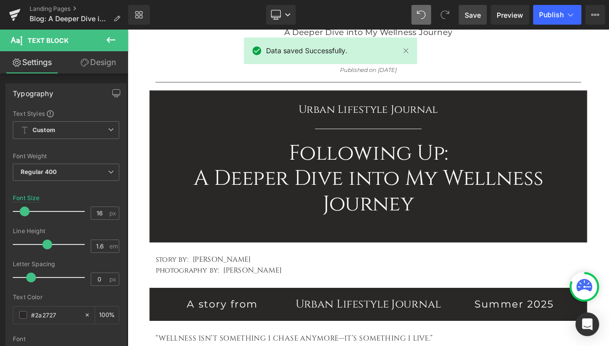
scroll to position [138, 0]
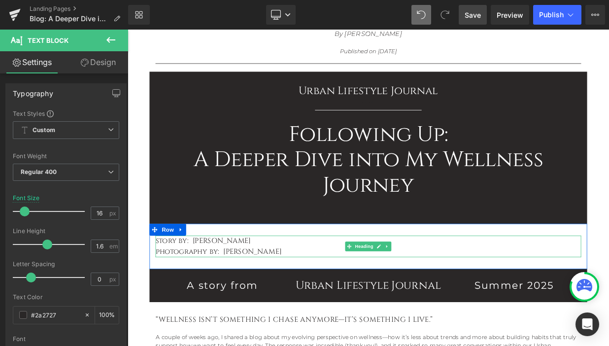
click at [276, 298] on h1 "photography by: [PERSON_NAME]" at bounding box center [425, 304] width 527 height 13
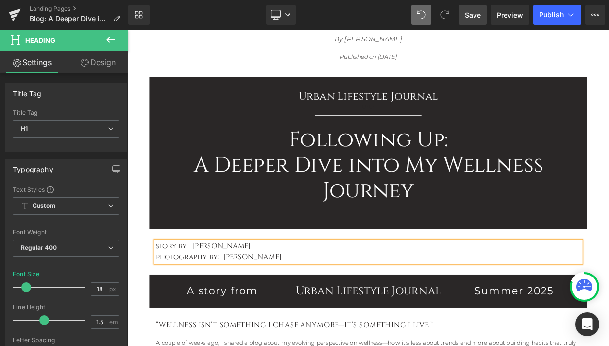
scroll to position [129, 0]
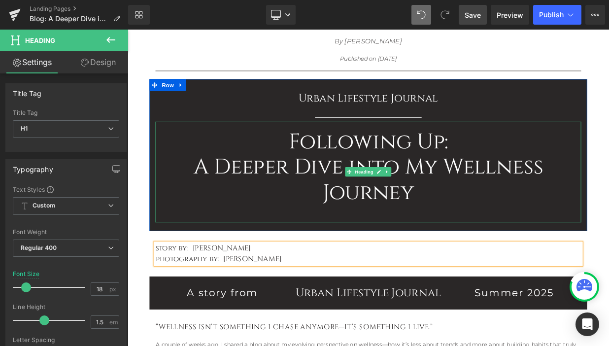
click at [211, 194] on h1 "A Deeper Dive into My Wellness Journey" at bounding box center [425, 216] width 527 height 63
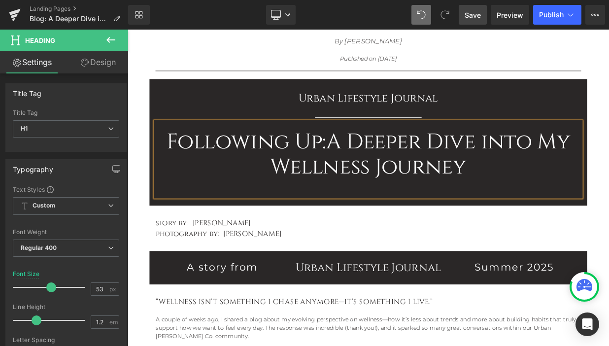
click at [473, 15] on span "Save" at bounding box center [472, 15] width 16 height 10
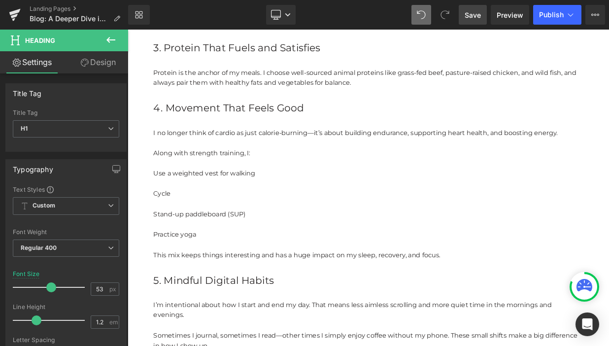
scroll to position [1159, 0]
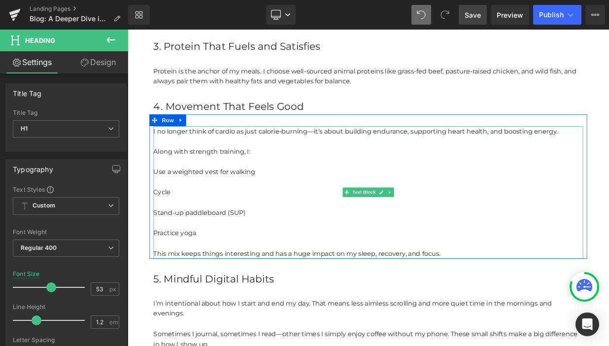
click at [165, 188] on p at bounding box center [426, 193] width 532 height 13
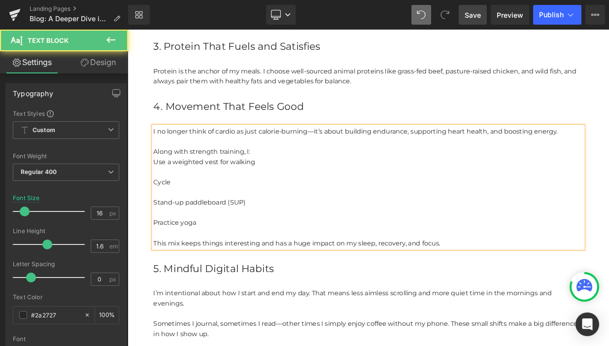
click at [162, 199] on p at bounding box center [426, 205] width 532 height 13
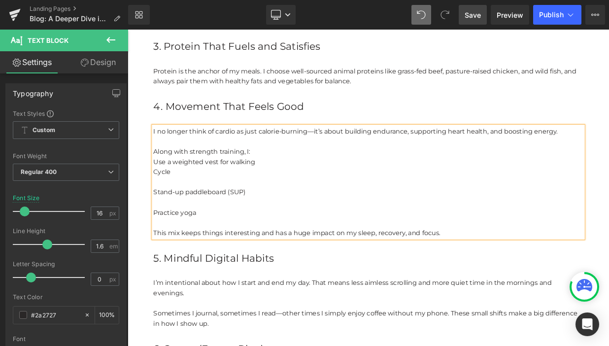
click at [160, 212] on p at bounding box center [426, 218] width 532 height 13
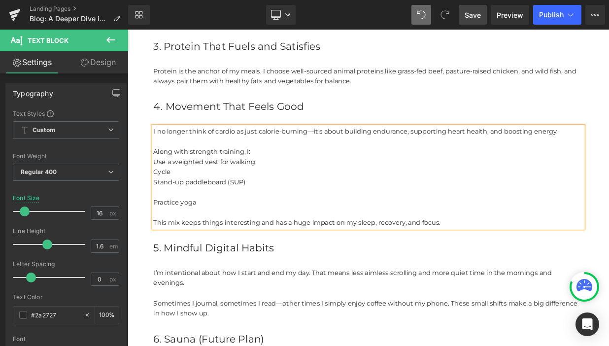
click at [160, 229] on div "I no longer think of cardio as just calorie-burning—it’s about building enduran…" at bounding box center [426, 212] width 532 height 126
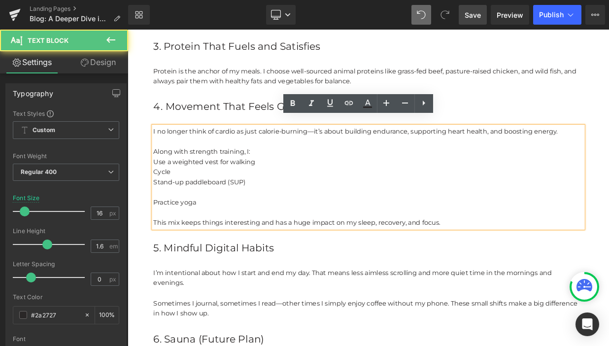
click at [170, 225] on p at bounding box center [426, 231] width 532 height 13
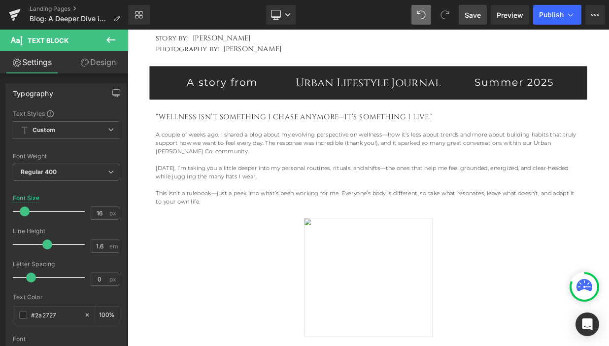
scroll to position [358, 0]
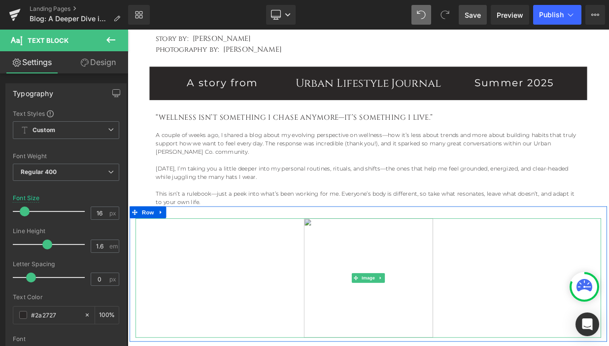
click at [396, 302] on img at bounding box center [426, 337] width 160 height 148
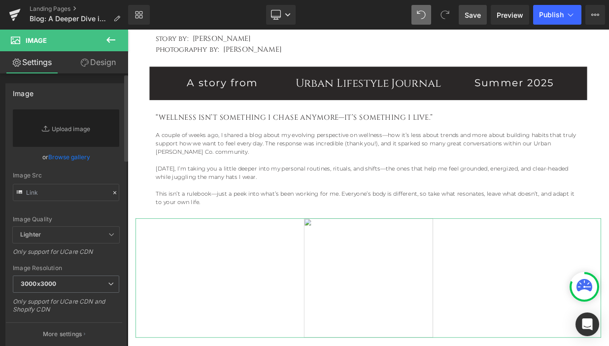
click at [69, 157] on link "Browse gallery" at bounding box center [69, 156] width 42 height 17
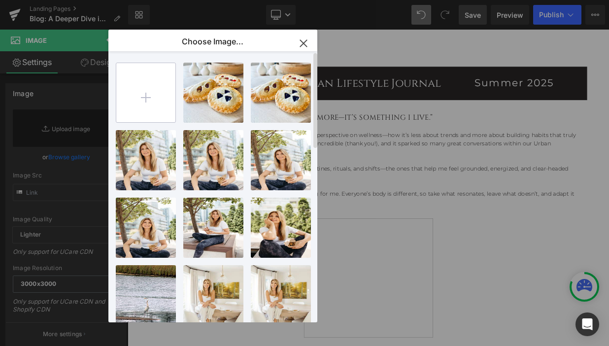
click at [152, 87] on input "file" at bounding box center [145, 92] width 59 height 59
type input "C:\fakepath\urbanbakerco-2344.jpg"
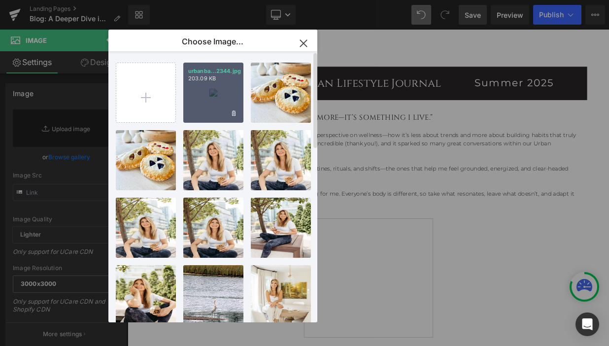
click at [224, 111] on div "urbanba...2344.jpg 203.09 KB" at bounding box center [213, 93] width 60 height 60
type input "[URL][DOMAIN_NAME]"
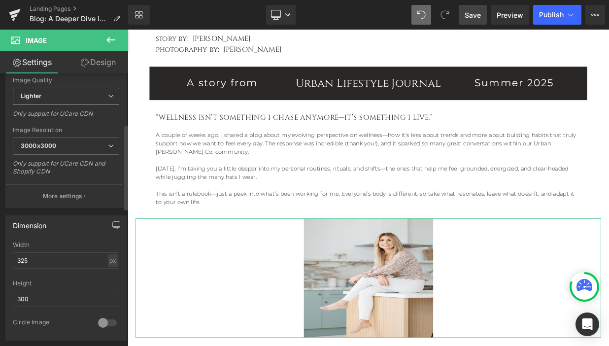
scroll to position [186, 0]
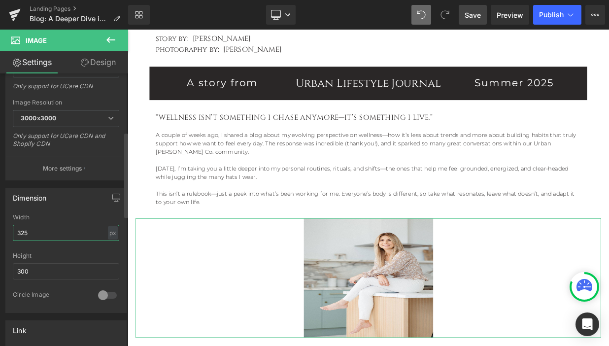
click at [69, 238] on input "325" at bounding box center [66, 233] width 106 height 16
type input "3"
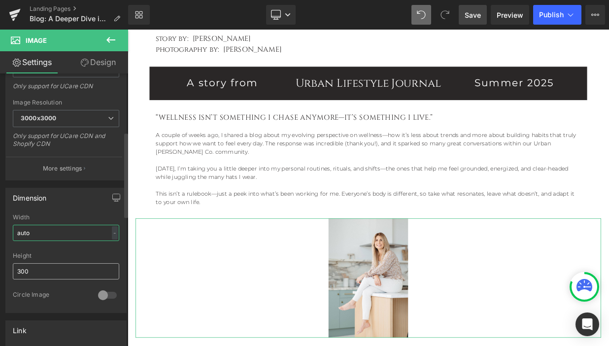
type input "auto"
click at [63, 271] on input "300" at bounding box center [66, 271] width 106 height 16
type input "3"
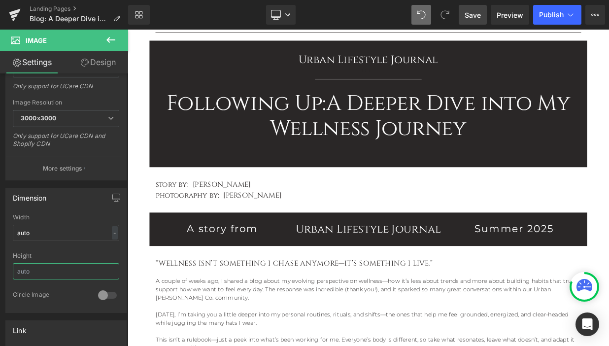
scroll to position [166, 0]
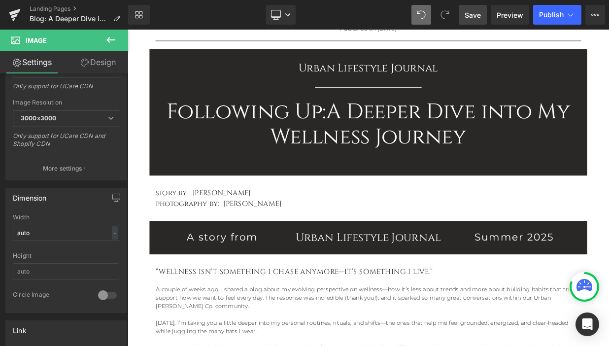
click at [468, 17] on span "Save" at bounding box center [472, 15] width 16 height 10
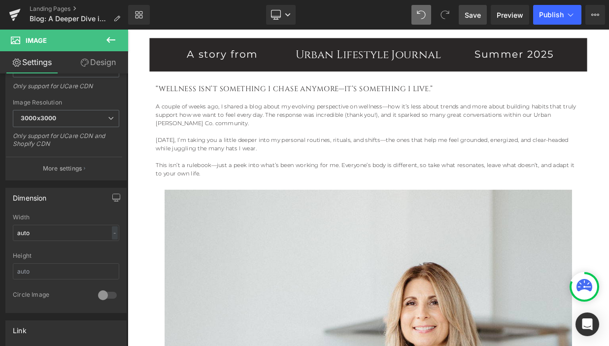
scroll to position [371, 0]
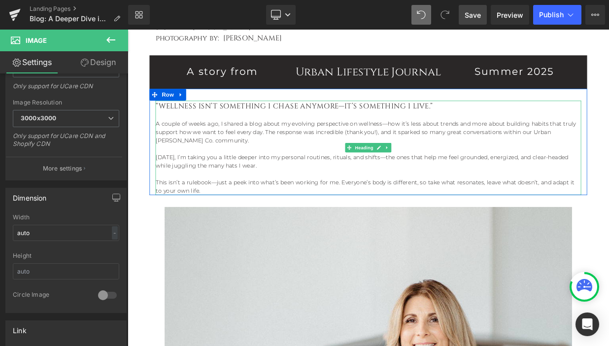
click at [410, 118] on h2 "“Wellness isn’t something I chase anymore—it’s something I live.”" at bounding box center [426, 124] width 526 height 13
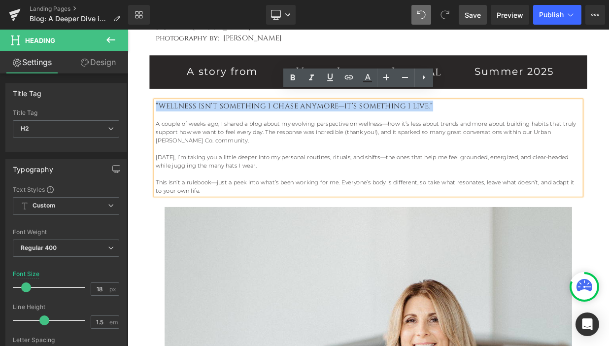
drag, startPoint x: 506, startPoint y: 110, endPoint x: 159, endPoint y: 110, distance: 346.7
click at [162, 118] on div "“Wellness isn’t something I chase anymore—it’s something I live.” A couple of w…" at bounding box center [425, 176] width 527 height 117
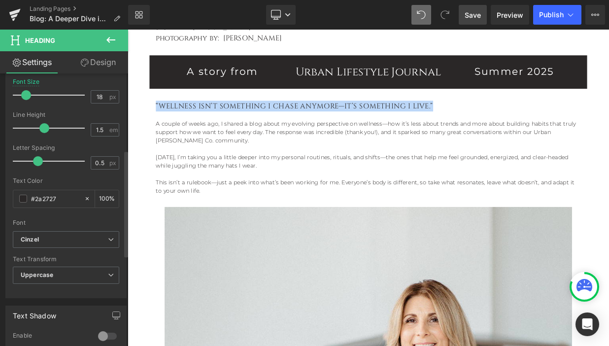
scroll to position [203, 0]
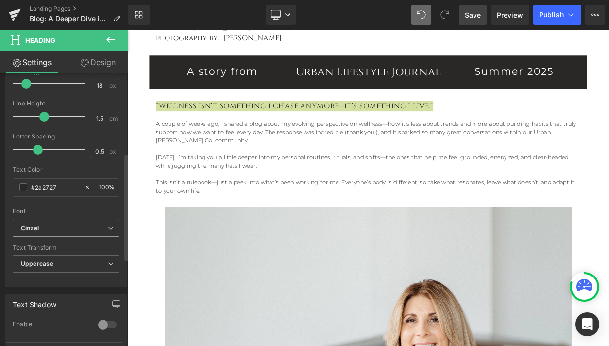
click at [71, 225] on b "Cinzel" at bounding box center [64, 228] width 87 height 8
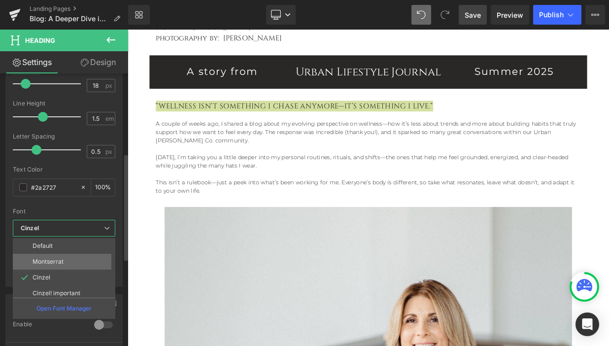
click at [67, 263] on li "Montserrat" at bounding box center [66, 262] width 107 height 16
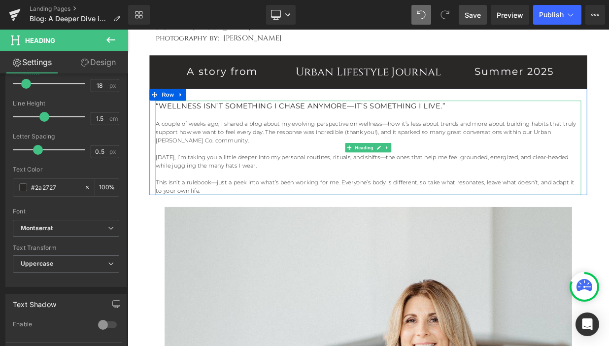
click at [267, 191] on div "[DATE], I’m taking you a little deeper into my personal routines, rituals, and …" at bounding box center [426, 193] width 526 height 21
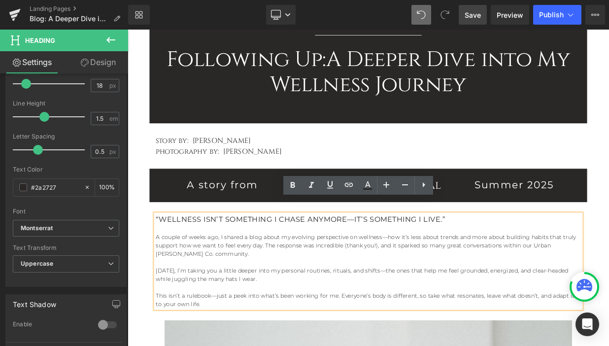
scroll to position [0, 0]
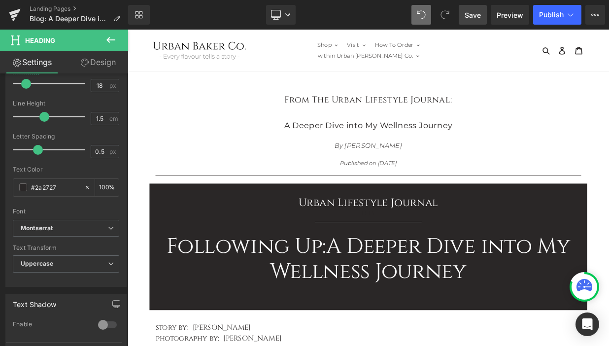
click at [473, 18] on span "Save" at bounding box center [472, 15] width 16 height 10
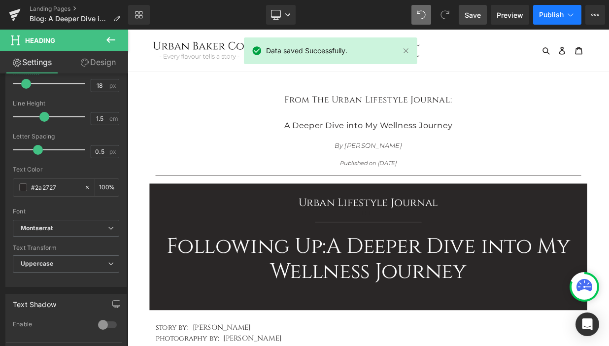
click at [557, 16] on span "Publish" at bounding box center [551, 15] width 25 height 8
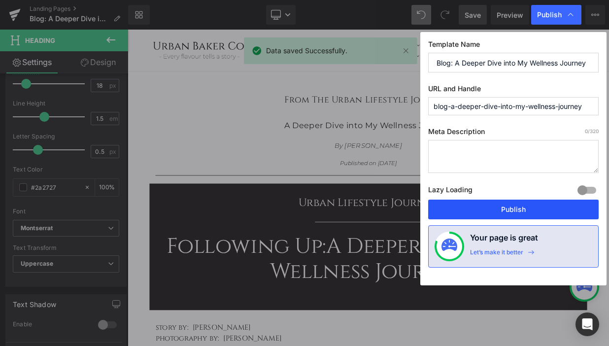
click at [500, 209] on button "Publish" at bounding box center [513, 209] width 170 height 20
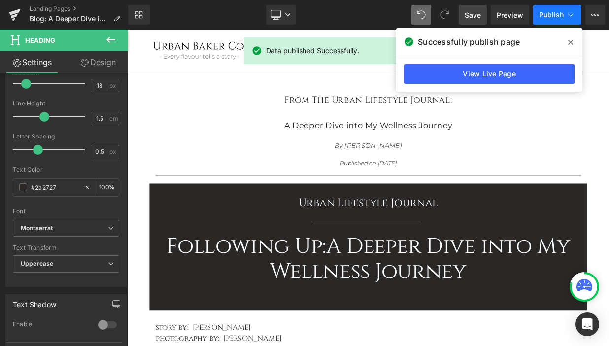
click at [573, 15] on icon at bounding box center [570, 15] width 10 height 10
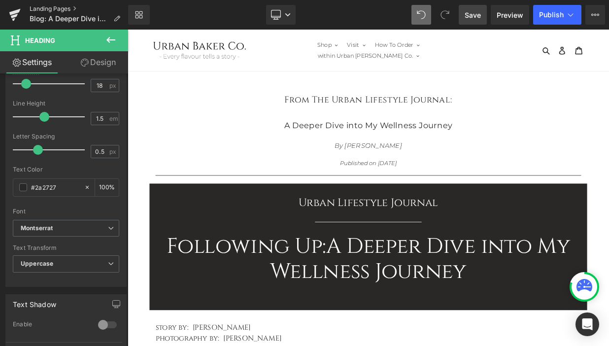
click at [54, 9] on link "Landing Pages" at bounding box center [79, 9] width 98 height 8
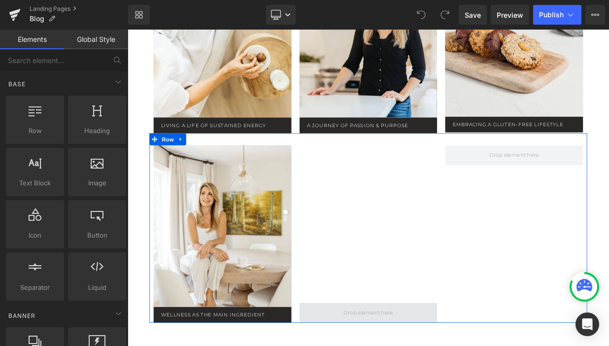
scroll to position [1352, 0]
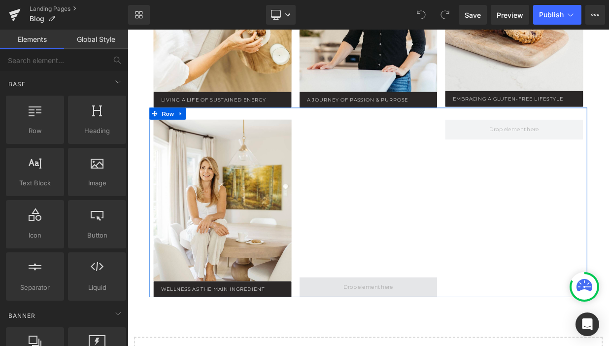
click at [416, 345] on span at bounding box center [426, 348] width 68 height 15
click at [416, 341] on span at bounding box center [426, 348] width 68 height 15
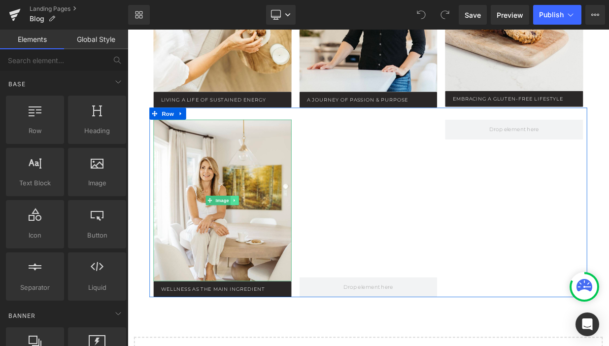
click at [262, 238] on icon at bounding box center [260, 241] width 5 height 6
click at [259, 235] on link at bounding box center [255, 241] width 10 height 12
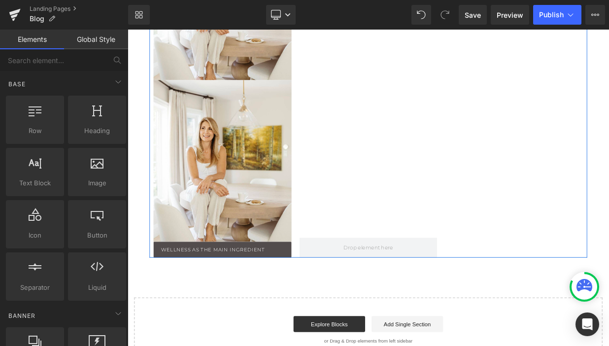
scroll to position [1615, 0]
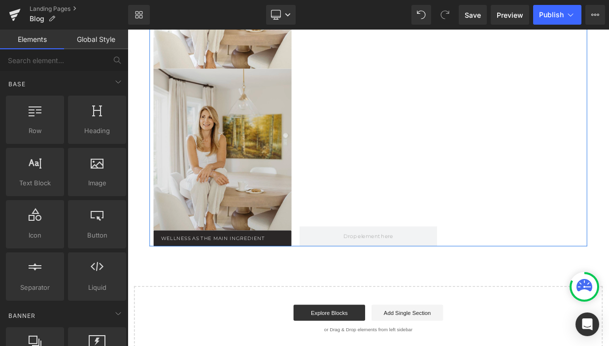
click at [220, 162] on img at bounding box center [245, 178] width 171 height 200
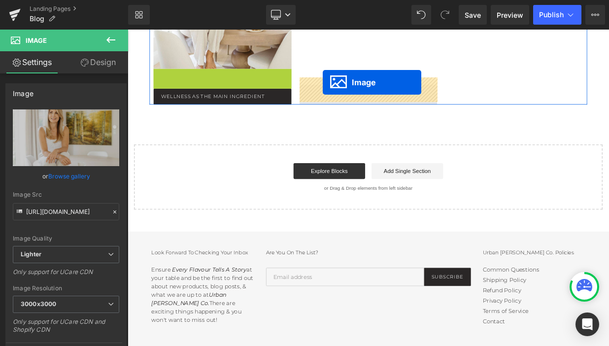
drag, startPoint x: 229, startPoint y: 169, endPoint x: 369, endPoint y: 96, distance: 157.9
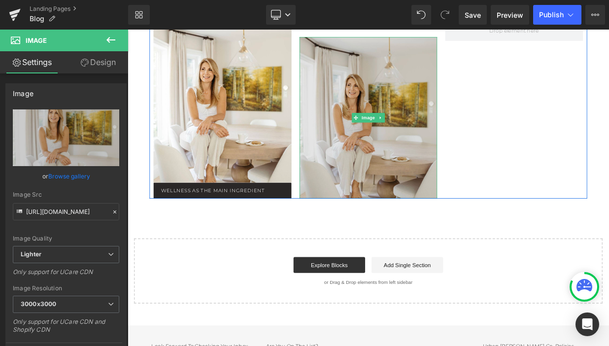
scroll to position [1436, 0]
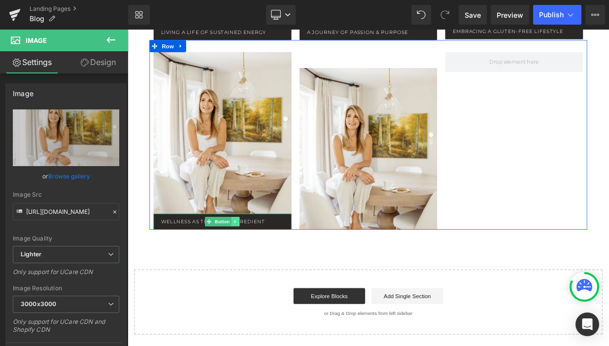
click at [260, 264] on icon at bounding box center [261, 267] width 5 height 6
click at [259, 265] on icon at bounding box center [255, 267] width 5 height 5
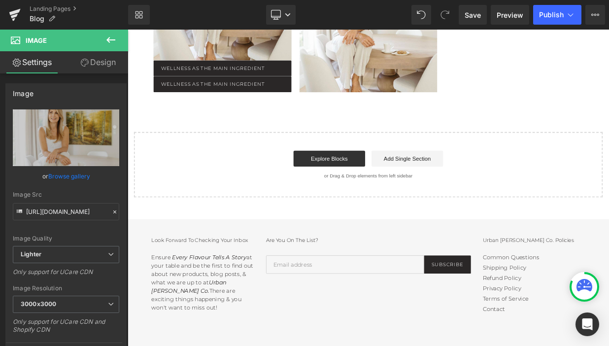
scroll to position [1635, 0]
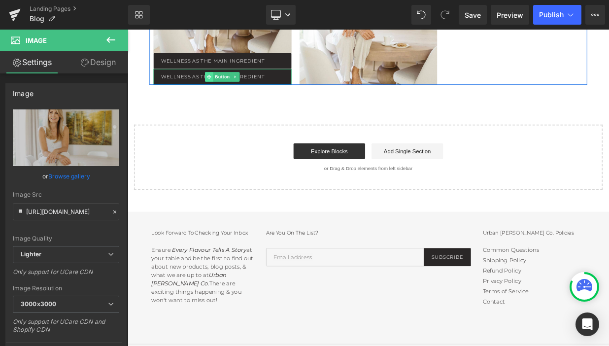
click at [225, 82] on span at bounding box center [229, 88] width 10 height 12
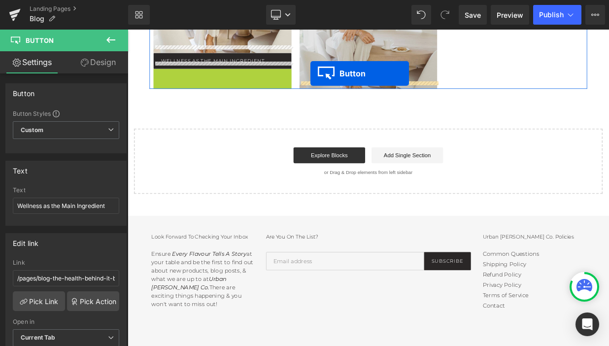
drag, startPoint x: 226, startPoint y: 81, endPoint x: 354, endPoint y: 84, distance: 128.1
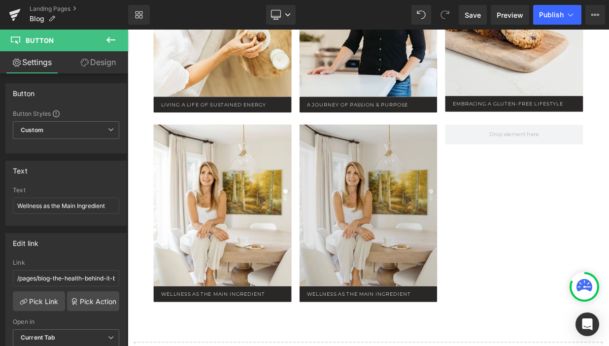
scroll to position [1351, 0]
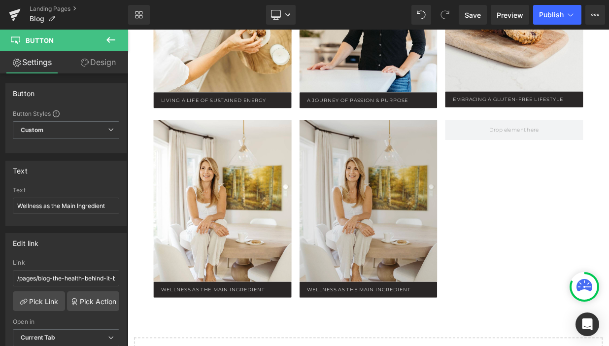
click at [415, 220] on img at bounding box center [425, 242] width 171 height 200
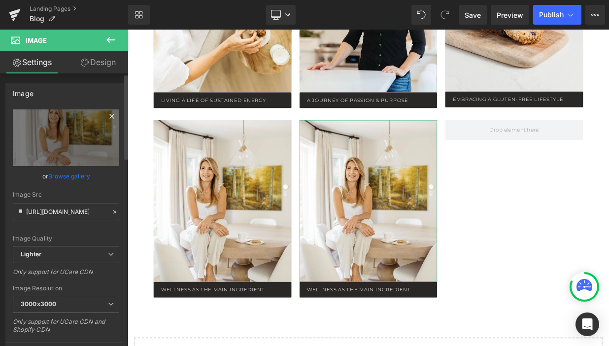
click at [107, 116] on icon at bounding box center [112, 116] width 12 height 12
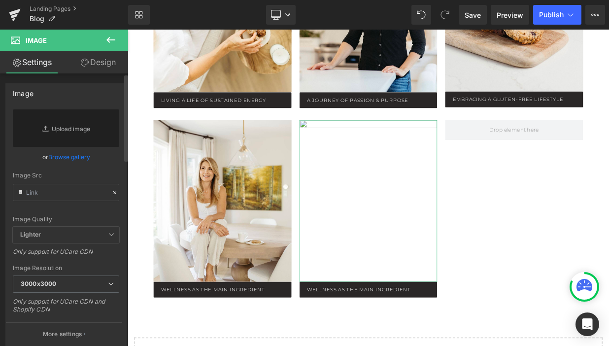
click at [77, 155] on link "Browse gallery" at bounding box center [69, 156] width 42 height 17
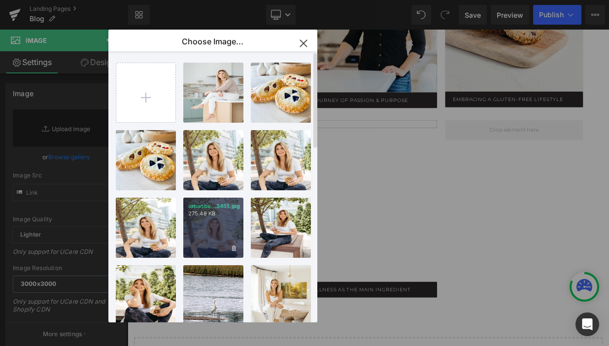
click at [230, 227] on div "urbanba...3451.jpg 275.48 KB" at bounding box center [213, 227] width 60 height 60
type input "https://ucarecdn.com/cd8fe402-d4c2-4b0a-8131-312579f6ae04/-/format/auto/-/previ…"
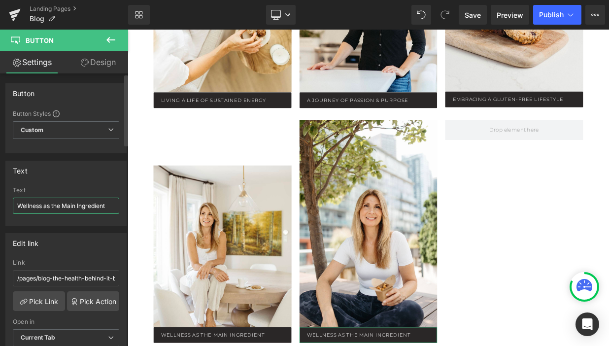
drag, startPoint x: 107, startPoint y: 205, endPoint x: 12, endPoint y: 204, distance: 95.1
click at [12, 204] on div "Wellness as the Main Ingredient Text Wellness as the Main Ingredient" at bounding box center [66, 206] width 120 height 38
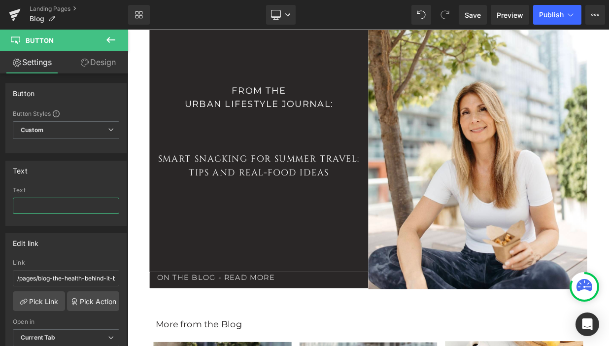
scroll to position [148, 0]
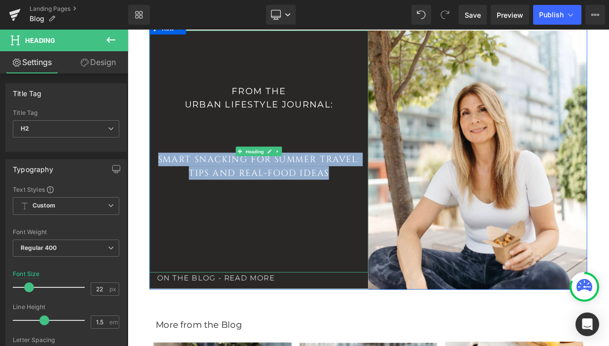
drag, startPoint x: 166, startPoint y: 180, endPoint x: 375, endPoint y: 195, distance: 209.9
click at [375, 195] on div "From the Urban Lifestyle Journal: Smart Snacking for Summer Travel: Tips and Re…" at bounding box center [290, 180] width 271 height 299
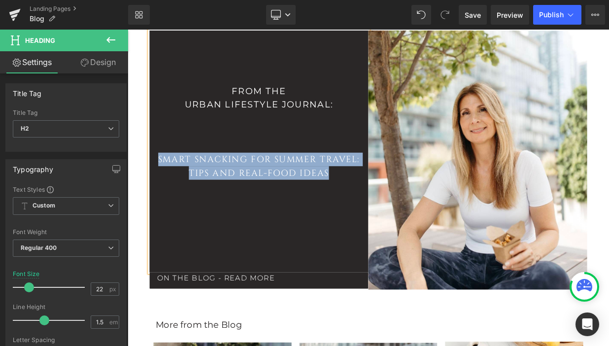
copy div "Smart Snacking for Summer Travel: Tips and Real-Food Ideas"
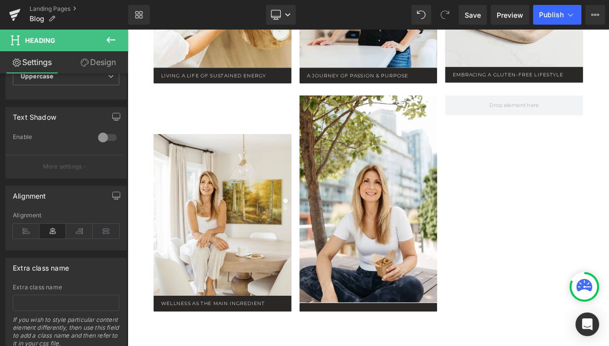
scroll to position [1400, 0]
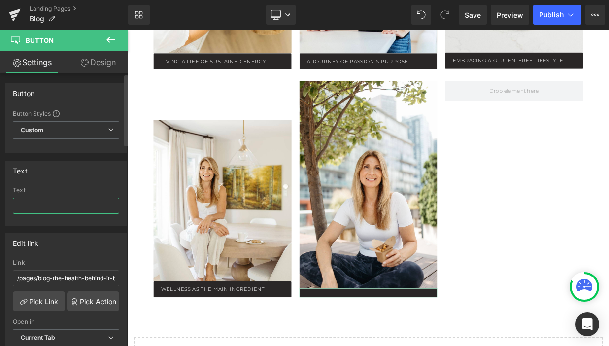
click at [83, 209] on input "text" at bounding box center [66, 205] width 106 height 16
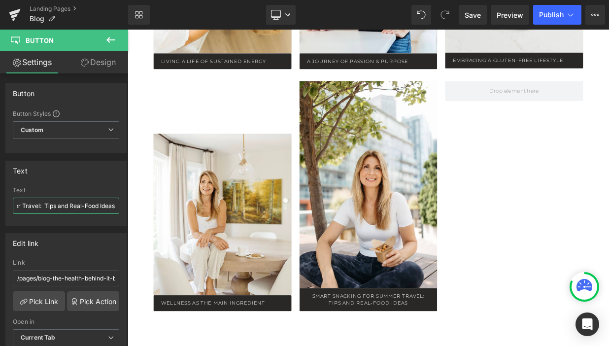
drag, startPoint x: 163, startPoint y: 235, endPoint x: 148, endPoint y: 244, distance: 17.5
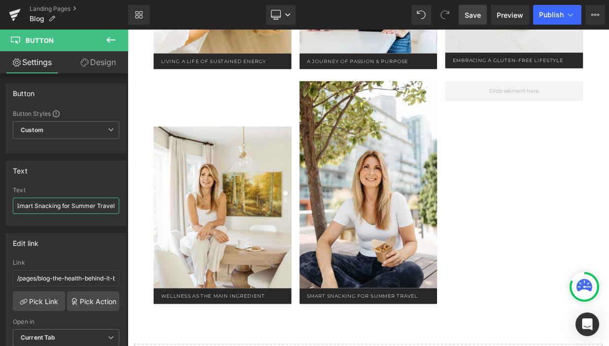
type input "Smart Snacking for Summer Travel"
click at [463, 21] on link "Save" at bounding box center [473, 15] width 28 height 20
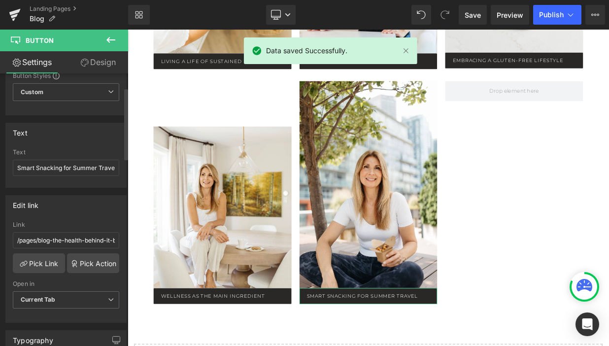
scroll to position [58, 0]
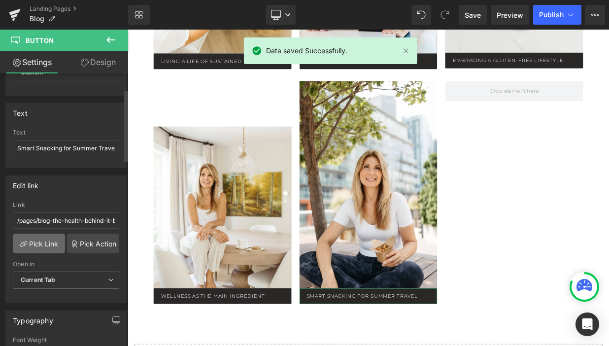
click at [39, 247] on link "Pick Link" at bounding box center [39, 243] width 52 height 20
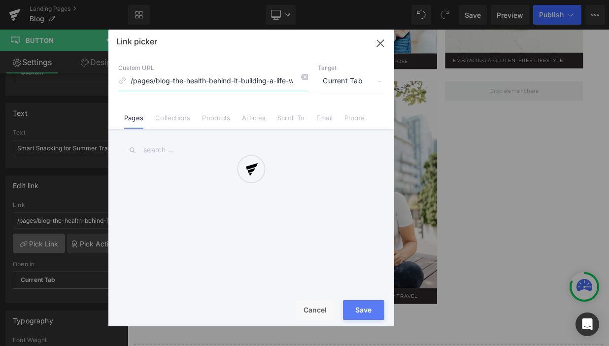
scroll to position [0, 117]
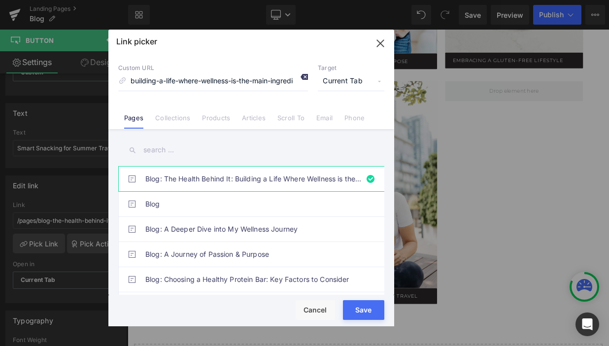
click at [305, 79] on icon at bounding box center [304, 77] width 8 height 8
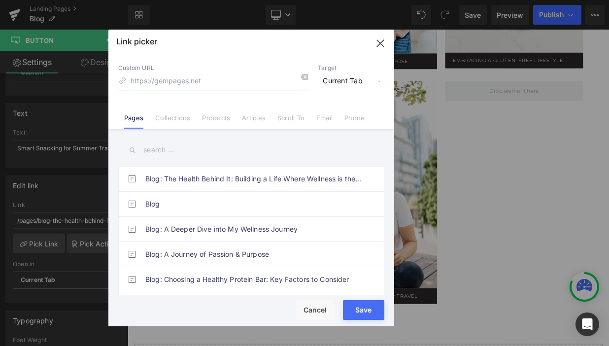
click at [240, 79] on input at bounding box center [213, 81] width 190 height 19
type input "smart"
drag, startPoint x: 152, startPoint y: 79, endPoint x: 114, endPoint y: 79, distance: 37.9
click at [114, 79] on div "Custom URL smart Target Current Tab Current Tab New Tab Pages Collections Produ…" at bounding box center [251, 91] width 286 height 75
click at [151, 154] on input "text" at bounding box center [251, 150] width 266 height 22
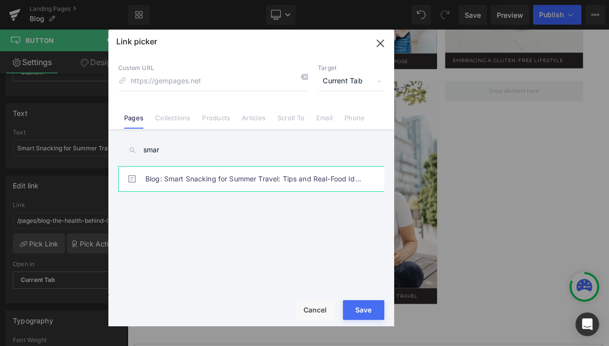
type input "smar"
click at [223, 183] on link "Blog: Smart Snacking for Summer Travel: Tips and Real-Food Ideas" at bounding box center [253, 178] width 217 height 25
type input "/pages/blog-smart-snacking-for-summer-travel-tips-and-real-food-ideas"
click at [363, 312] on button "Save" at bounding box center [363, 310] width 41 height 20
type input "/pages/blog-smart-snacking-for-summer-travel-tips-and-real-food-ideas"
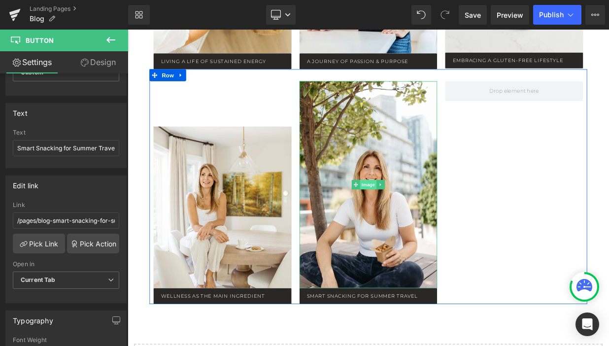
click at [426, 216] on span "Image" at bounding box center [425, 222] width 21 height 12
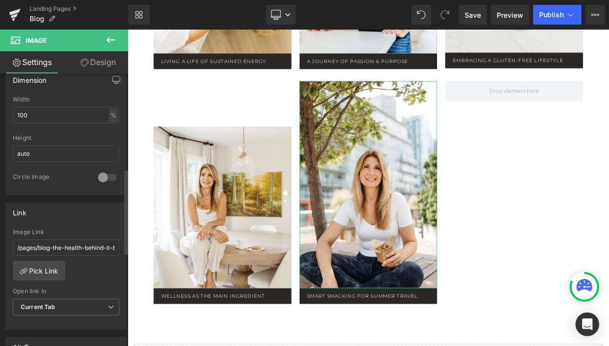
scroll to position [323, 0]
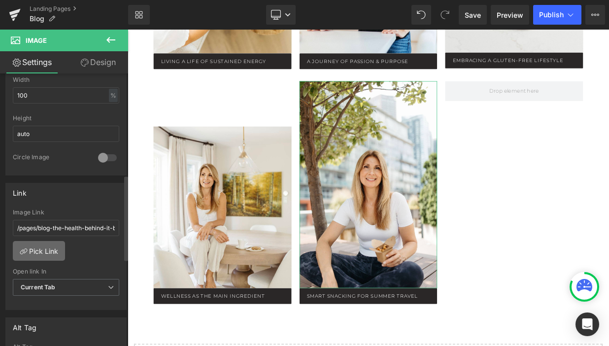
click at [42, 251] on link "Pick Link" at bounding box center [39, 251] width 52 height 20
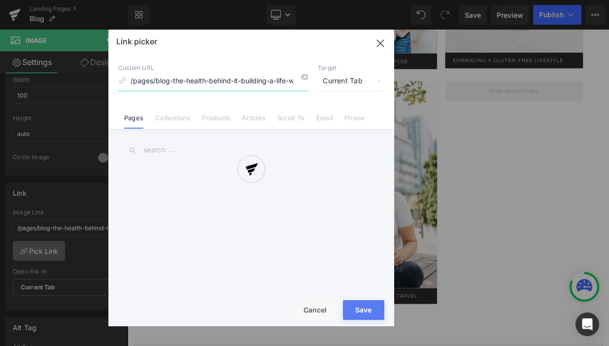
scroll to position [0, 117]
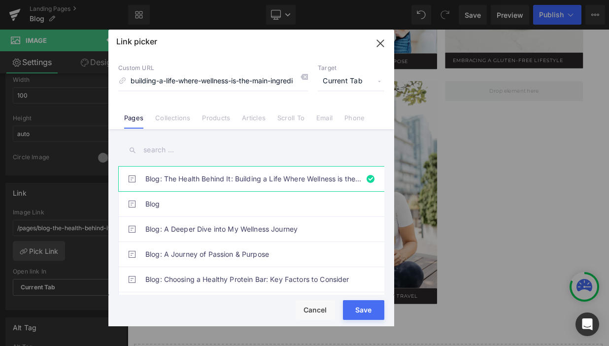
click at [201, 154] on input "text" at bounding box center [251, 150] width 266 height 22
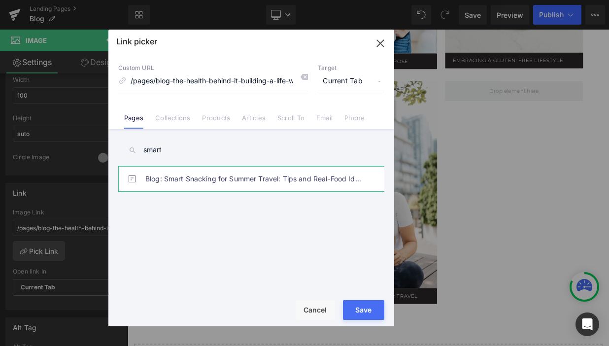
type input "smart"
click at [283, 179] on link "Blog: Smart Snacking for Summer Travel: Tips and Real-Food Ideas" at bounding box center [253, 178] width 217 height 25
type input "/pages/blog-smart-snacking-for-summer-travel-tips-and-real-food-ideas"
click at [355, 316] on button "Save" at bounding box center [363, 310] width 41 height 20
type input "/pages/blog-smart-snacking-for-summer-travel-tips-and-real-food-ideas"
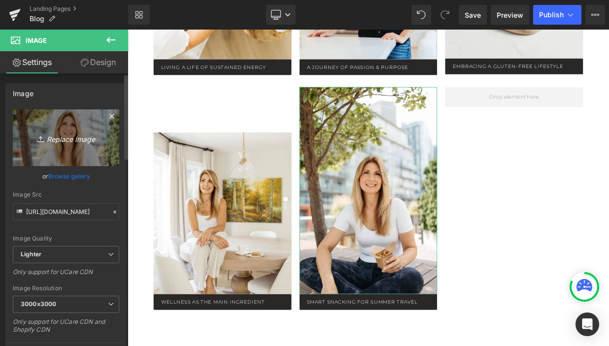
click at [80, 149] on link "Replace Image" at bounding box center [66, 137] width 106 height 57
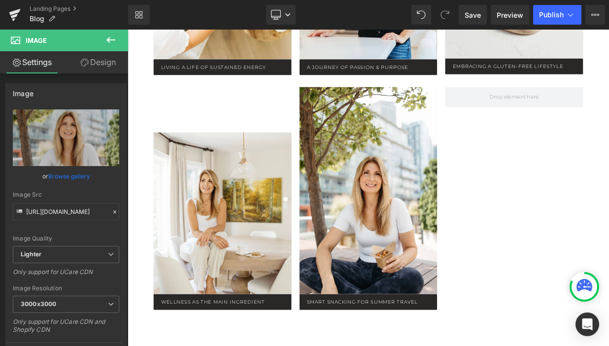
type input "C:\fakepath\urbanbakerco_jncreative_3451.jpg"
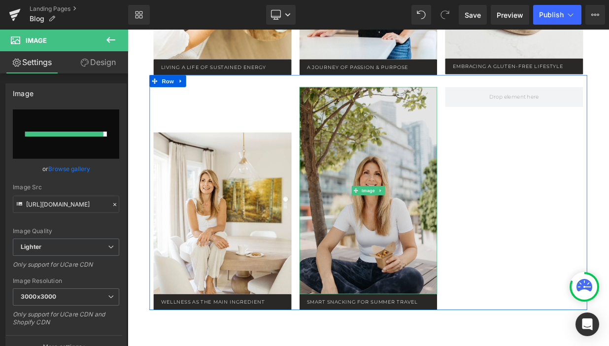
type input "https://ucarecdn.com/a50c8802-3496-49c4-9271-15c20e8c1883/-/format/auto/-/previ…"
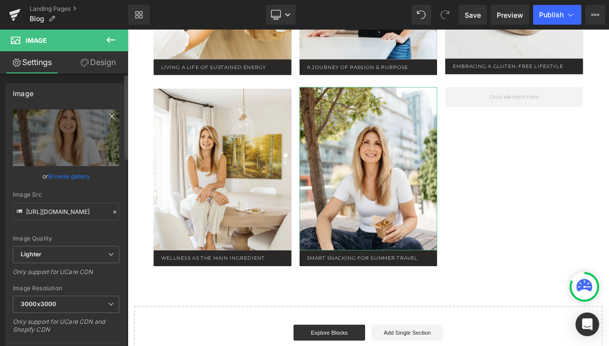
click at [109, 115] on icon at bounding box center [111, 116] width 4 height 4
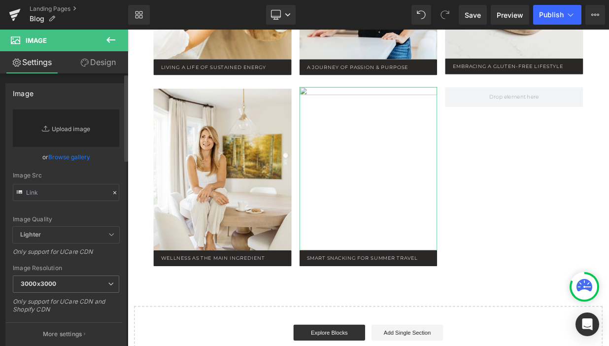
click at [85, 126] on link "Replace Image" at bounding box center [66, 127] width 106 height 37
type input "C:\fakepath\urbanbakerco_jncreative_3451.jpg"
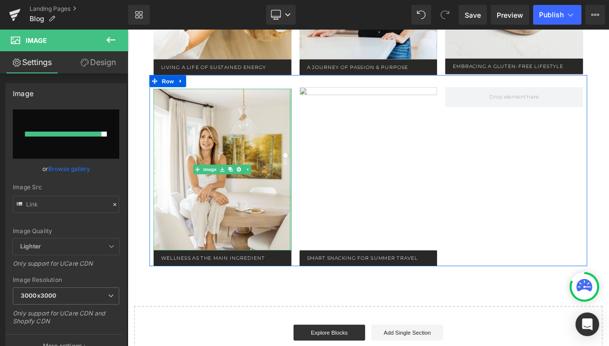
type input "https://ucarecdn.com/6e80d989-9bd2-4c25-a2dd-70ee4d42b76d/-/format/auto/-/previ…"
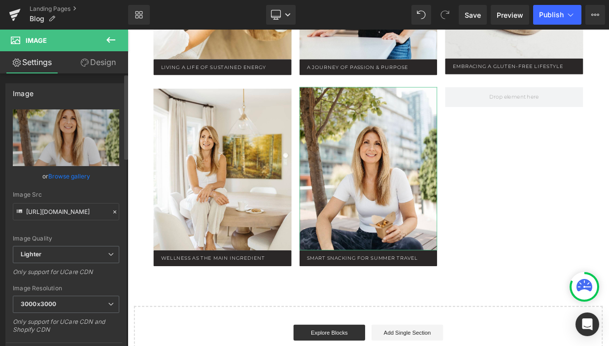
click at [73, 172] on link "Browse gallery" at bounding box center [69, 175] width 42 height 17
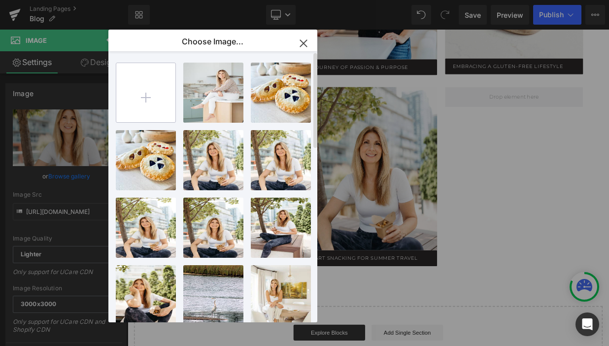
click at [150, 95] on input "file" at bounding box center [145, 92] width 59 height 59
click at [143, 99] on input "file" at bounding box center [145, 92] width 59 height 59
type input "C:\fakepath\urbanbakerco_jncreative_3451.jpg"
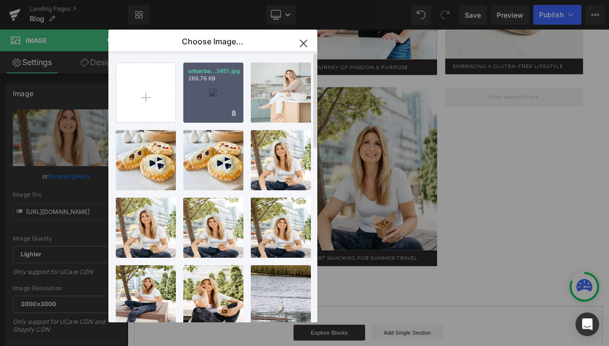
click at [215, 101] on div "urbanba...3451.jpg 269.76 KB" at bounding box center [213, 93] width 60 height 60
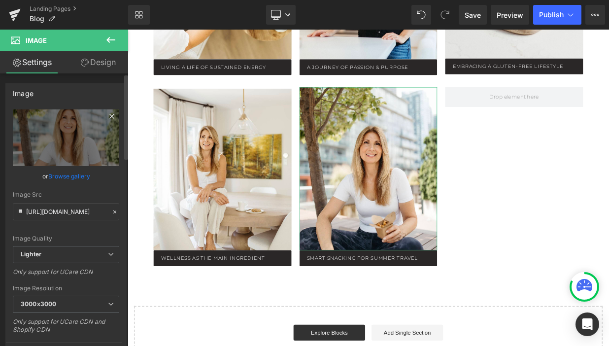
click at [108, 115] on icon at bounding box center [112, 116] width 12 height 12
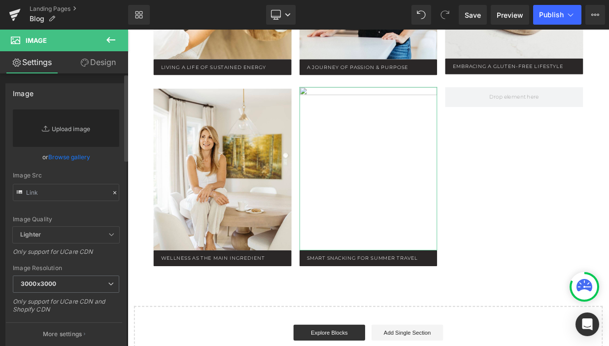
click at [77, 130] on link "Replace Image" at bounding box center [66, 127] width 106 height 37
type input "C:\fakepath\urbanbakerco_jncreative_3451.jpg"
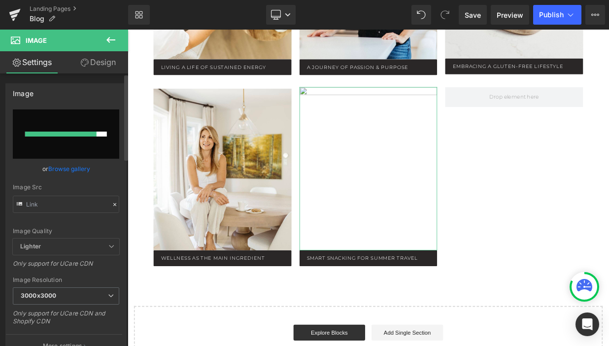
click at [108, 116] on input "file" at bounding box center [66, 133] width 106 height 49
click at [111, 108] on div "Image Replace Image Upload image or Browse gallery Image Src Image Quality Ligh…" at bounding box center [65, 220] width 121 height 274
click at [107, 119] on input "file" at bounding box center [66, 133] width 106 height 49
click at [70, 166] on link "Browse gallery" at bounding box center [69, 168] width 42 height 17
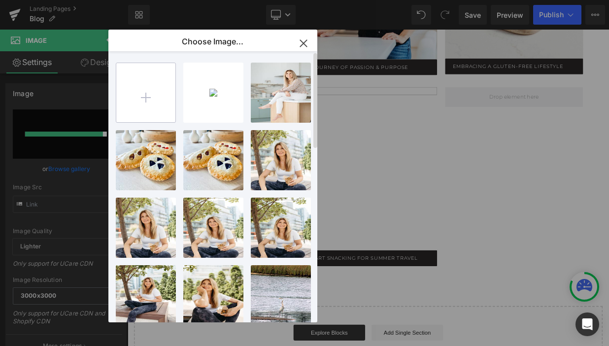
click at [143, 97] on input "file" at bounding box center [145, 92] width 59 height 59
click at [301, 44] on icon "button" at bounding box center [303, 43] width 16 height 16
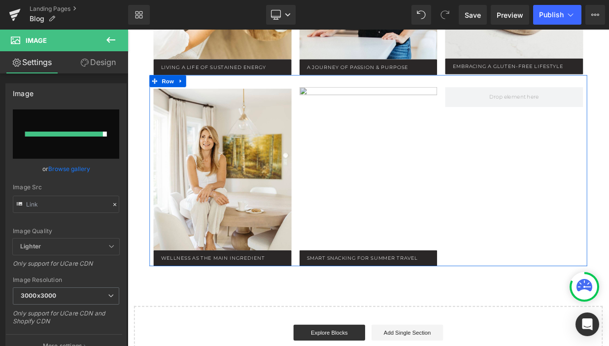
click at [449, 203] on img at bounding box center [425, 201] width 171 height 202
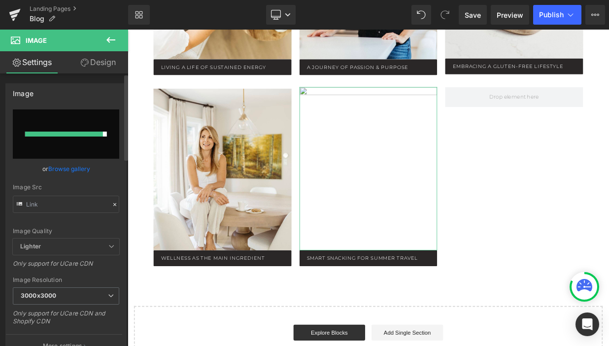
click at [101, 122] on input "file" at bounding box center [66, 133] width 106 height 49
click at [75, 169] on link "Browse gallery" at bounding box center [69, 168] width 42 height 17
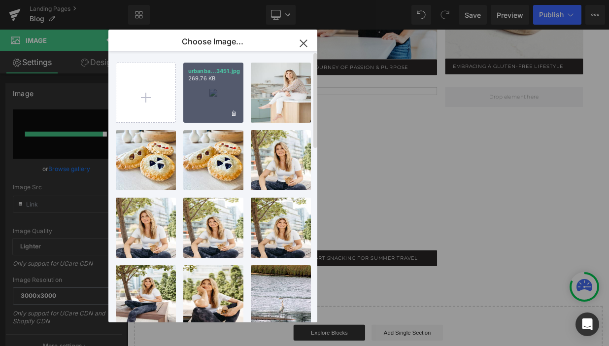
click at [212, 100] on div "urbanba...3451.jpg 269.76 KB" at bounding box center [213, 93] width 60 height 60
type input "https://ucarecdn.com/219c1fed-4433-4a84-a184-aafb587b76db/-/format/auto/-/previ…"
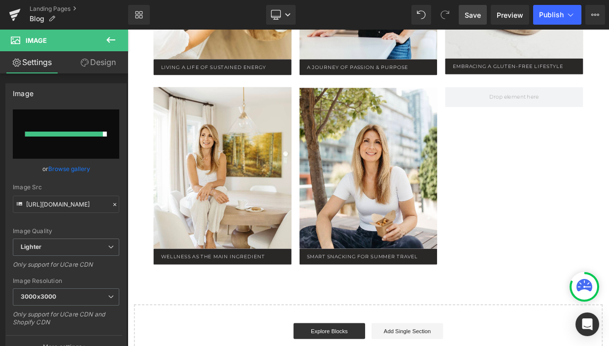
click at [472, 14] on span "Save" at bounding box center [472, 15] width 16 height 10
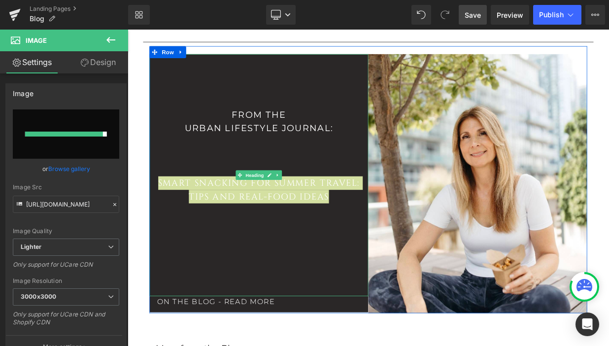
scroll to position [127, 0]
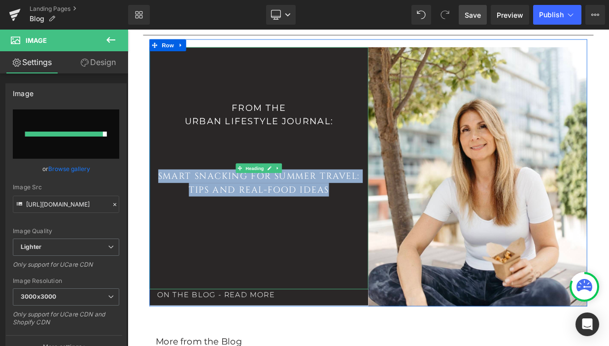
click at [320, 236] on div at bounding box center [290, 241] width 271 height 10
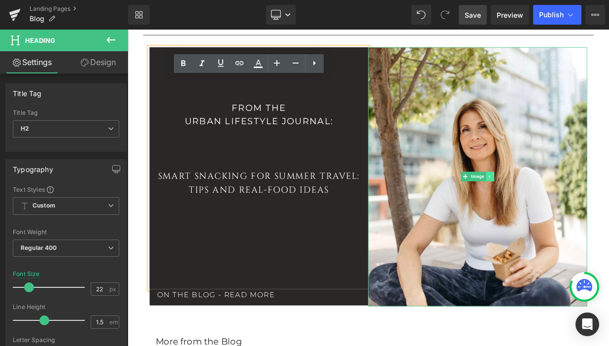
click at [577, 210] on icon at bounding box center [575, 211] width 1 height 3
click at [580, 209] on icon at bounding box center [581, 211] width 5 height 5
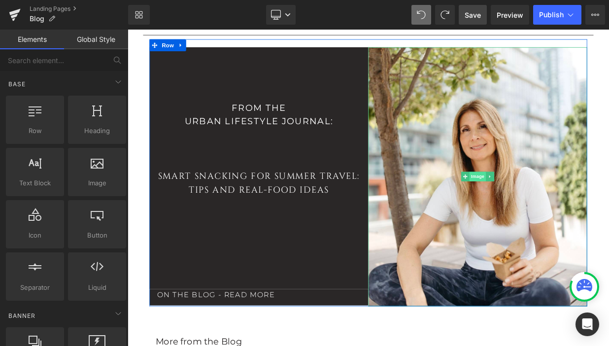
click at [563, 206] on span "Image" at bounding box center [561, 212] width 21 height 12
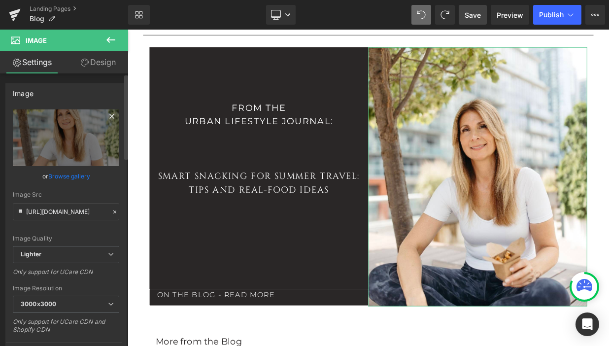
click at [106, 116] on icon at bounding box center [112, 116] width 12 height 12
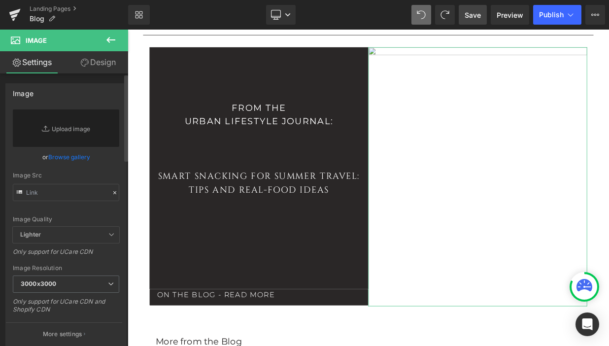
click at [73, 156] on link "Browse gallery" at bounding box center [69, 156] width 42 height 17
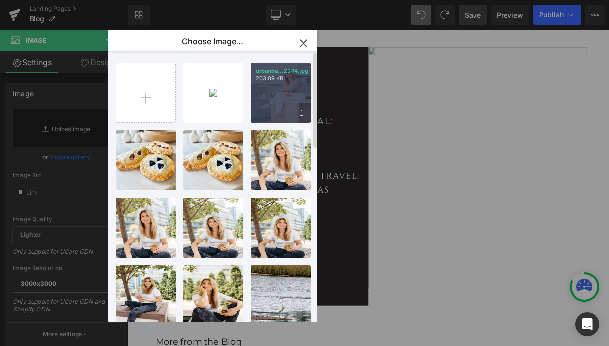
click at [281, 103] on div "urbanba...2344.jpg 203.09 KB" at bounding box center [281, 93] width 60 height 60
type input "[URL][DOMAIN_NAME]"
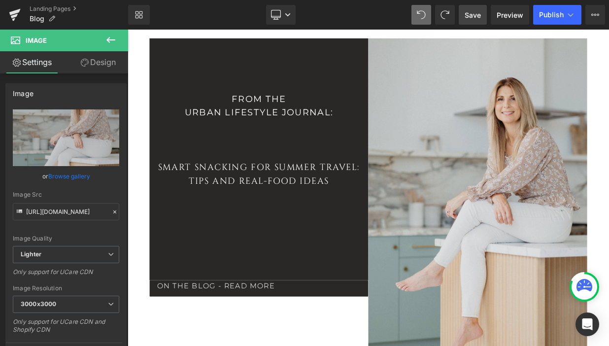
scroll to position [141, 0]
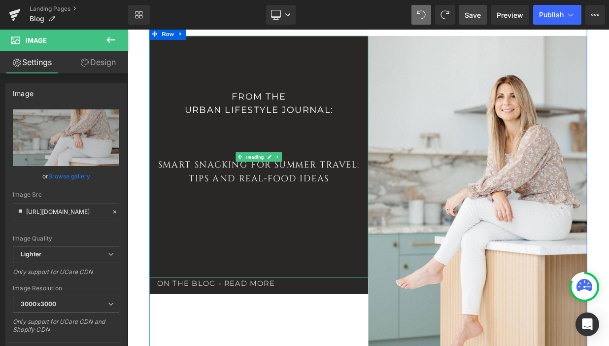
click at [348, 207] on font "Tips and Real-Food Ideas" at bounding box center [290, 214] width 174 height 14
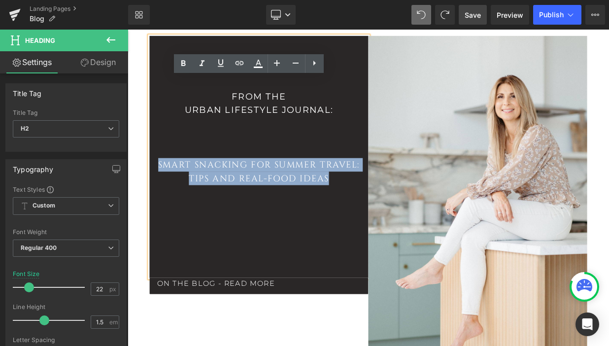
drag, startPoint x: 382, startPoint y: 204, endPoint x: 165, endPoint y: 182, distance: 217.3
click at [165, 182] on div "From the Urban Lifestyle Journal: Smart Snacking for Summer Travel: Tips and Re…" at bounding box center [290, 186] width 271 height 299
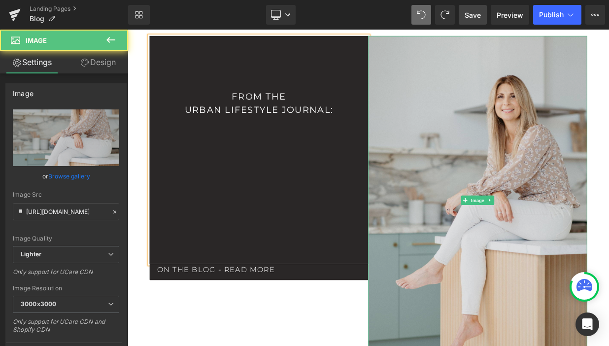
click at [503, 236] on img at bounding box center [561, 240] width 271 height 406
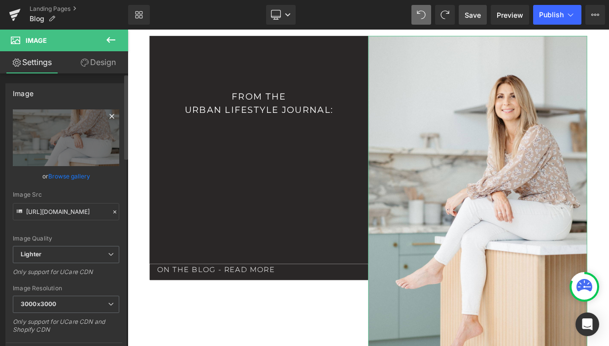
click at [109, 116] on icon at bounding box center [111, 116] width 4 height 4
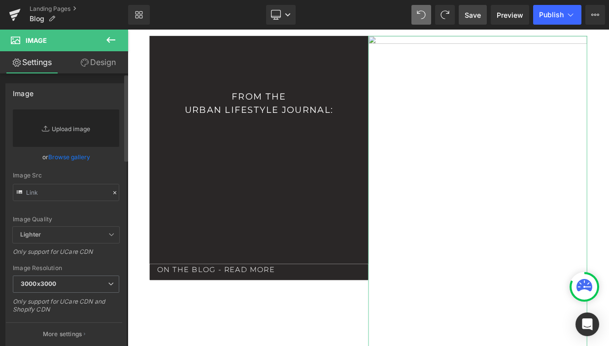
click at [77, 130] on link "Replace Image" at bounding box center [66, 127] width 106 height 37
click at [83, 158] on link "Browse gallery" at bounding box center [69, 156] width 42 height 17
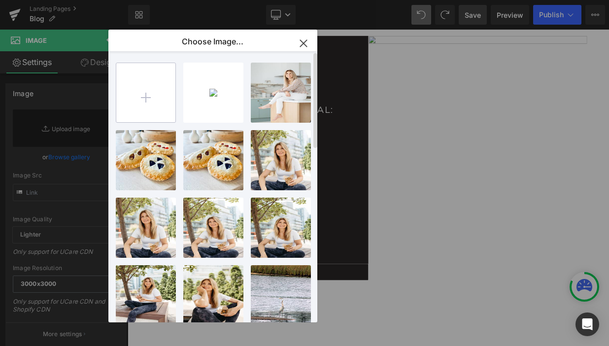
click at [147, 98] on input "file" at bounding box center [145, 92] width 59 height 59
type input "C:\fakepath\urbanbakerco-2344.jpg"
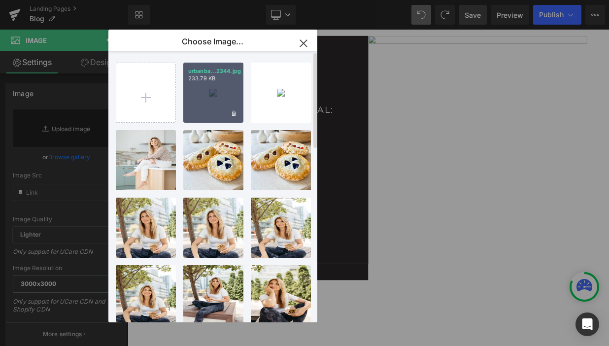
click at [216, 103] on div "urbanba...2344.jpg 233.79 KB" at bounding box center [213, 93] width 60 height 60
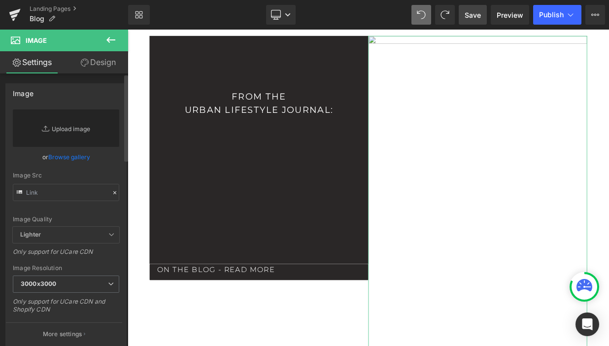
click at [80, 128] on link "Replace Image" at bounding box center [66, 127] width 106 height 37
type input "C:\fakepath\urbanbakerco-2344.jpg"
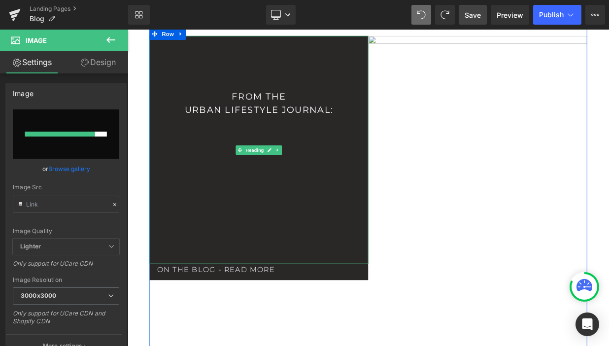
click at [369, 168] on div at bounding box center [290, 173] width 271 height 10
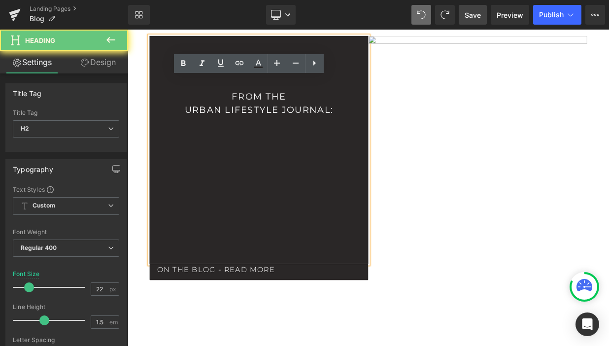
click at [349, 147] on div at bounding box center [290, 152] width 271 height 10
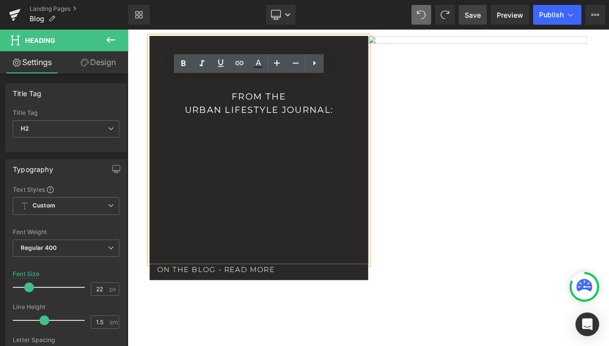
click at [275, 178] on div at bounding box center [290, 183] width 271 height 10
click at [560, 176] on img at bounding box center [561, 240] width 271 height 406
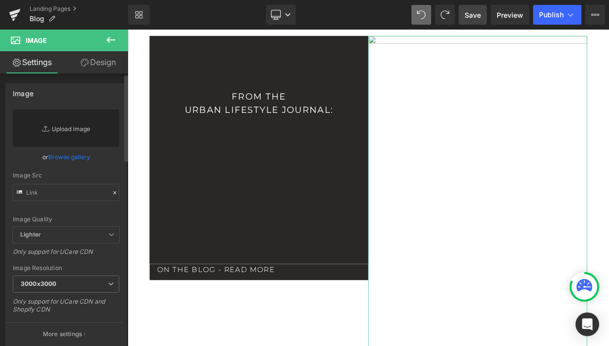
click at [74, 127] on link "Replace Image" at bounding box center [66, 127] width 106 height 37
type input "C:\fakepath\urbanbakerco-2344.jpg"
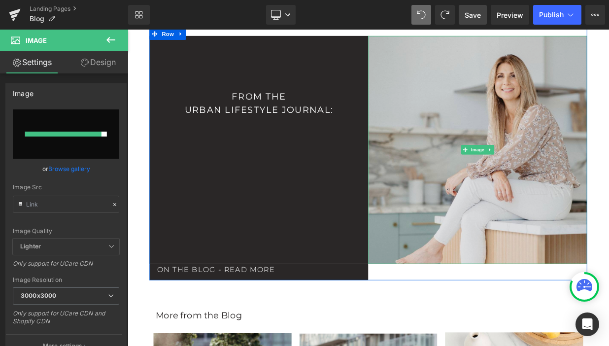
type input "https://ucarecdn.com/31034246-83d9-4c4e-a99c-837a53d652f3/-/format/auto/-/previ…"
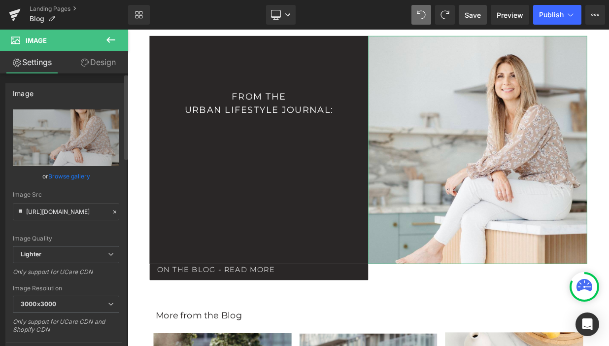
click at [72, 175] on link "Browse gallery" at bounding box center [69, 175] width 42 height 17
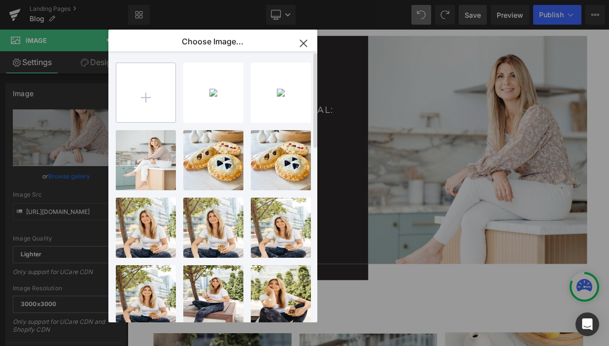
click at [152, 98] on input "file" at bounding box center [145, 92] width 59 height 59
click at [304, 40] on icon "button" at bounding box center [303, 43] width 16 height 16
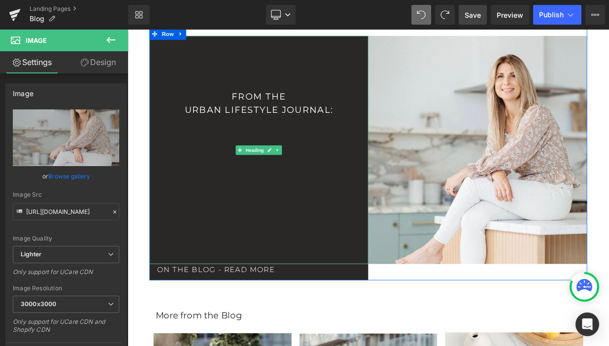
click at [322, 296] on div "From the Urban Lifestyle Journal:" at bounding box center [290, 178] width 271 height 282
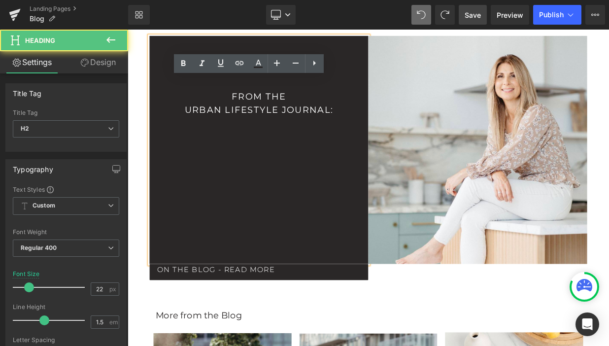
click at [323, 276] on div "From the Urban Lifestyle Journal:" at bounding box center [290, 178] width 271 height 282
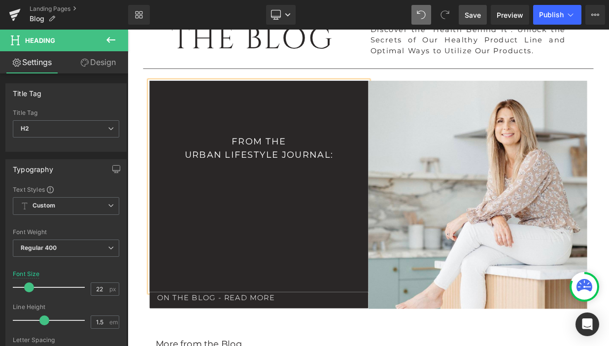
scroll to position [86, 0]
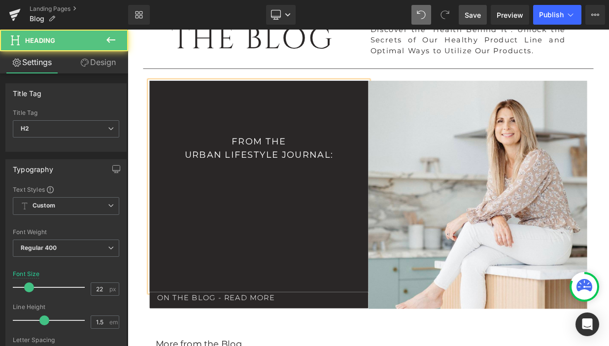
click at [288, 244] on h2 at bounding box center [290, 252] width 271 height 16
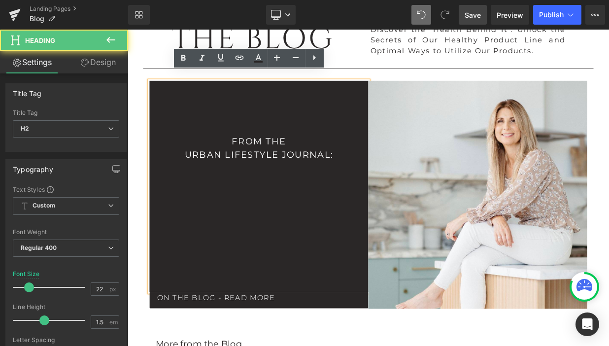
click at [285, 281] on div at bounding box center [290, 286] width 271 height 10
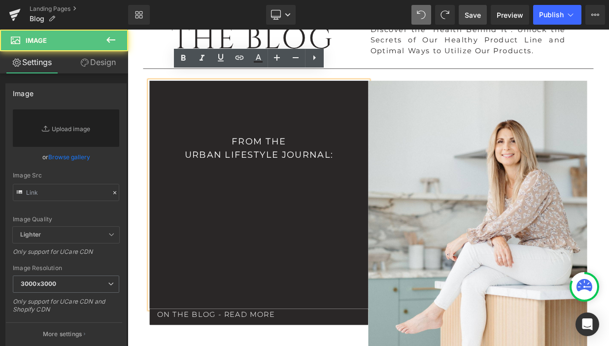
type input "[URL][DOMAIN_NAME]"
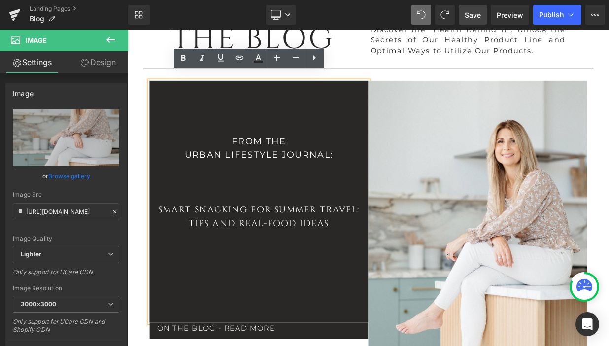
click at [371, 245] on font "Smart Snacking for Summer Travel:" at bounding box center [290, 252] width 250 height 14
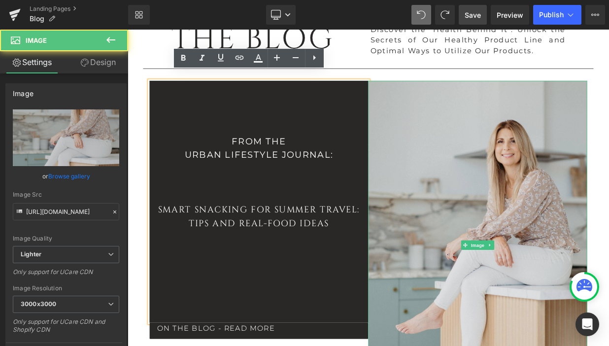
click at [574, 245] on img at bounding box center [561, 296] width 271 height 406
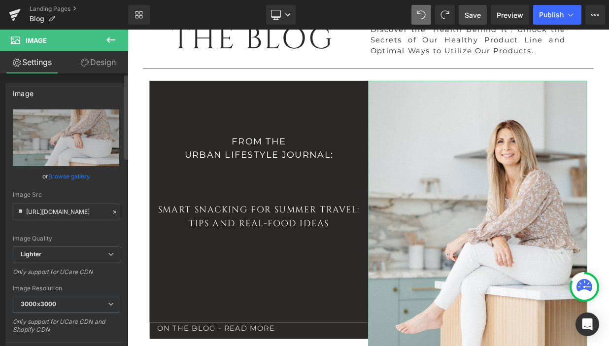
click at [76, 176] on link "Browse gallery" at bounding box center [69, 175] width 42 height 17
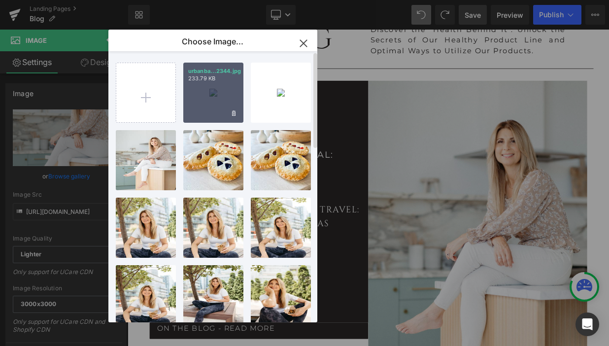
click at [219, 101] on div "urbanba...2344.jpg 233.79 KB" at bounding box center [213, 93] width 60 height 60
type input "https://ucarecdn.com/93e45393-0284-44ea-bb41-53afe8a868b4/-/format/auto/-/previ…"
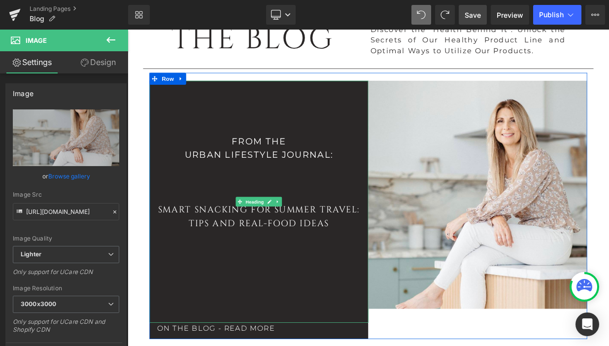
click at [290, 341] on div "From the Urban Lifestyle Journal: Smart Snacking for Summer Travel: Tips and Re…" at bounding box center [290, 242] width 271 height 299
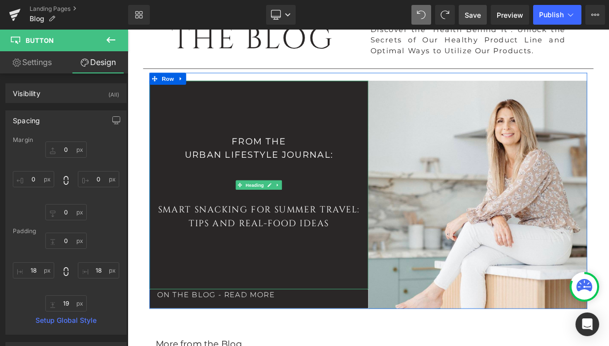
click at [296, 262] on font "Tips and Real-Food Ideas" at bounding box center [290, 269] width 174 height 14
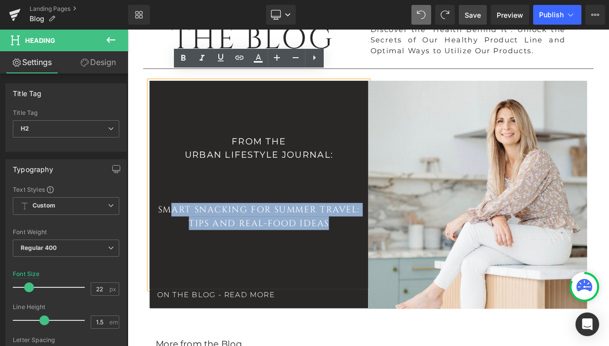
drag, startPoint x: 377, startPoint y: 259, endPoint x: 186, endPoint y: 243, distance: 191.7
click at [186, 243] on div "From the Urban Lifestyle Journal: Smart Snacking for Summer Travel: Tips and Re…" at bounding box center [290, 222] width 271 height 258
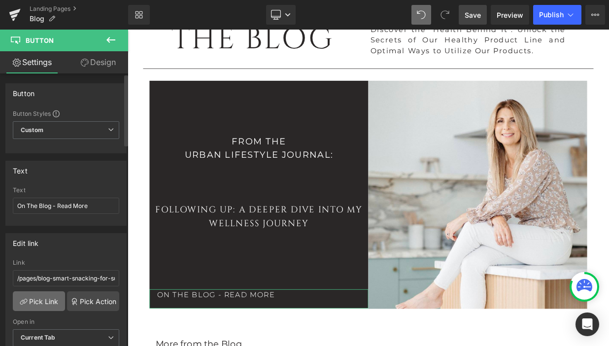
click at [44, 299] on link "Pick Link" at bounding box center [39, 301] width 52 height 20
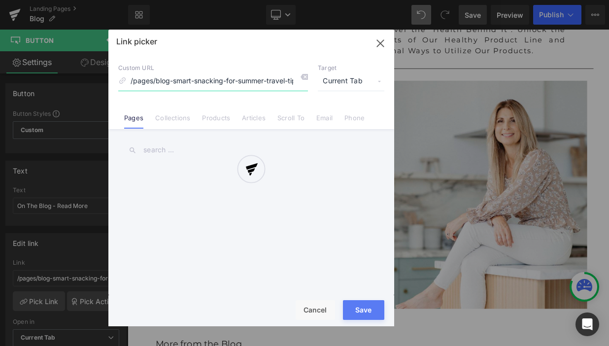
scroll to position [0, 68]
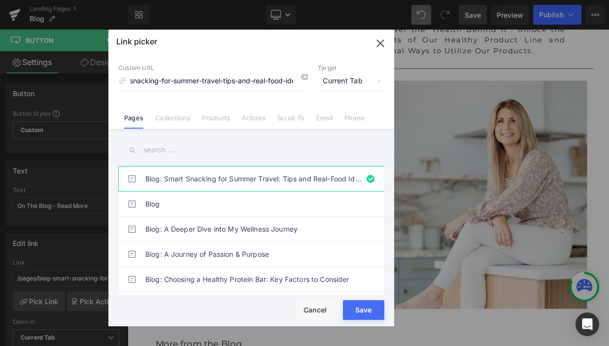
click at [179, 153] on input "text" at bounding box center [251, 150] width 266 height 22
type input "f"
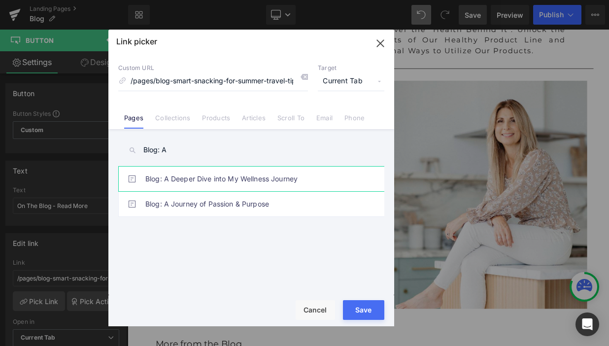
type input "Blog: A"
click at [272, 182] on link "Blog: A Deeper Dive into My Wellness Journey" at bounding box center [253, 178] width 217 height 25
type input "/pages/blog-a-deeper-dive-into-my-wellness-journey"
click at [363, 314] on button "Save" at bounding box center [363, 310] width 41 height 20
type input "/pages/blog-a-deeper-dive-into-my-wellness-journey"
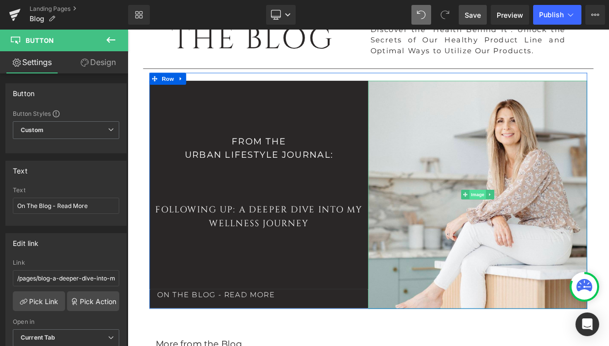
click at [561, 228] on span "Image" at bounding box center [561, 234] width 21 height 12
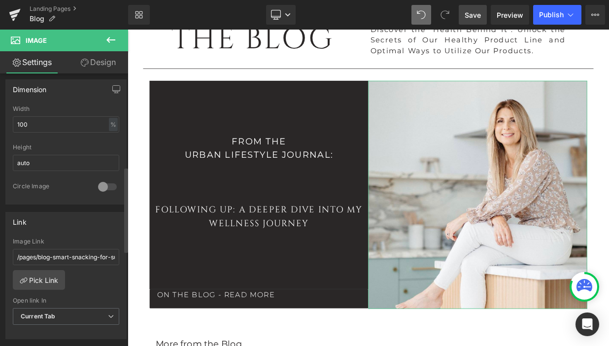
scroll to position [297, 0]
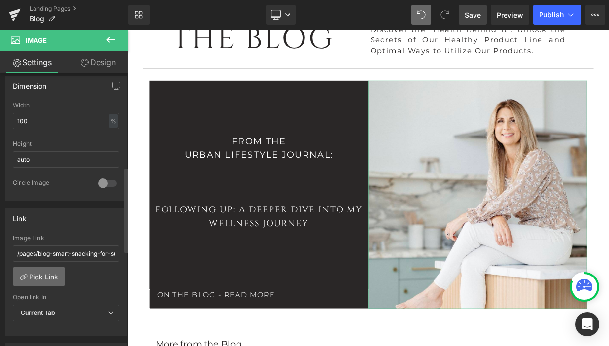
click at [39, 280] on link "Pick Link" at bounding box center [39, 276] width 52 height 20
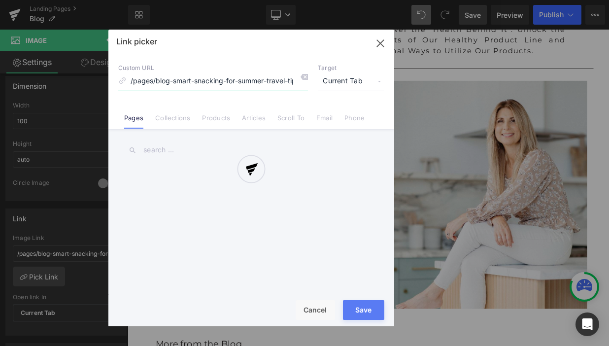
scroll to position [0, 68]
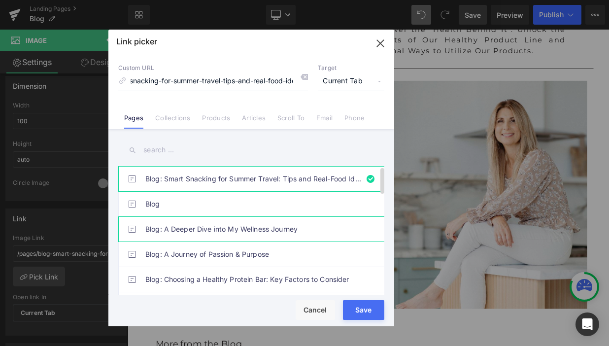
click at [223, 226] on link "Blog: A Deeper Dive into My Wellness Journey" at bounding box center [253, 229] width 217 height 25
type input "/pages/blog-a-deeper-dive-into-my-wellness-journey"
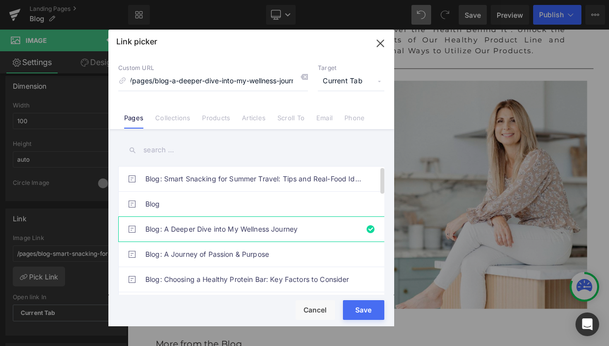
scroll to position [0, 0]
click at [369, 304] on button "Save" at bounding box center [363, 310] width 41 height 20
type input "/pages/blog-a-deeper-dive-into-my-wellness-journey"
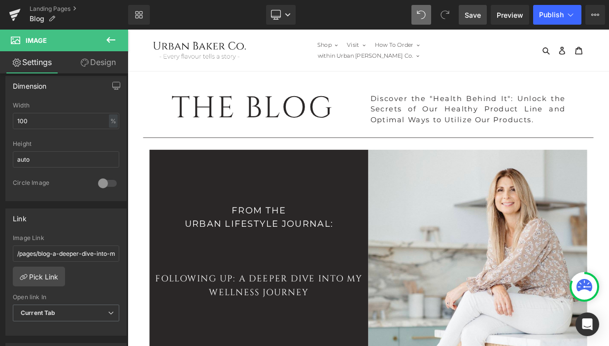
click at [476, 13] on span "Save" at bounding box center [472, 15] width 16 height 10
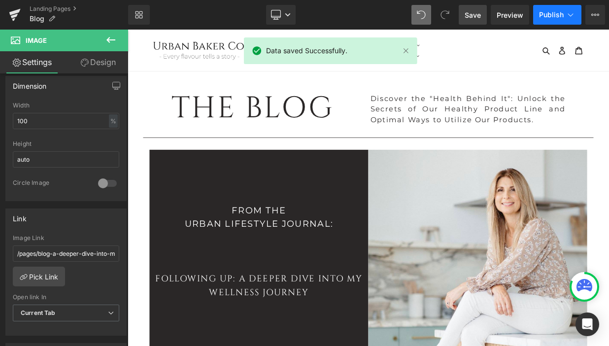
click at [558, 19] on span "Publish" at bounding box center [551, 15] width 25 height 8
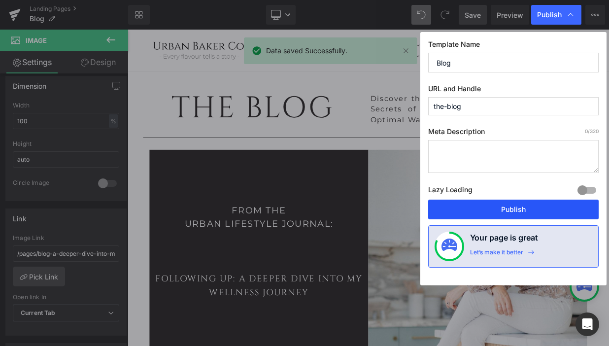
click at [503, 214] on button "Publish" at bounding box center [513, 209] width 170 height 20
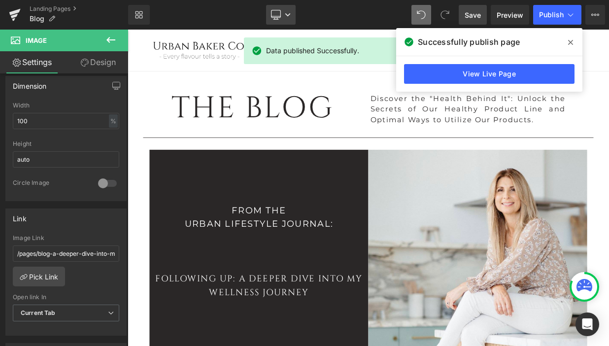
click at [290, 15] on icon at bounding box center [288, 15] width 6 height 6
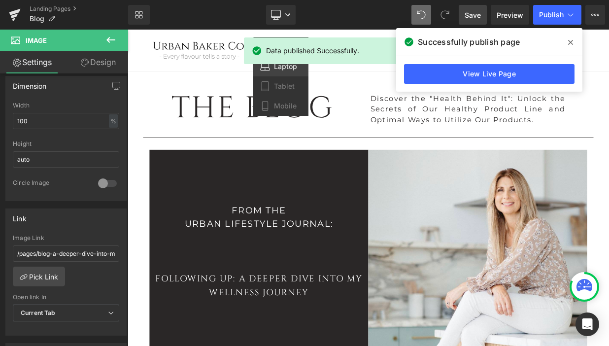
click at [284, 68] on span "Laptop" at bounding box center [285, 66] width 23 height 9
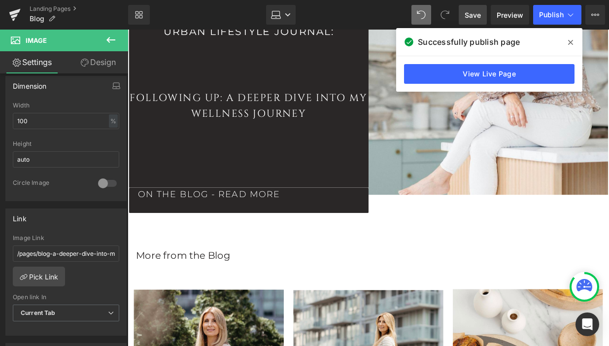
scroll to position [230, 0]
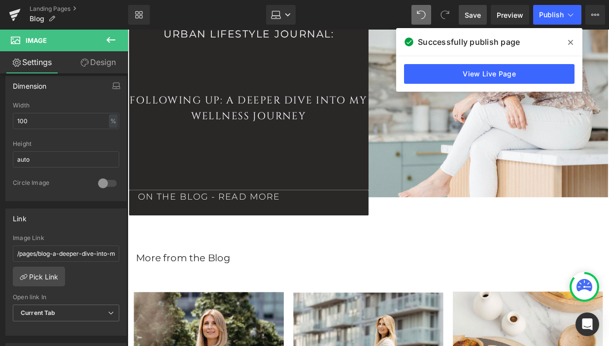
click at [298, 154] on div "From the Urban Lifestyle Journal: Following Up: A Deeper Dive into My Wellness …" at bounding box center [252, 70] width 246 height 249
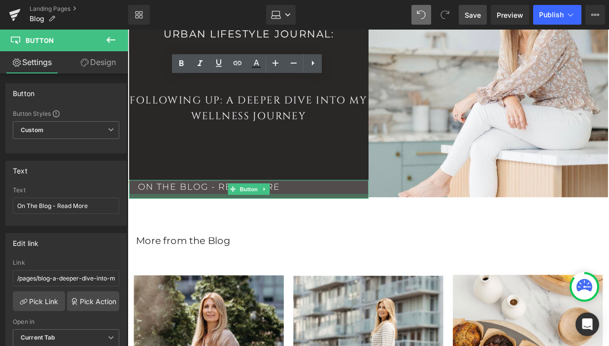
drag, startPoint x: 304, startPoint y: 208, endPoint x: 304, endPoint y: 201, distance: 6.9
click at [304, 201] on div at bounding box center [252, 200] width 246 height 5
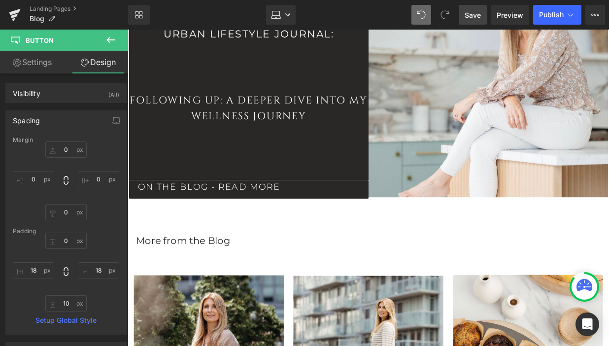
click at [474, 11] on span "Save" at bounding box center [472, 15] width 16 height 10
click at [573, 15] on icon at bounding box center [570, 15] width 10 height 10
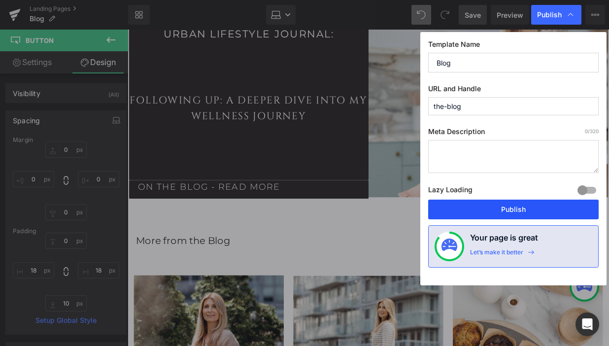
click at [526, 206] on button "Publish" at bounding box center [513, 209] width 170 height 20
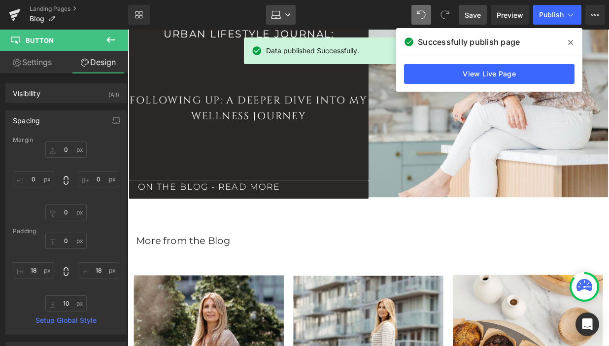
click at [288, 14] on icon at bounding box center [288, 15] width 6 height 6
click at [281, 90] on span "Tablet" at bounding box center [284, 86] width 21 height 9
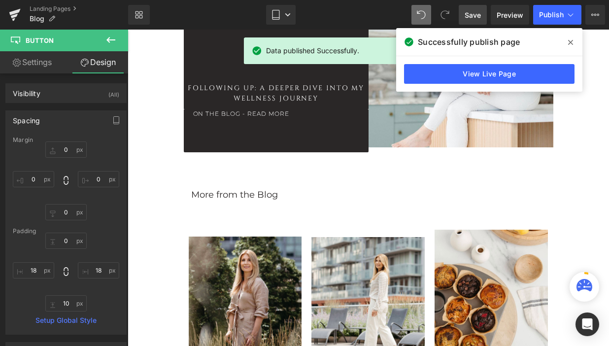
scroll to position [158, 0]
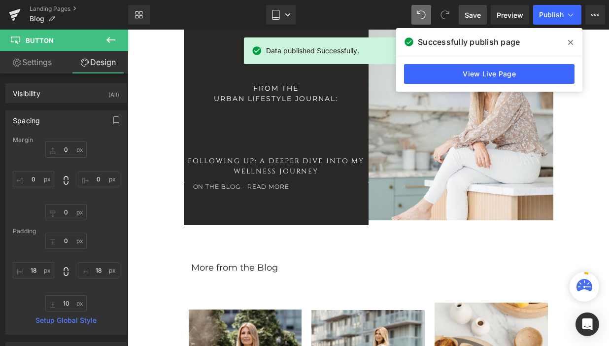
type input "0"
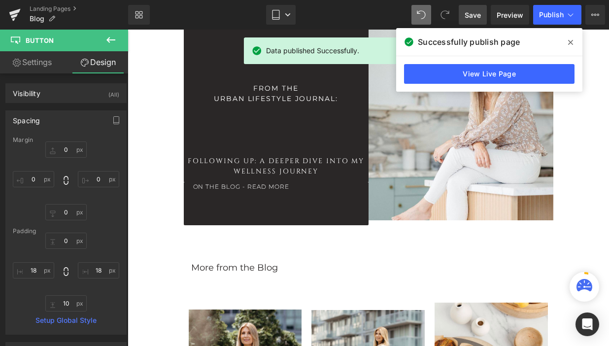
type input "18"
type input "68"
type input "18"
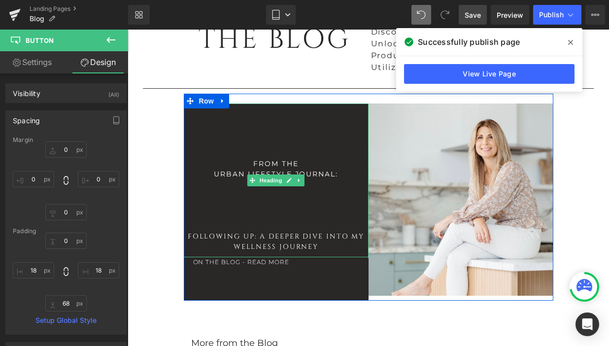
scroll to position [72, 0]
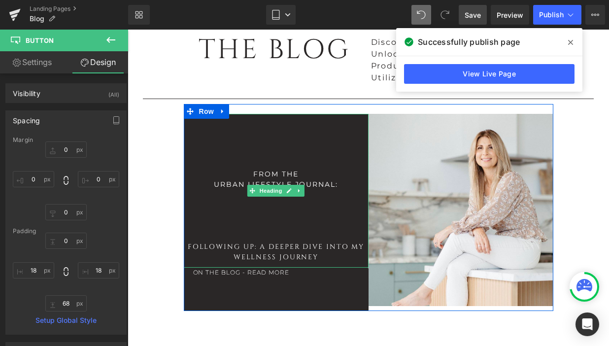
click at [260, 215] on div at bounding box center [276, 215] width 185 height 10
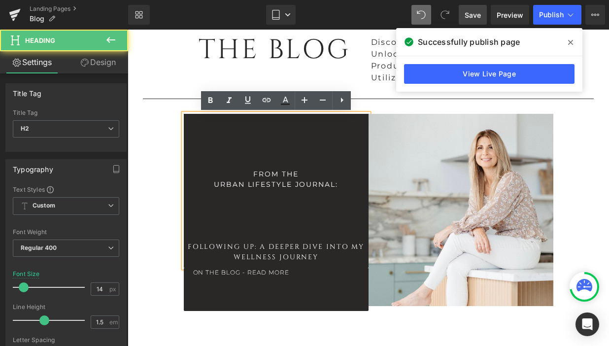
click at [260, 215] on div at bounding box center [276, 215] width 185 height 10
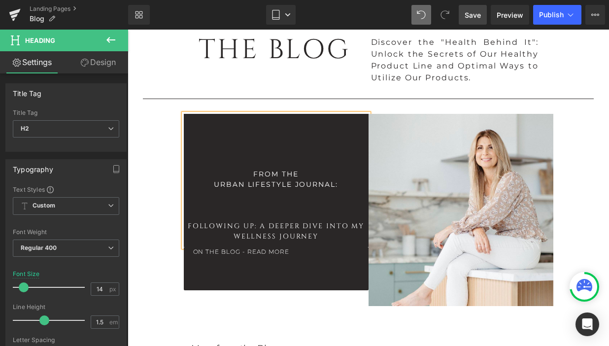
click at [333, 236] on h2 "Following Up: A Deeper Dive into My Wellness Journey" at bounding box center [276, 231] width 185 height 21
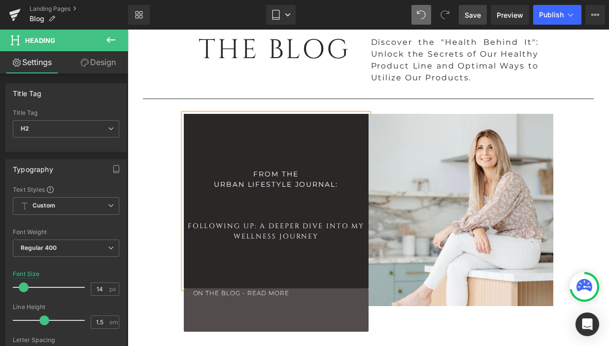
click at [277, 328] on link "On The Blog - Read More" at bounding box center [276, 309] width 185 height 43
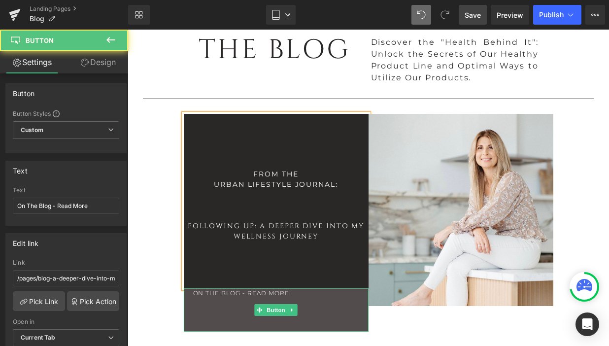
click at [271, 324] on link "On The Blog - Read More" at bounding box center [276, 309] width 185 height 43
click at [215, 323] on link "On The Blog - Read More" at bounding box center [276, 309] width 185 height 43
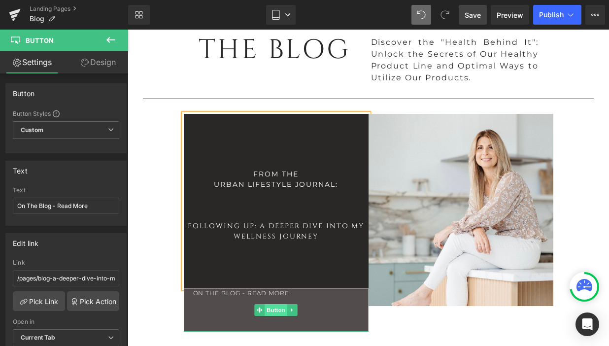
click at [272, 315] on span "Button" at bounding box center [275, 310] width 23 height 12
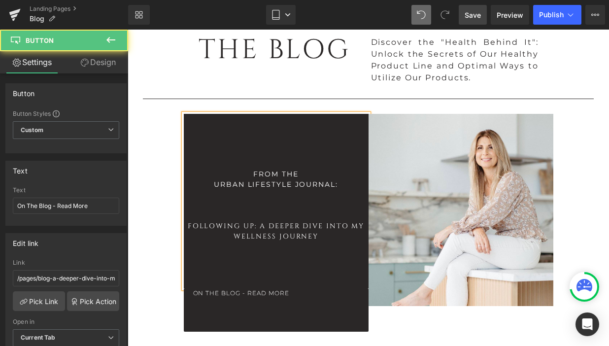
click at [314, 301] on div "Rendering Content" at bounding box center [304, 306] width 61 height 11
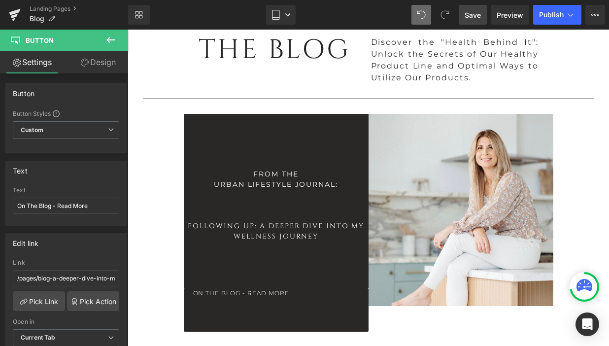
click at [308, 302] on div "Rendering Content" at bounding box center [304, 306] width 61 height 11
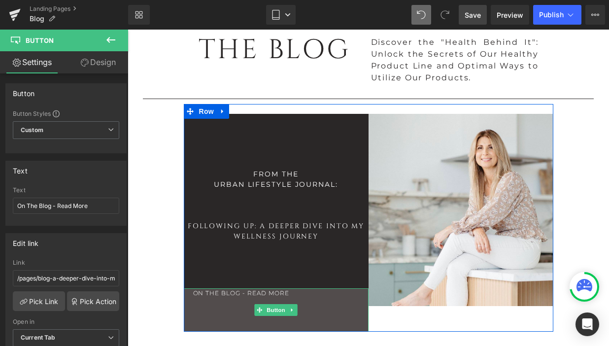
click at [244, 325] on link "On The Blog - Read More" at bounding box center [276, 309] width 185 height 43
click at [217, 291] on div at bounding box center [276, 289] width 185 height 2
click at [290, 297] on link "On The Blog - Read More" at bounding box center [276, 309] width 185 height 43
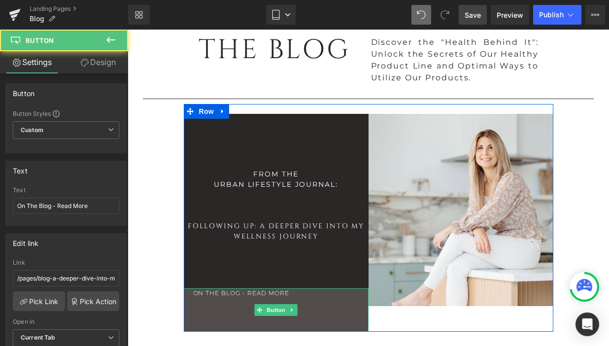
click at [290, 297] on link "On The Blog - Read More" at bounding box center [276, 309] width 185 height 43
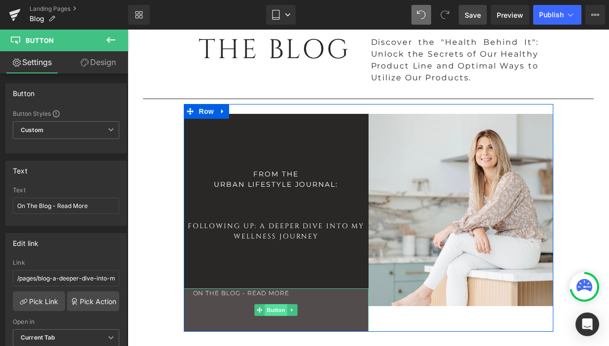
click at [278, 315] on span "Button" at bounding box center [275, 310] width 23 height 12
click at [328, 320] on link "On The Blog - Read More" at bounding box center [276, 309] width 185 height 43
click at [359, 318] on link "On The Blog - Read More" at bounding box center [276, 309] width 185 height 43
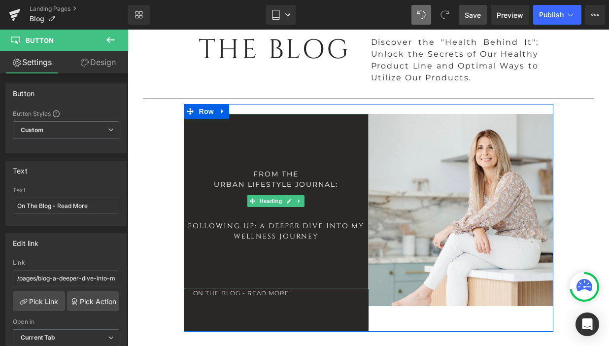
click at [291, 268] on div at bounding box center [276, 267] width 185 height 10
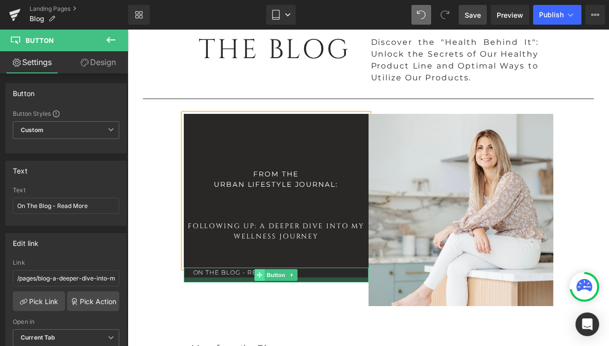
drag, startPoint x: 256, startPoint y: 311, endPoint x: 255, endPoint y: 282, distance: 28.6
click at [255, 282] on div "On The Blog - Read More Button" at bounding box center [276, 274] width 185 height 15
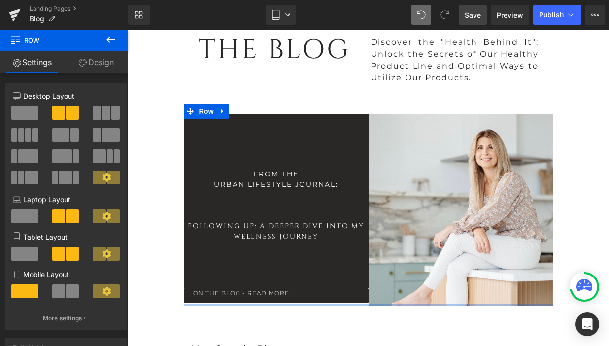
click at [347, 304] on div at bounding box center [368, 304] width 369 height 2
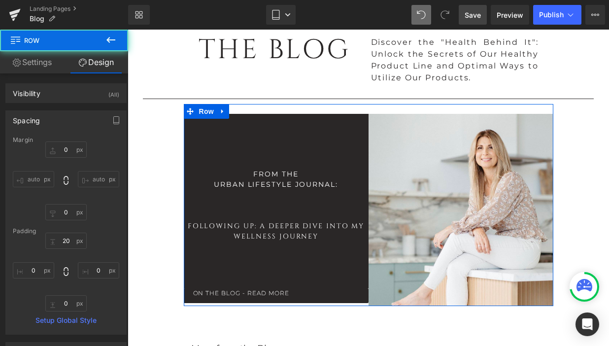
click at [343, 278] on div at bounding box center [276, 277] width 185 height 10
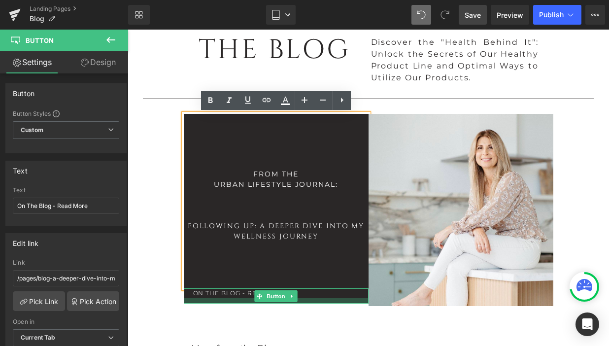
click at [342, 303] on div at bounding box center [276, 300] width 185 height 5
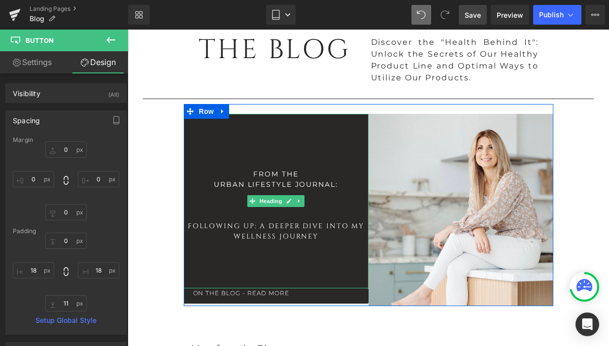
click at [347, 258] on div at bounding box center [276, 257] width 185 height 10
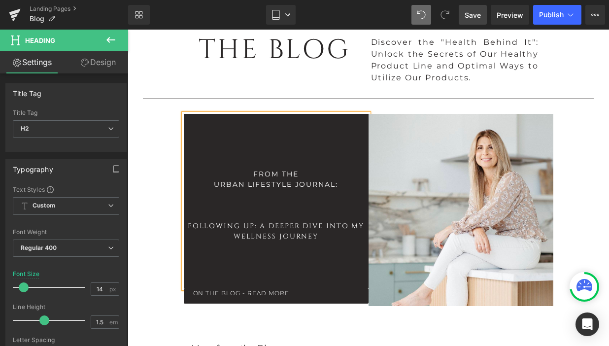
click at [471, 20] on span "Save" at bounding box center [472, 15] width 16 height 10
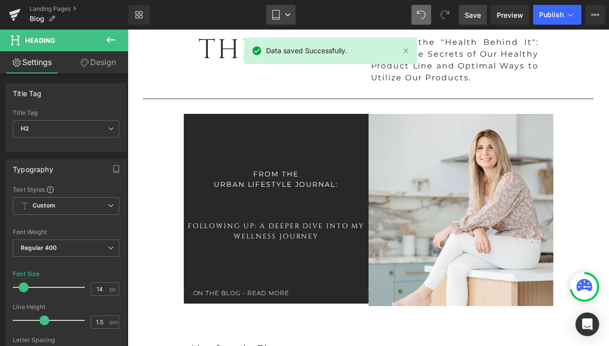
click at [287, 18] on link "Tablet" at bounding box center [281, 15] width 30 height 20
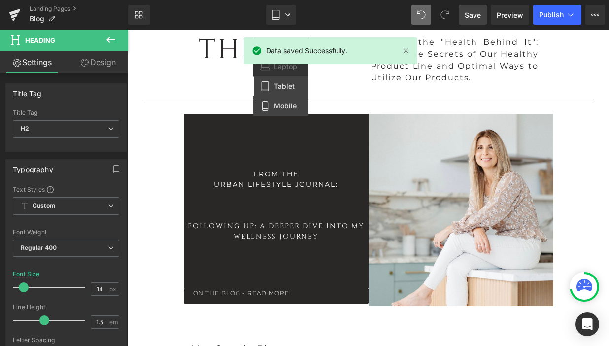
click at [283, 104] on span "Mobile" at bounding box center [285, 105] width 23 height 9
type input "13"
type input "100"
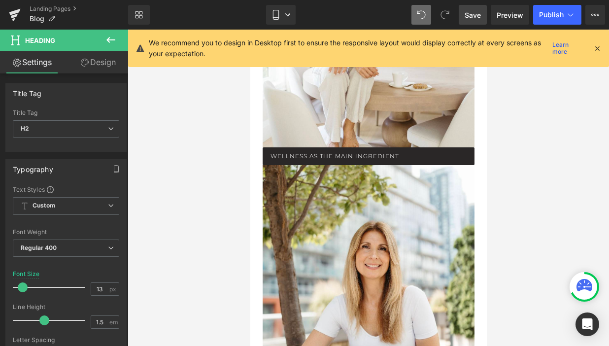
scroll to position [4036, 0]
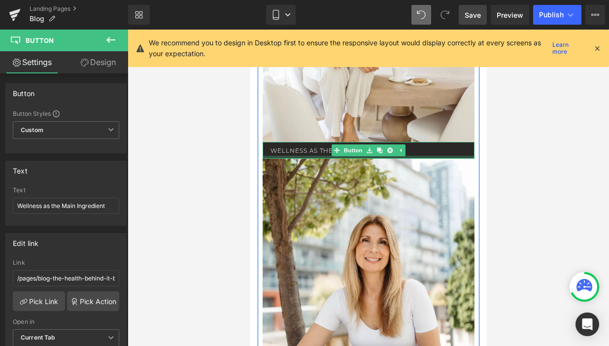
click at [347, 159] on div at bounding box center [368, 157] width 212 height 3
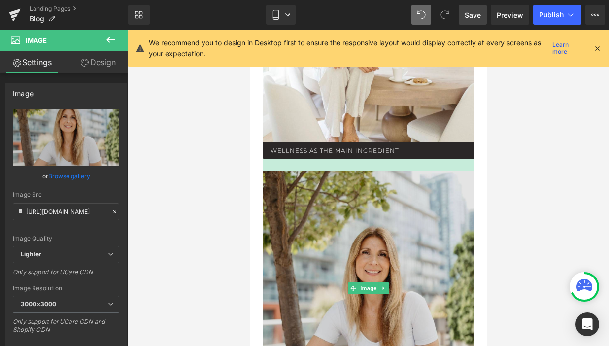
drag, startPoint x: 335, startPoint y: 161, endPoint x: 335, endPoint y: 174, distance: 12.8
click at [335, 174] on div "Image" at bounding box center [368, 288] width 212 height 259
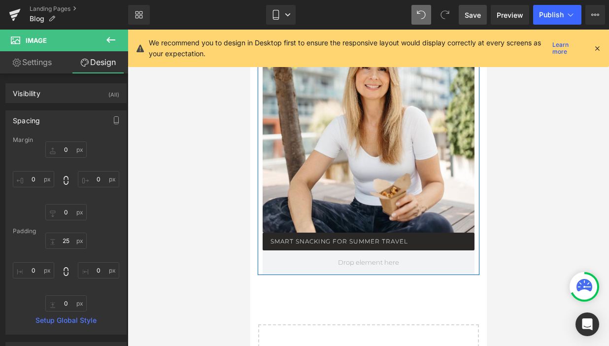
scroll to position [4224, 0]
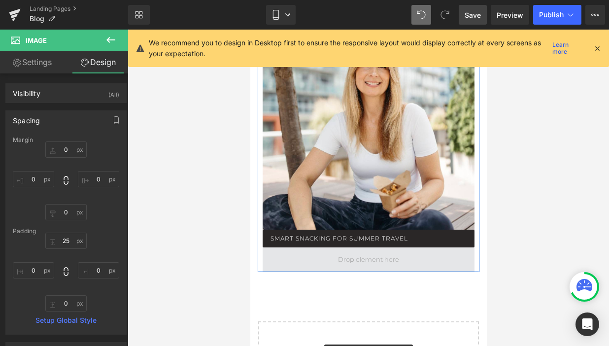
click at [350, 263] on span at bounding box center [368, 259] width 68 height 15
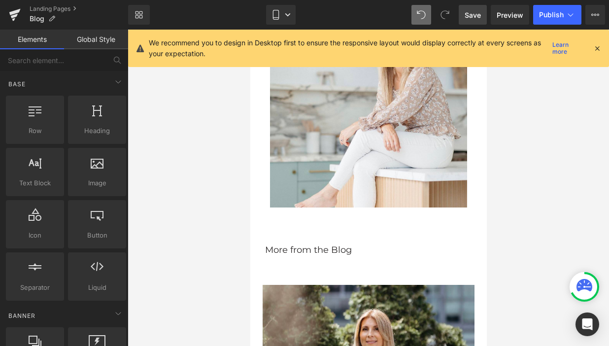
scroll to position [318, 0]
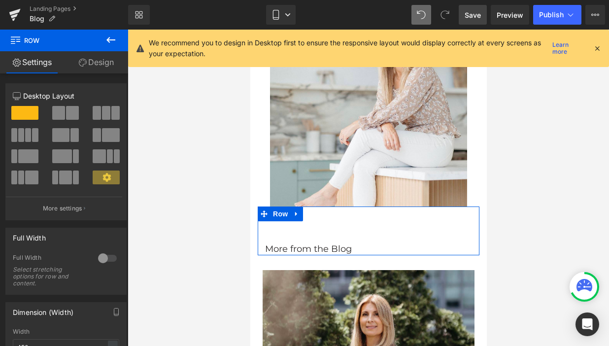
drag, startPoint x: 323, startPoint y: 264, endPoint x: 320, endPoint y: 250, distance: 14.5
click at [320, 250] on div "More from the Blog Heading Row 76px" at bounding box center [368, 230] width 222 height 49
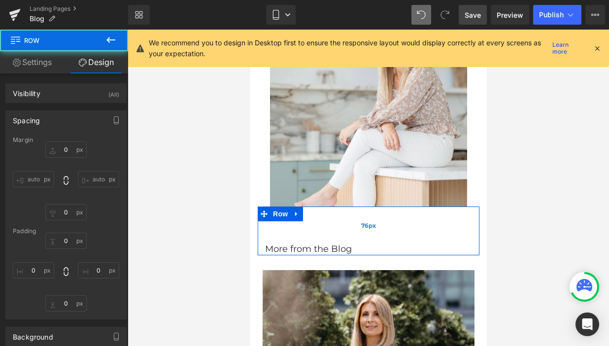
type input "0"
type input "76"
type input "0"
type input "1"
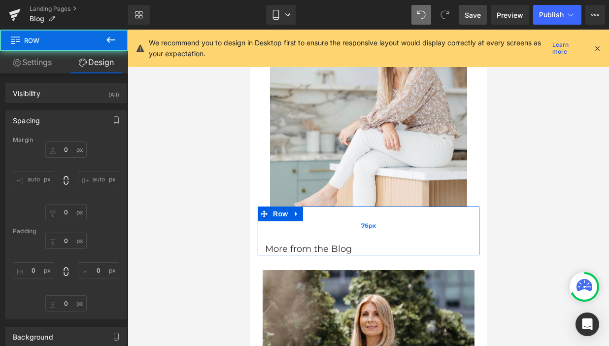
type input "0"
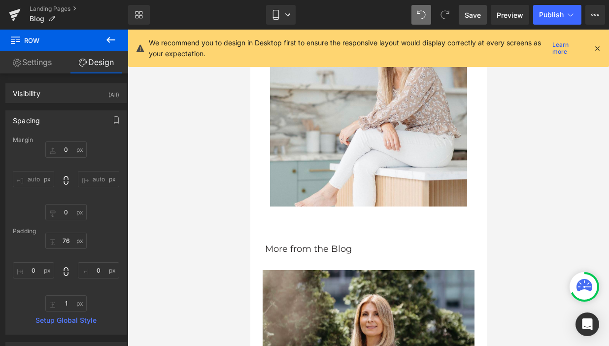
click at [482, 13] on link "Save" at bounding box center [473, 15] width 28 height 20
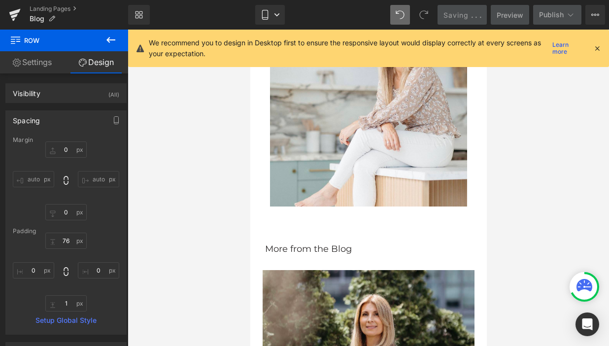
click at [597, 46] on icon at bounding box center [596, 48] width 9 height 9
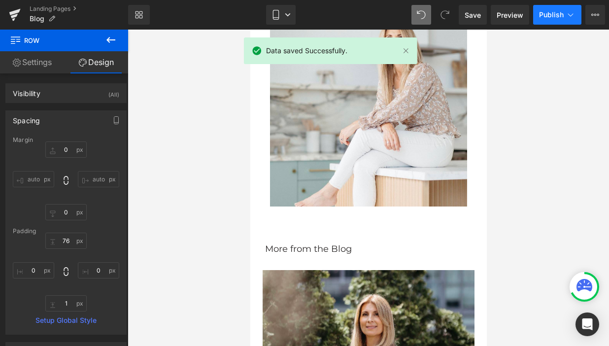
click at [558, 18] on span "Publish" at bounding box center [551, 15] width 25 height 8
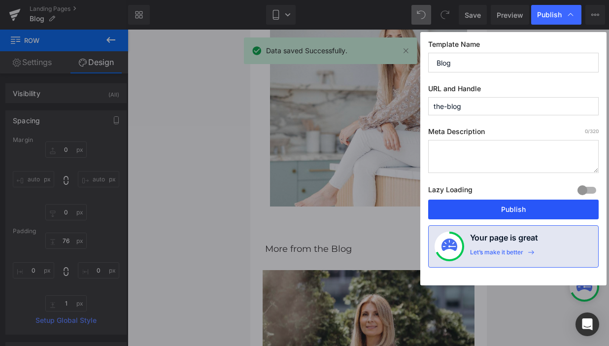
click at [483, 204] on button "Publish" at bounding box center [513, 209] width 170 height 20
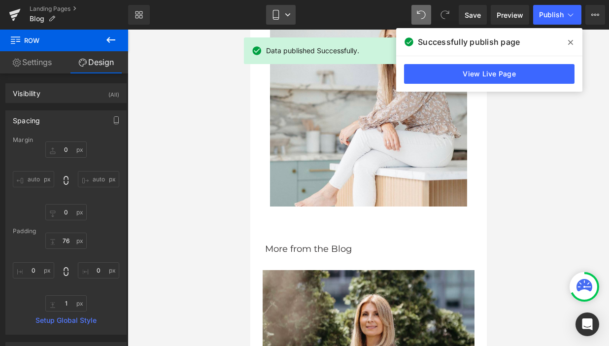
click at [288, 16] on icon at bounding box center [288, 15] width 6 height 6
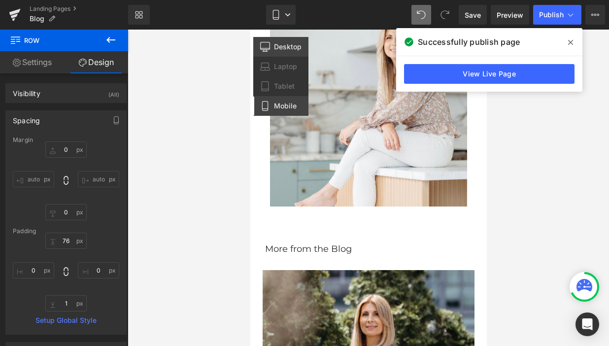
click at [268, 47] on icon at bounding box center [265, 47] width 10 height 10
type input "0"
type input "76"
type input "0"
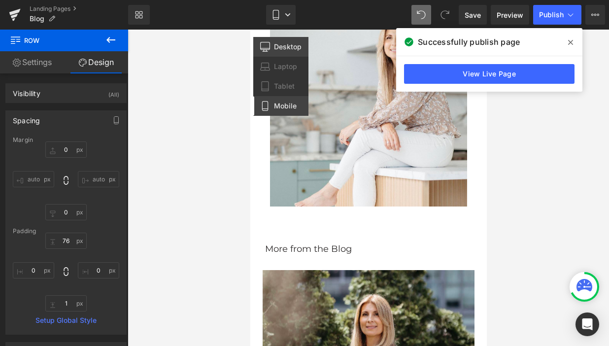
type input "29"
type input "0"
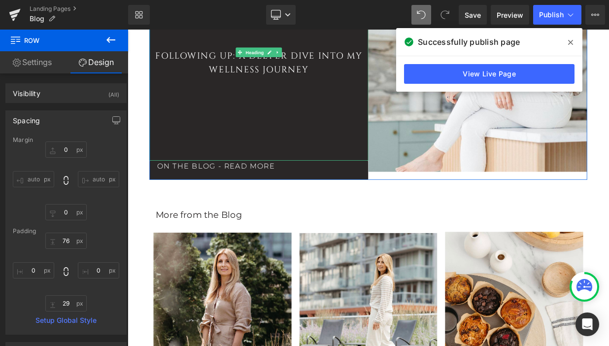
click at [327, 167] on div "From the Urban Lifestyle Journal: Following Up: A Deeper Dive into My Wellness …" at bounding box center [290, 57] width 271 height 268
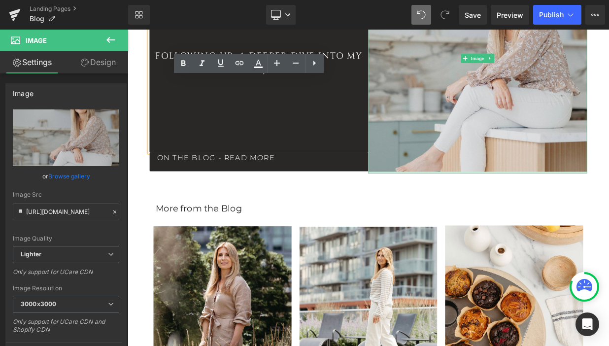
click at [444, 195] on div "Image" at bounding box center [561, 65] width 271 height 284
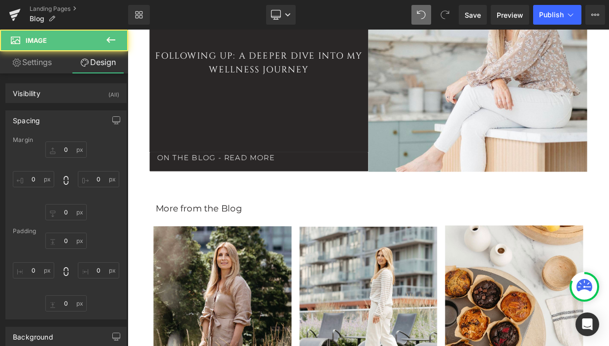
type input "0"
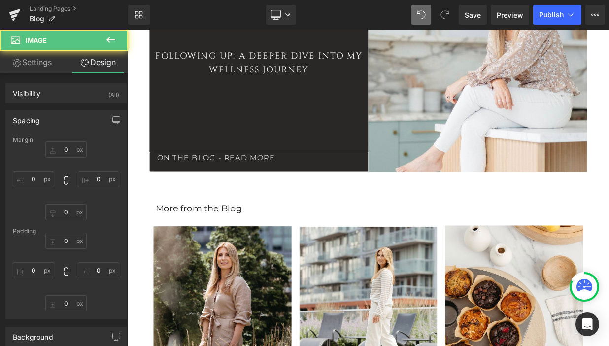
type input "0"
type input "4"
type input "0"
click at [128, 30] on div "76px" at bounding box center [128, 30] width 0 height 0
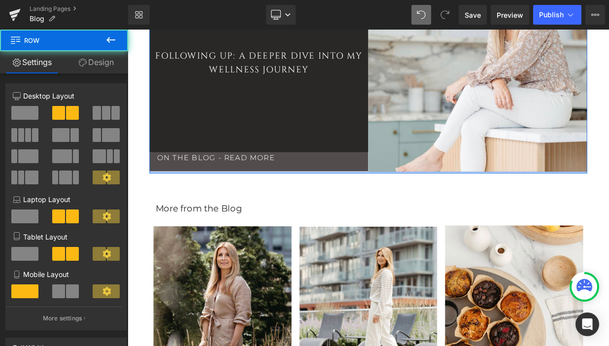
click at [415, 192] on div "From the Urban Lifestyle Journal: Following Up: A Deeper Dive into My Wellness …" at bounding box center [426, 60] width 542 height 294
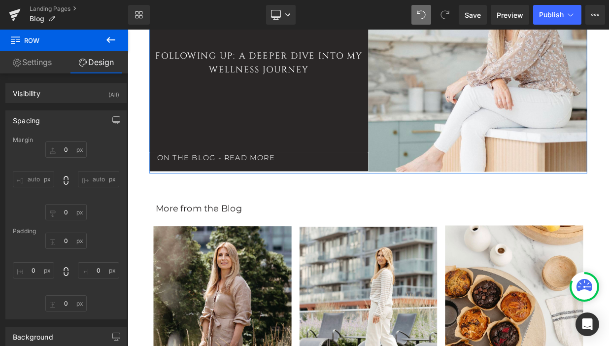
type input "0"
type input "20"
type input "0"
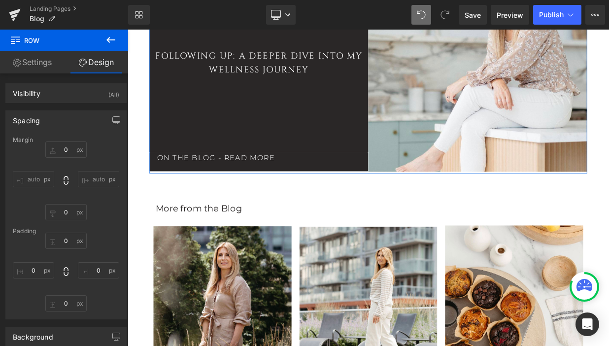
type input "0"
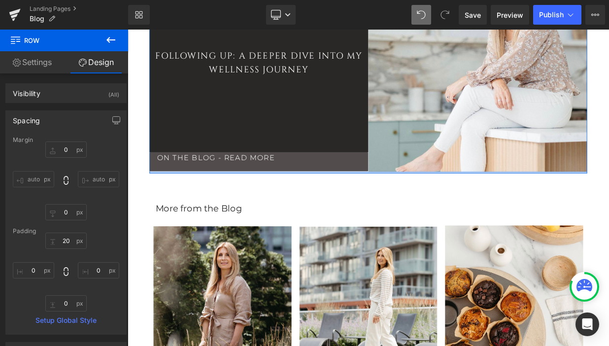
type input "0px"
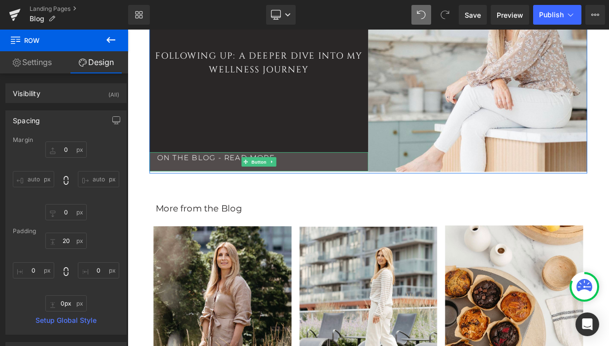
click at [407, 193] on div "From the Urban Lifestyle Journal: Following Up: A Deeper Dive into My Wellness …" at bounding box center [426, 60] width 542 height 294
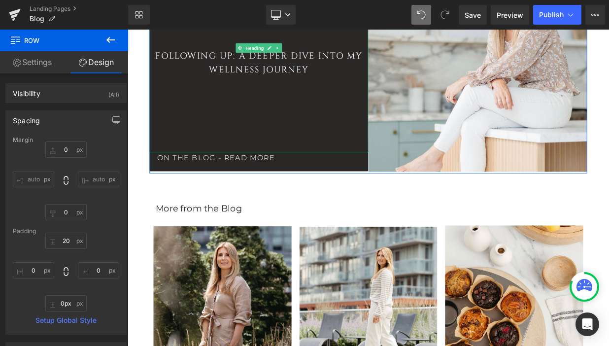
click at [375, 155] on div "From the Urban Lifestyle Journal: Following Up: A Deeper Dive into My Wellness …" at bounding box center [290, 52] width 271 height 258
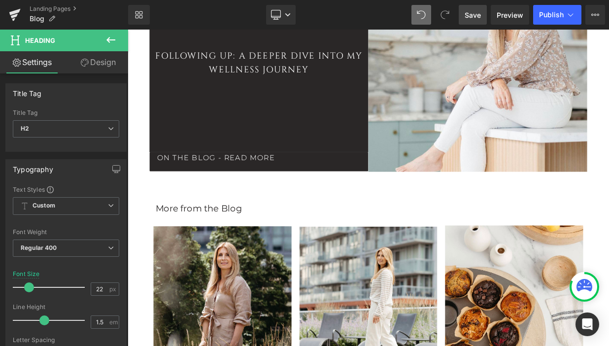
click at [465, 17] on span "Save" at bounding box center [472, 15] width 16 height 10
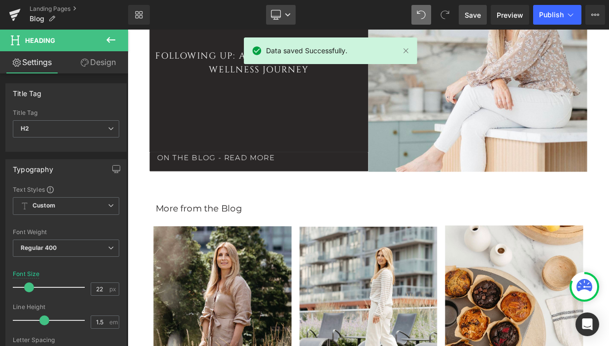
click at [290, 16] on icon at bounding box center [288, 15] width 6 height 6
click at [285, 68] on span "Laptop" at bounding box center [285, 66] width 23 height 9
type input "21"
type input "100"
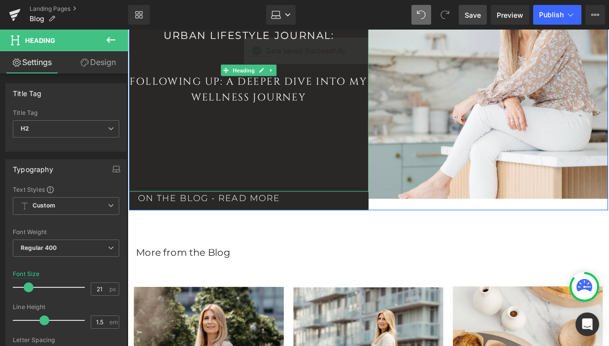
scroll to position [238, 0]
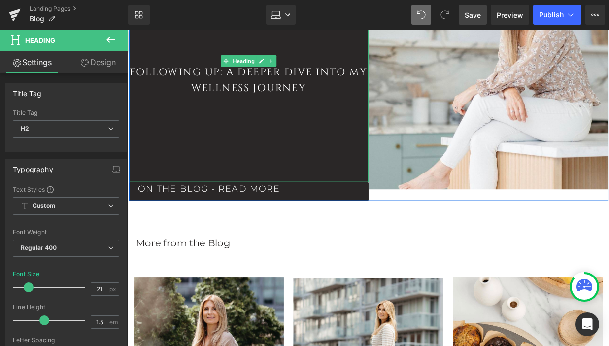
click at [310, 152] on div "From the Urban Lifestyle Journal: Following Up: A Deeper Dive into My Wellness …" at bounding box center [252, 62] width 246 height 249
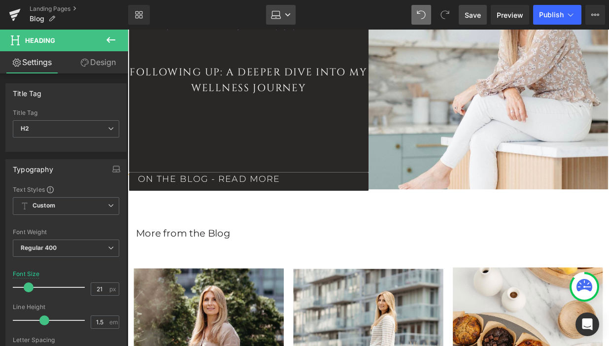
click at [291, 22] on link "Laptop" at bounding box center [281, 15] width 30 height 20
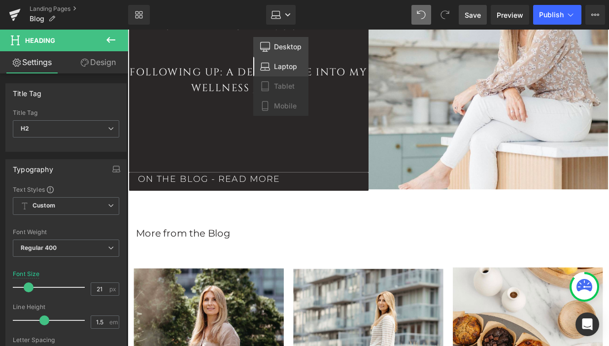
click at [290, 41] on link "Desktop" at bounding box center [280, 47] width 55 height 20
type input "22"
type input "100"
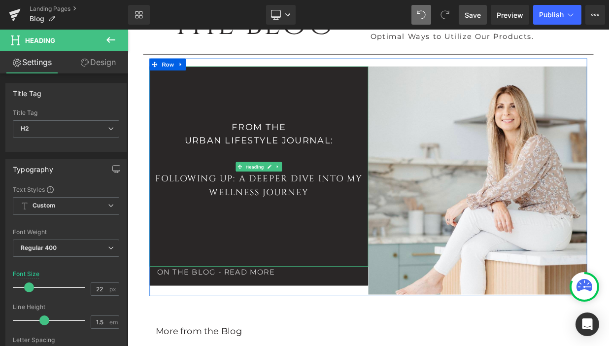
scroll to position [113, 0]
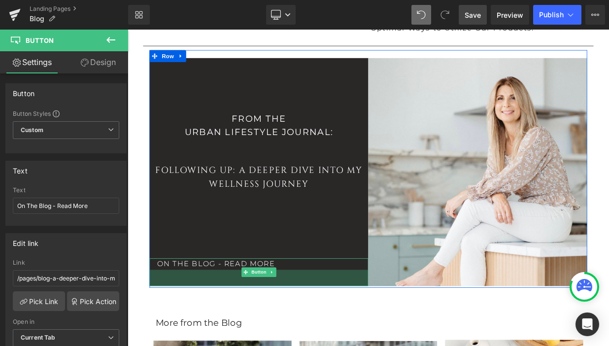
drag, startPoint x: 380, startPoint y: 327, endPoint x: 380, endPoint y: 337, distance: 10.8
click at [380, 337] on div "From the Urban Lifestyle Journal: Following Up: A Deeper Dive into My Wellness …" at bounding box center [426, 202] width 542 height 294
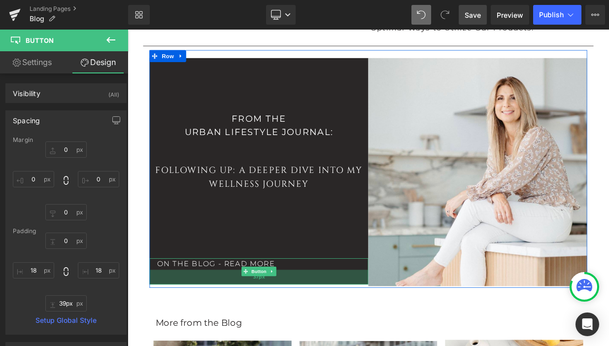
type input "40px"
click at [380, 336] on div "40px" at bounding box center [290, 337] width 271 height 20
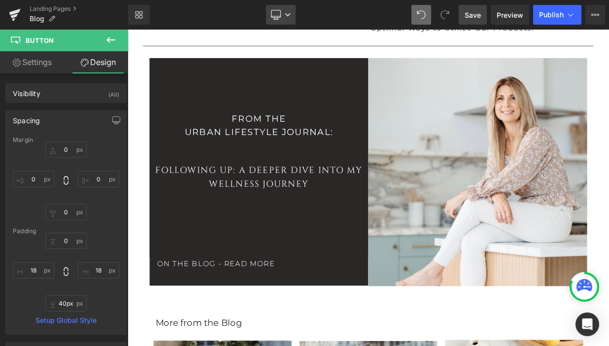
click at [291, 13] on link "Desktop" at bounding box center [281, 15] width 30 height 20
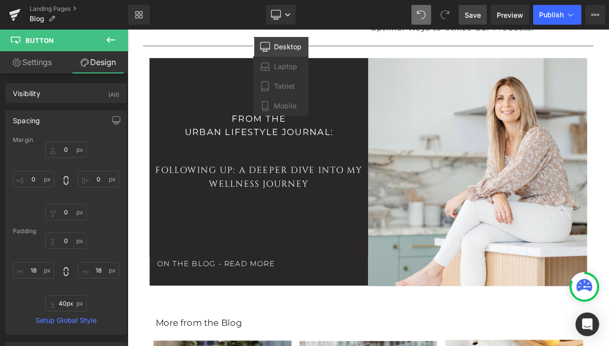
click at [477, 17] on span "Save" at bounding box center [472, 15] width 16 height 10
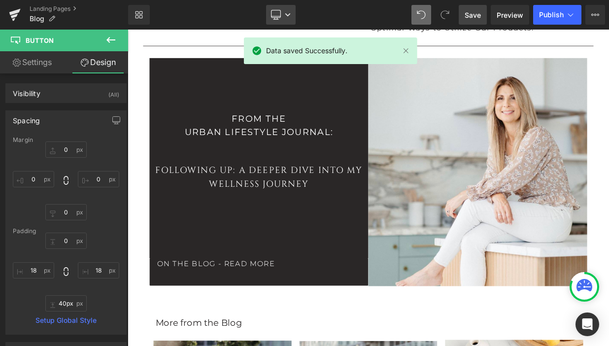
click at [282, 16] on link "Desktop" at bounding box center [281, 15] width 30 height 20
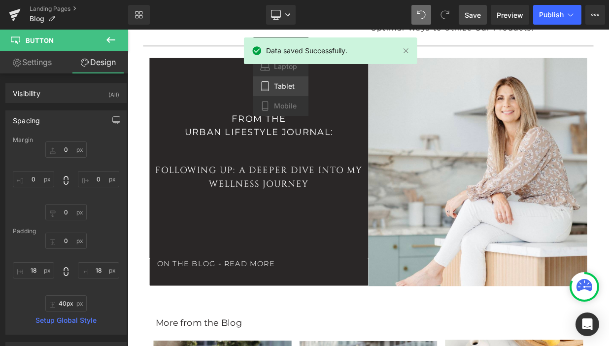
click at [288, 88] on span "Tablet" at bounding box center [284, 86] width 21 height 9
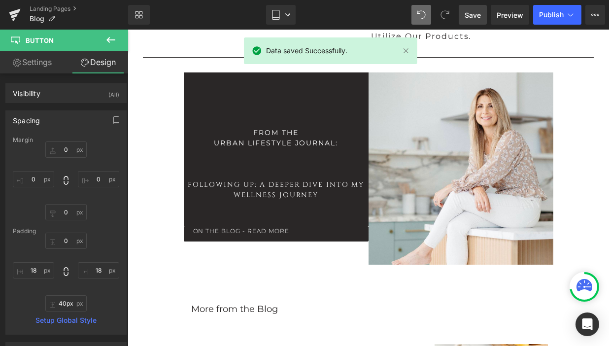
scroll to position [37, 0]
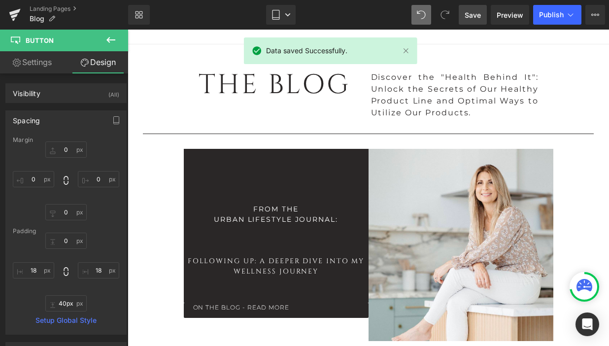
type input "0"
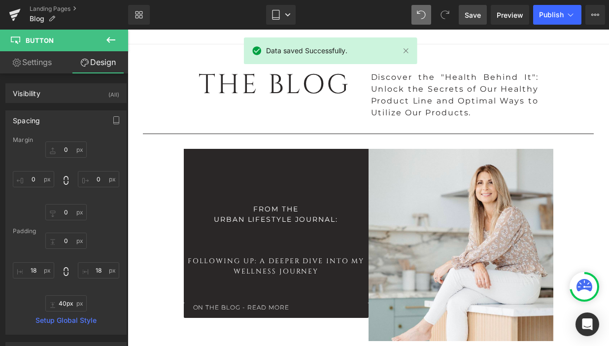
type input "18"
type input "11"
type input "18"
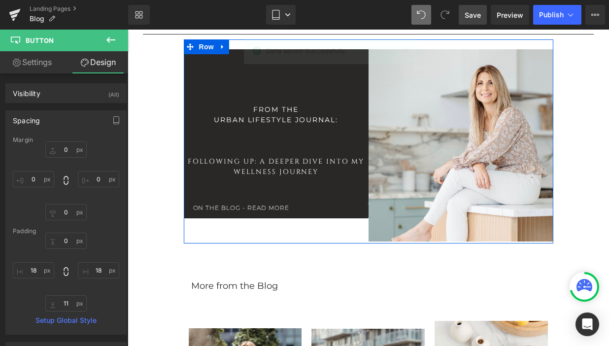
scroll to position [144, 0]
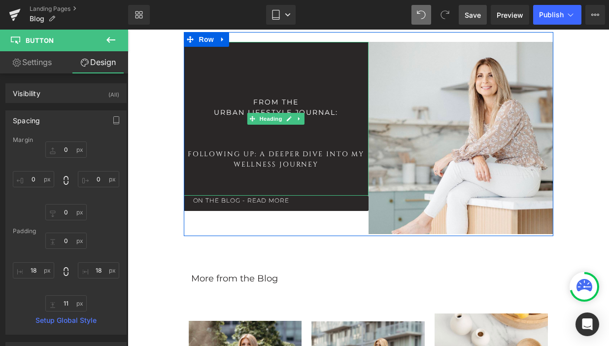
click at [295, 186] on div at bounding box center [276, 185] width 185 height 10
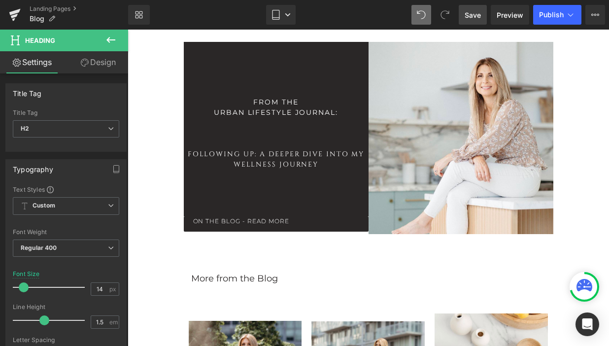
click at [475, 14] on span "Save" at bounding box center [472, 15] width 16 height 10
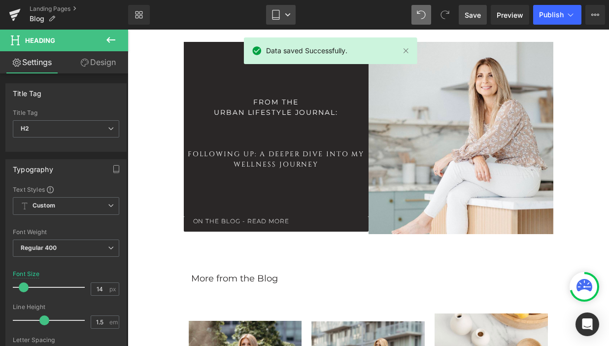
click at [290, 14] on icon at bounding box center [288, 15] width 6 height 6
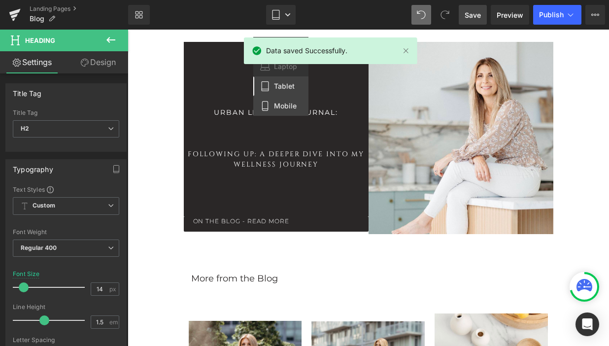
click at [287, 111] on link "Mobile" at bounding box center [280, 106] width 55 height 20
type input "13"
type input "100"
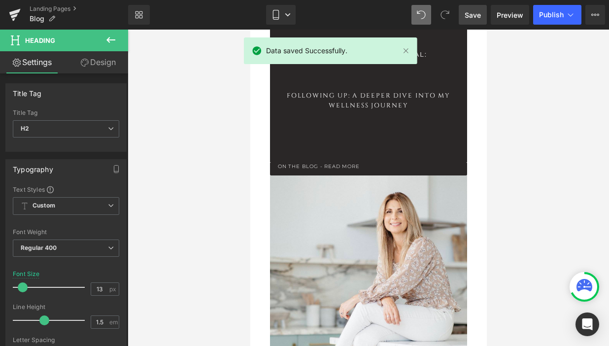
scroll to position [110, 0]
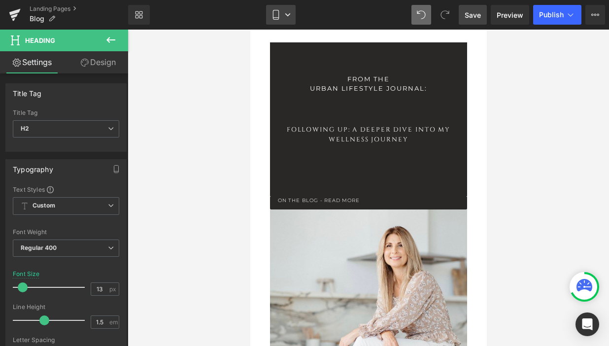
click at [290, 16] on icon at bounding box center [288, 15] width 6 height 6
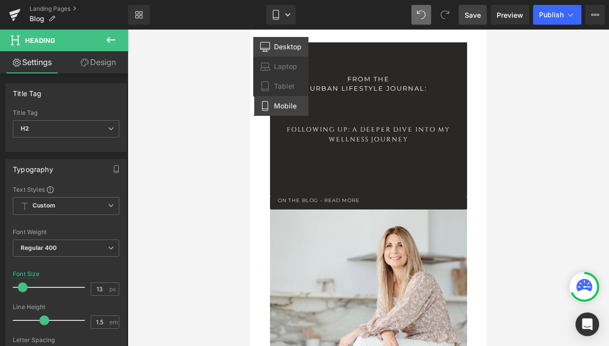
click at [291, 47] on span "Desktop" at bounding box center [288, 46] width 28 height 9
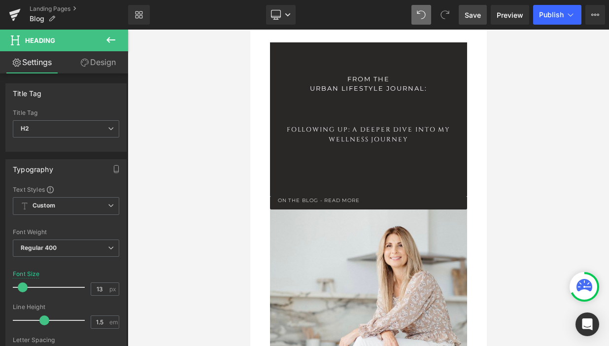
type input "22"
type input "100"
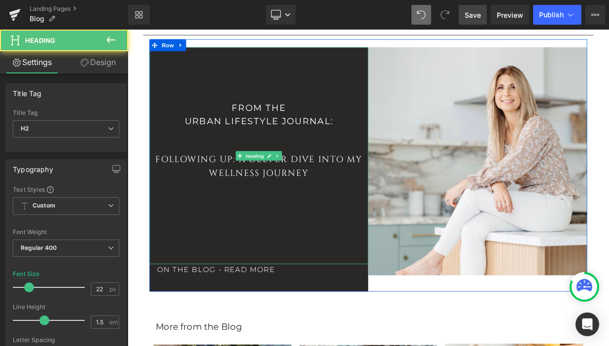
click at [334, 251] on div "From the Urban Lifestyle Journal: Following Up: A Deeper Dive into My Wellness …" at bounding box center [290, 186] width 271 height 268
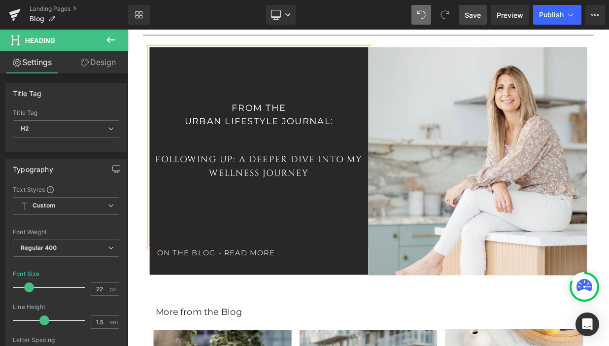
click at [466, 12] on span "Save" at bounding box center [472, 15] width 16 height 10
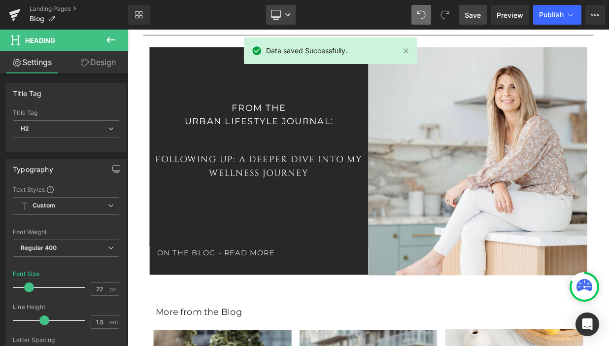
click at [291, 19] on link "Desktop" at bounding box center [281, 15] width 30 height 20
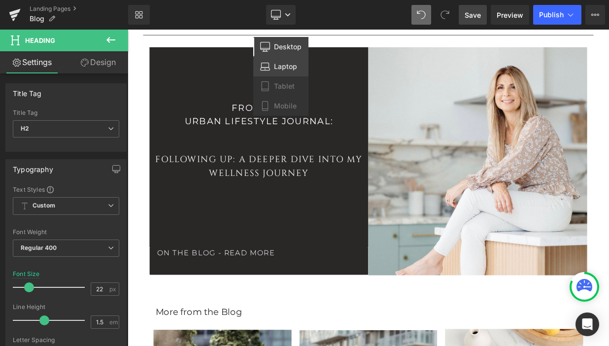
click at [279, 64] on span "Laptop" at bounding box center [285, 66] width 23 height 9
type input "21"
type input "100"
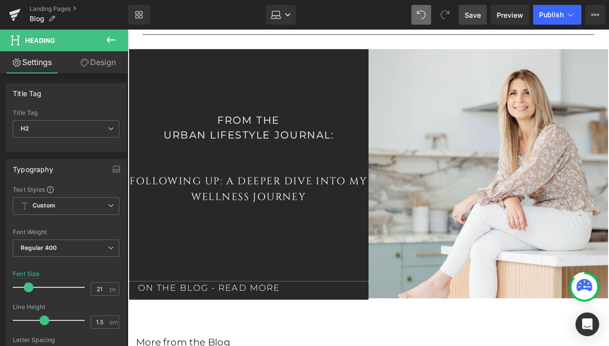
scroll to position [134, 0]
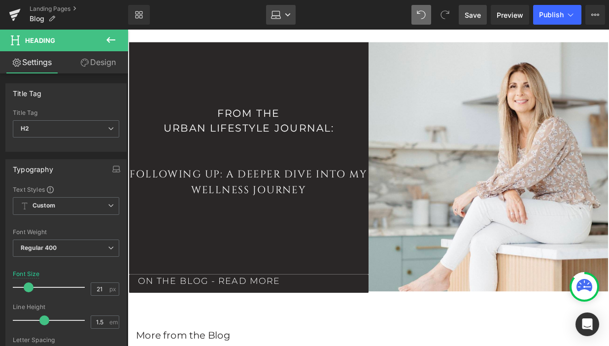
click at [293, 18] on link "Laptop" at bounding box center [281, 15] width 30 height 20
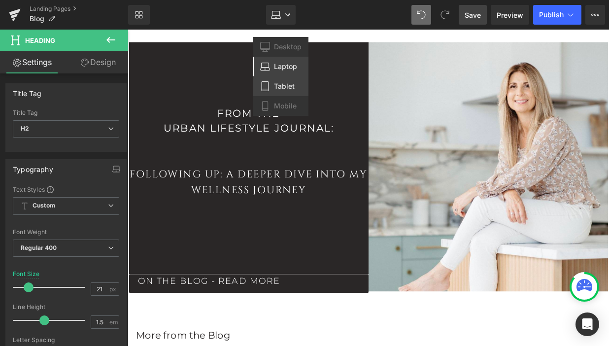
click at [289, 91] on link "Tablet" at bounding box center [280, 86] width 55 height 20
type input "14"
type input "100"
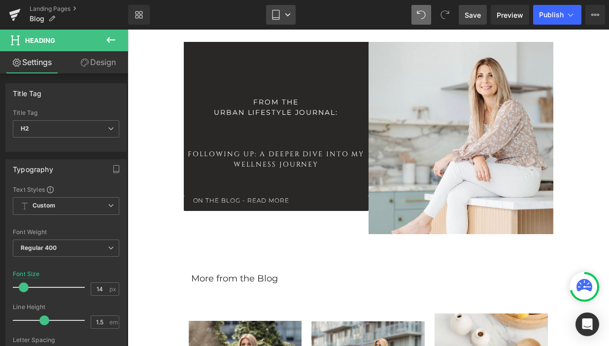
click at [287, 13] on icon at bounding box center [288, 15] width 6 height 6
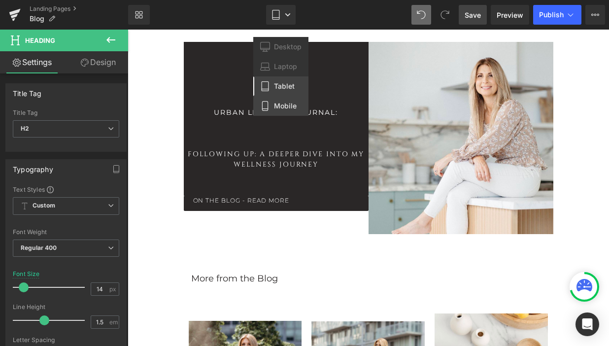
click at [287, 107] on span "Mobile" at bounding box center [285, 105] width 23 height 9
type input "13"
type input "100"
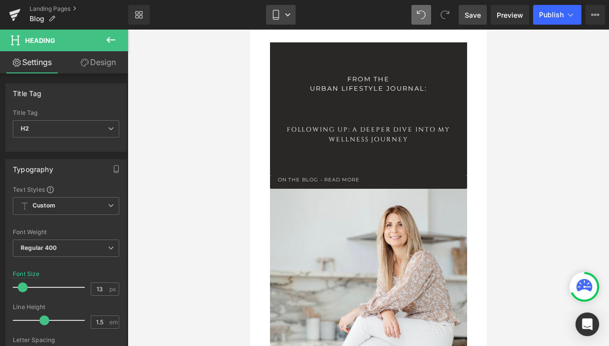
click at [285, 15] on icon at bounding box center [288, 15] width 6 height 6
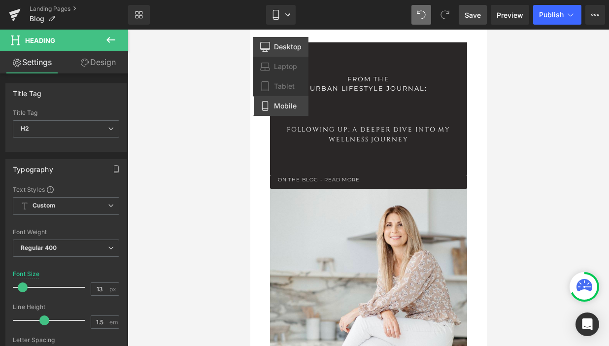
click at [287, 45] on span "Desktop" at bounding box center [288, 46] width 28 height 9
type input "22"
type input "100"
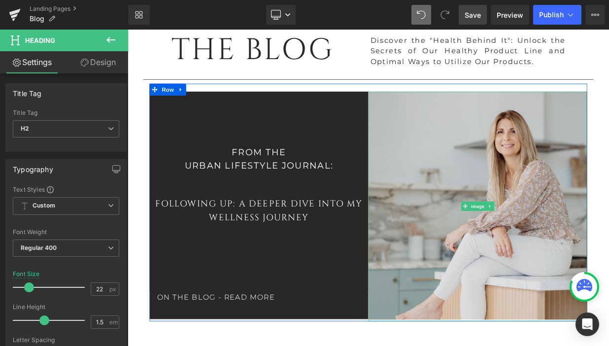
scroll to position [60, 0]
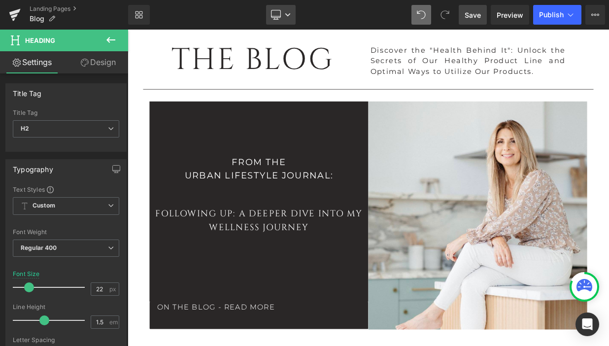
click at [290, 11] on link "Desktop" at bounding box center [281, 15] width 30 height 20
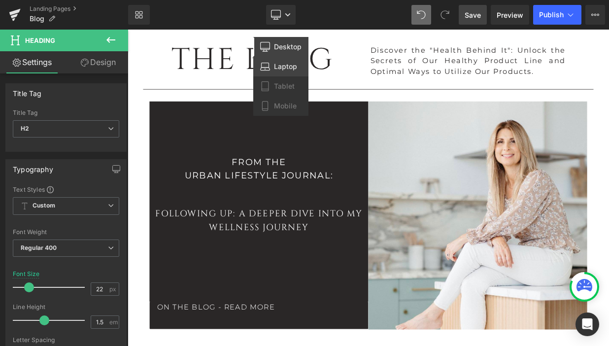
click at [292, 64] on span "Laptop" at bounding box center [285, 66] width 23 height 9
type input "21"
type input "100"
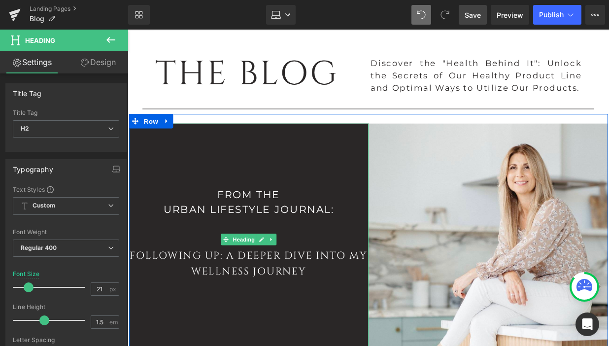
scroll to position [50, 0]
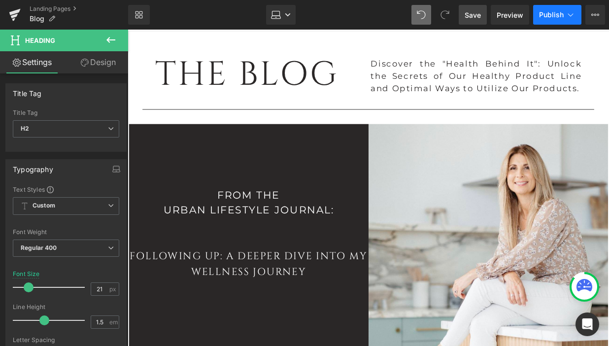
click at [545, 17] on span "Publish" at bounding box center [551, 15] width 25 height 8
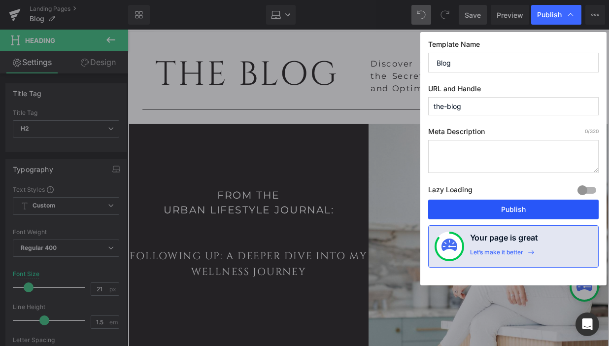
click at [499, 211] on button "Publish" at bounding box center [513, 209] width 170 height 20
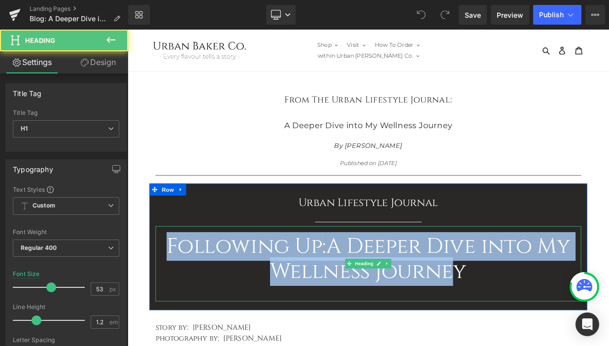
drag, startPoint x: 173, startPoint y: 288, endPoint x: 540, endPoint y: 311, distance: 367.2
click at [540, 311] on h1 "Following Up: A Deeper Dive into My Wellness Journey" at bounding box center [425, 314] width 527 height 63
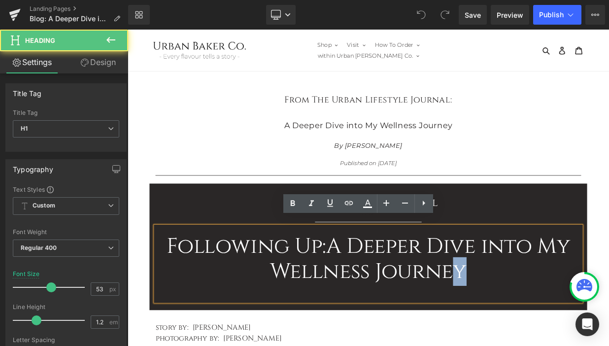
drag, startPoint x: 540, startPoint y: 311, endPoint x: 552, endPoint y: 313, distance: 12.4
click at [552, 313] on h1 "Following Up: A Deeper Dive into My Wellness Journey" at bounding box center [425, 314] width 527 height 63
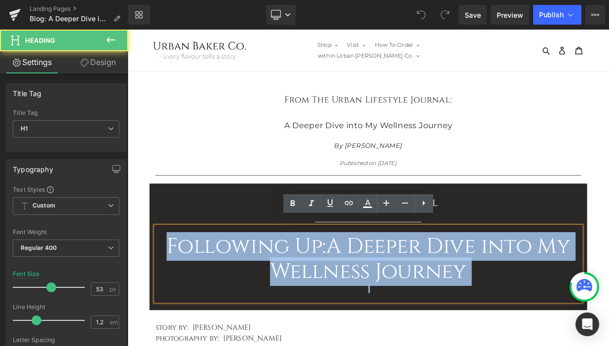
drag, startPoint x: 174, startPoint y: 284, endPoint x: 473, endPoint y: 345, distance: 305.0
click at [473, 345] on div "Following Up: A Deeper Dive into My Wellness Journey" at bounding box center [425, 319] width 527 height 93
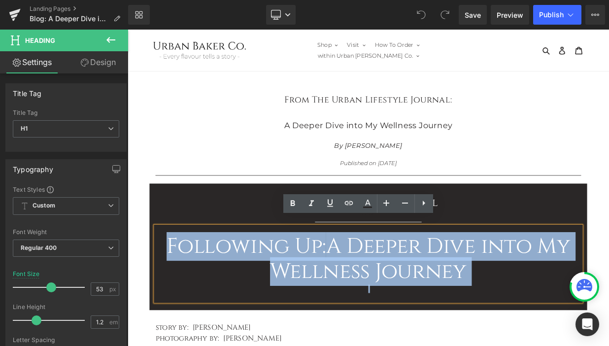
copy h1 "Following Up: A Deeper Dive into My Wellness Journey"
